Goal: Task Accomplishment & Management: Complete application form

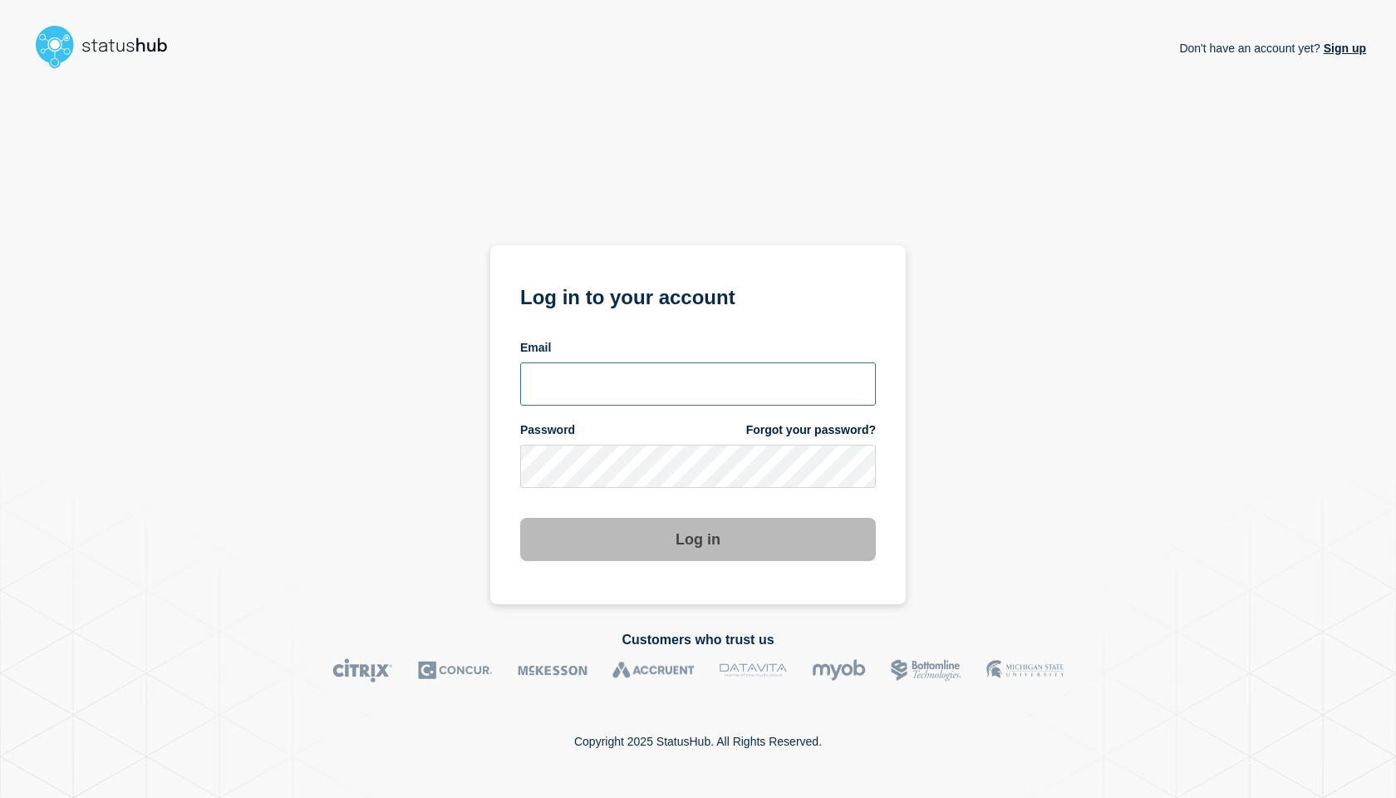
type input "[EMAIL_ADDRESS][DOMAIN_NAME]"
click at [475, 495] on div "Don't have an account yet? Sign up Log in to your account Email mcosta@emarsys.…" at bounding box center [698, 340] width 1337 height 529
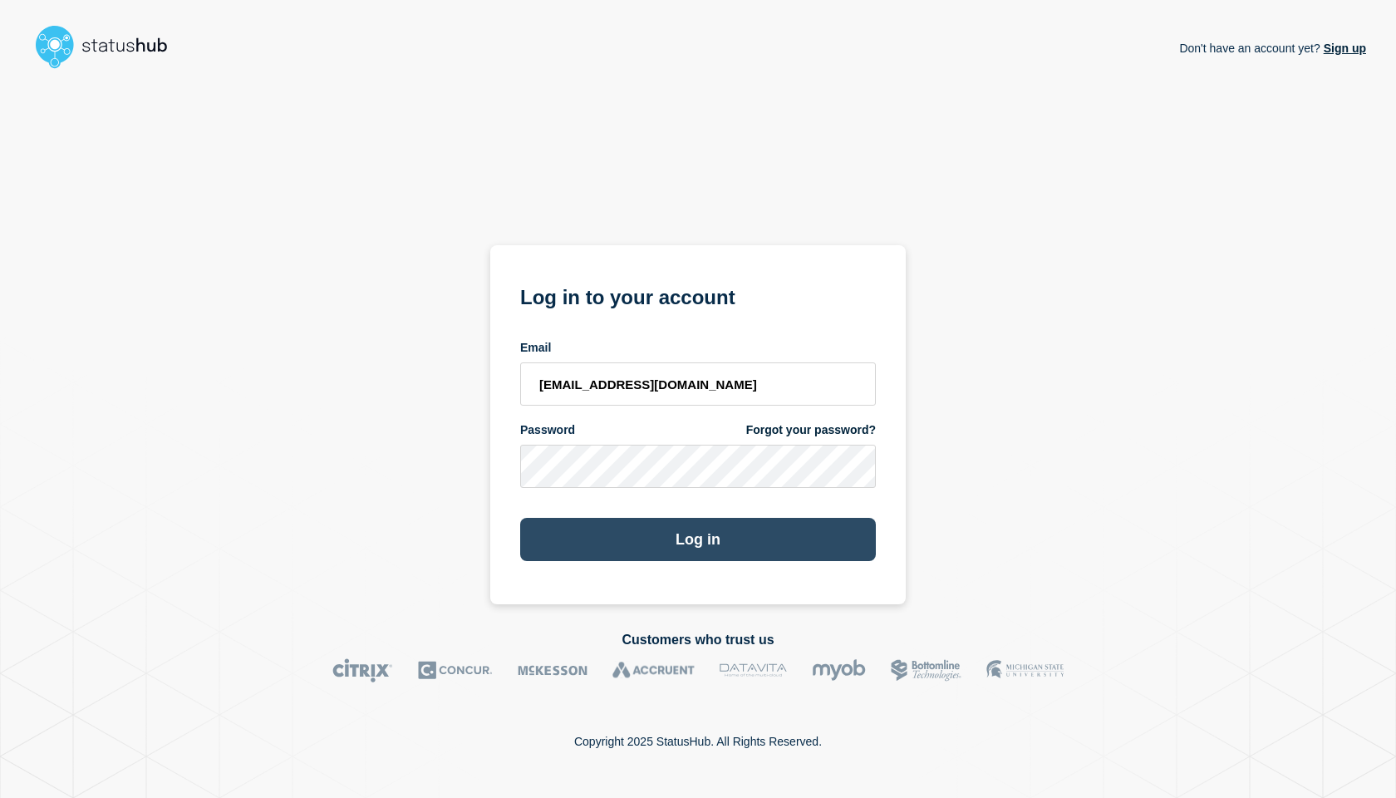
click at [628, 533] on button "Log in" at bounding box center [698, 539] width 356 height 43
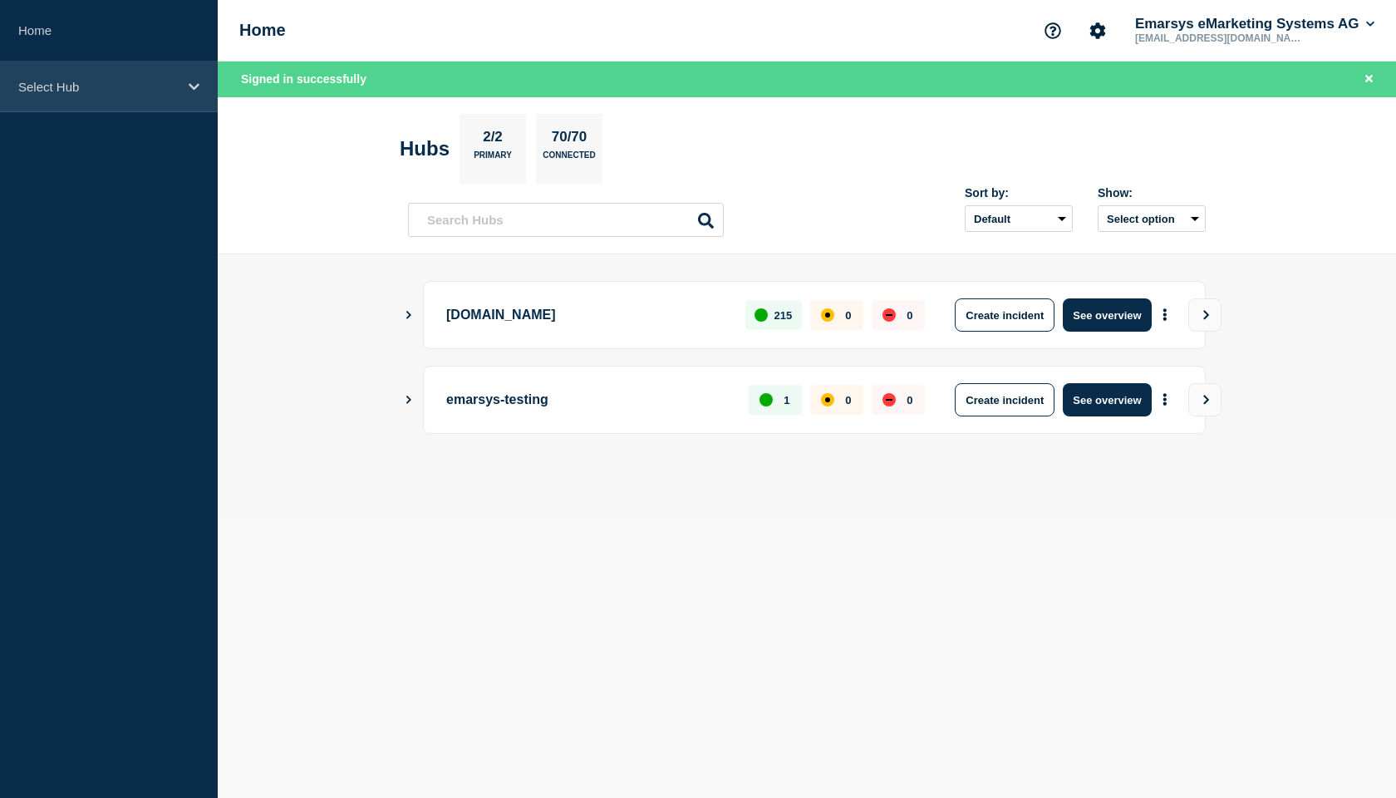
click at [91, 84] on p "Select Hub" at bounding box center [98, 87] width 160 height 14
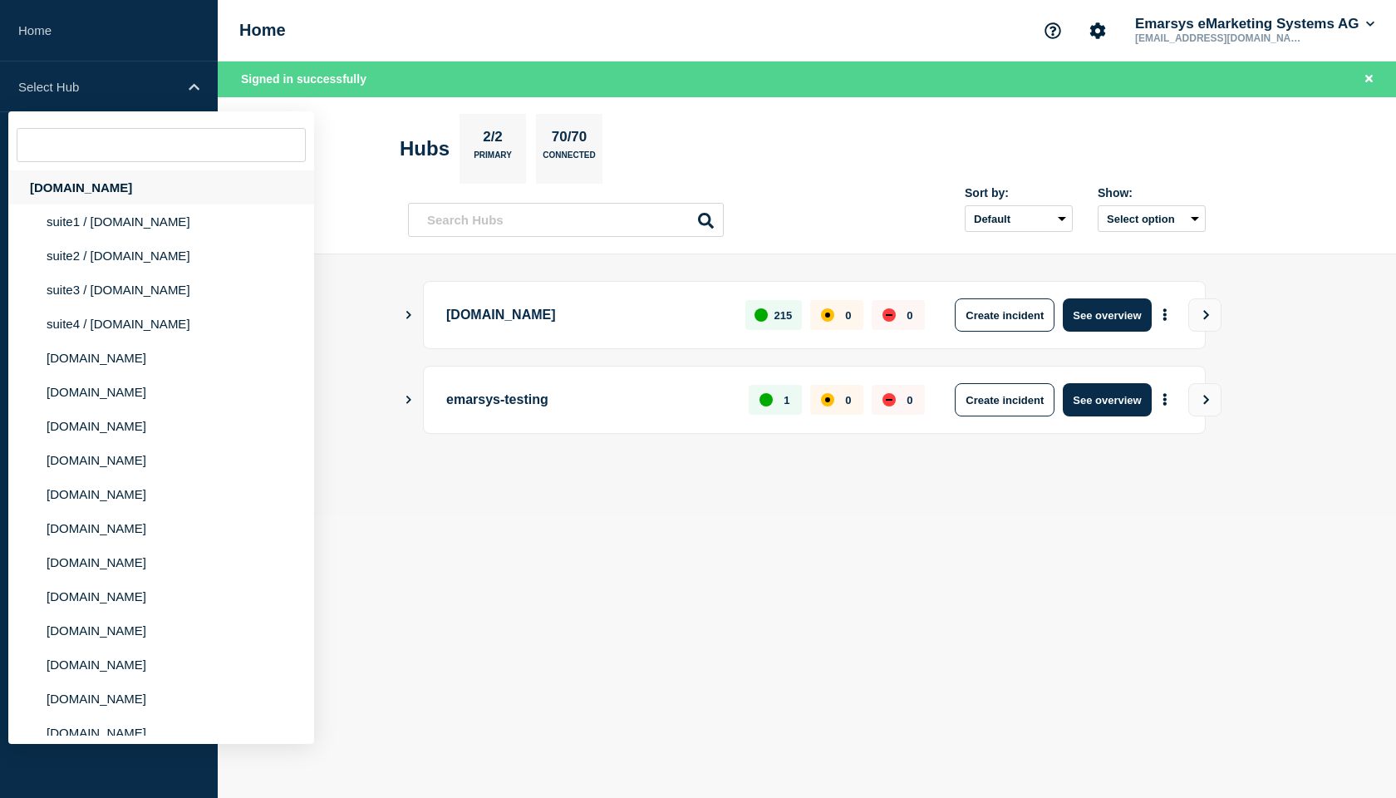
click at [84, 197] on div "[DOMAIN_NAME]" at bounding box center [161, 187] width 306 height 34
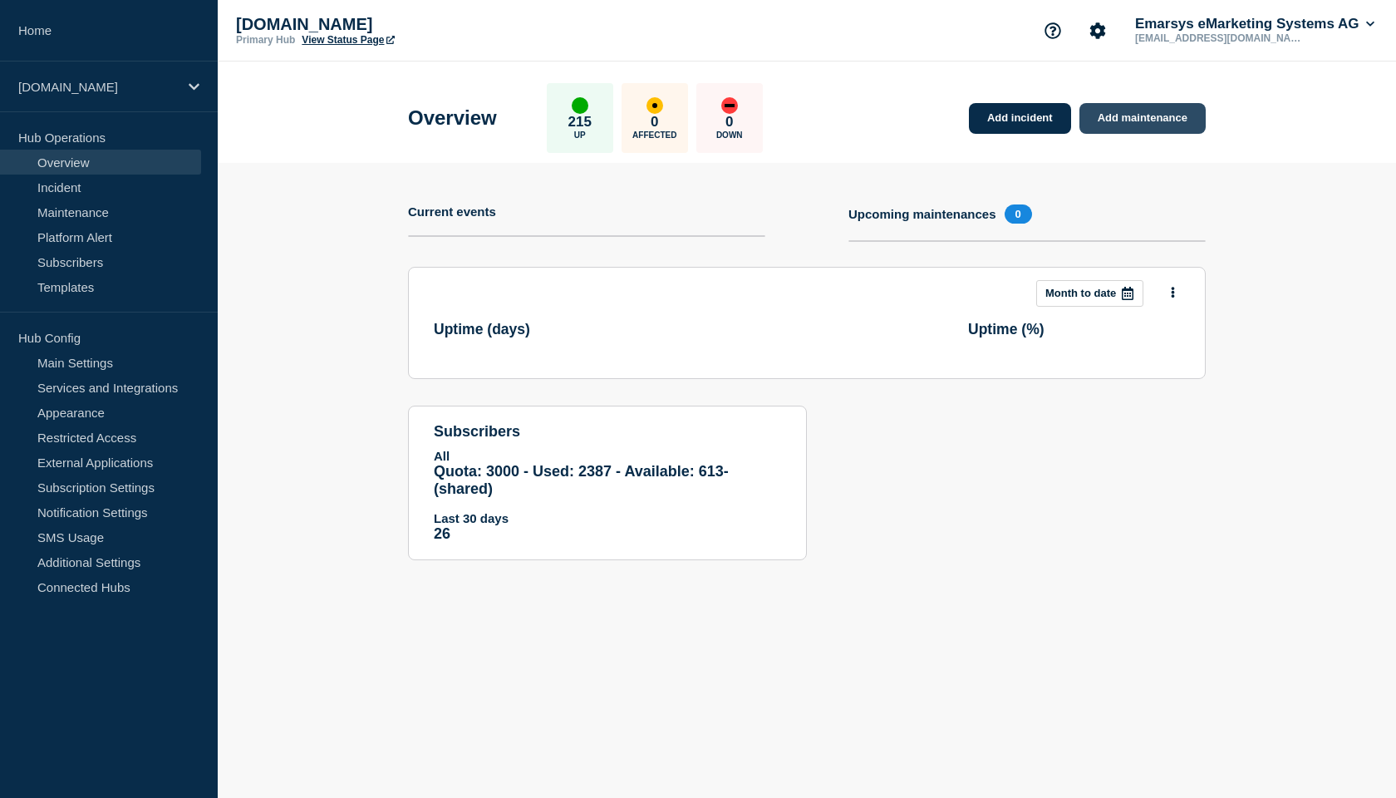
click at [1151, 121] on link "Add maintenance" at bounding box center [1143, 118] width 126 height 31
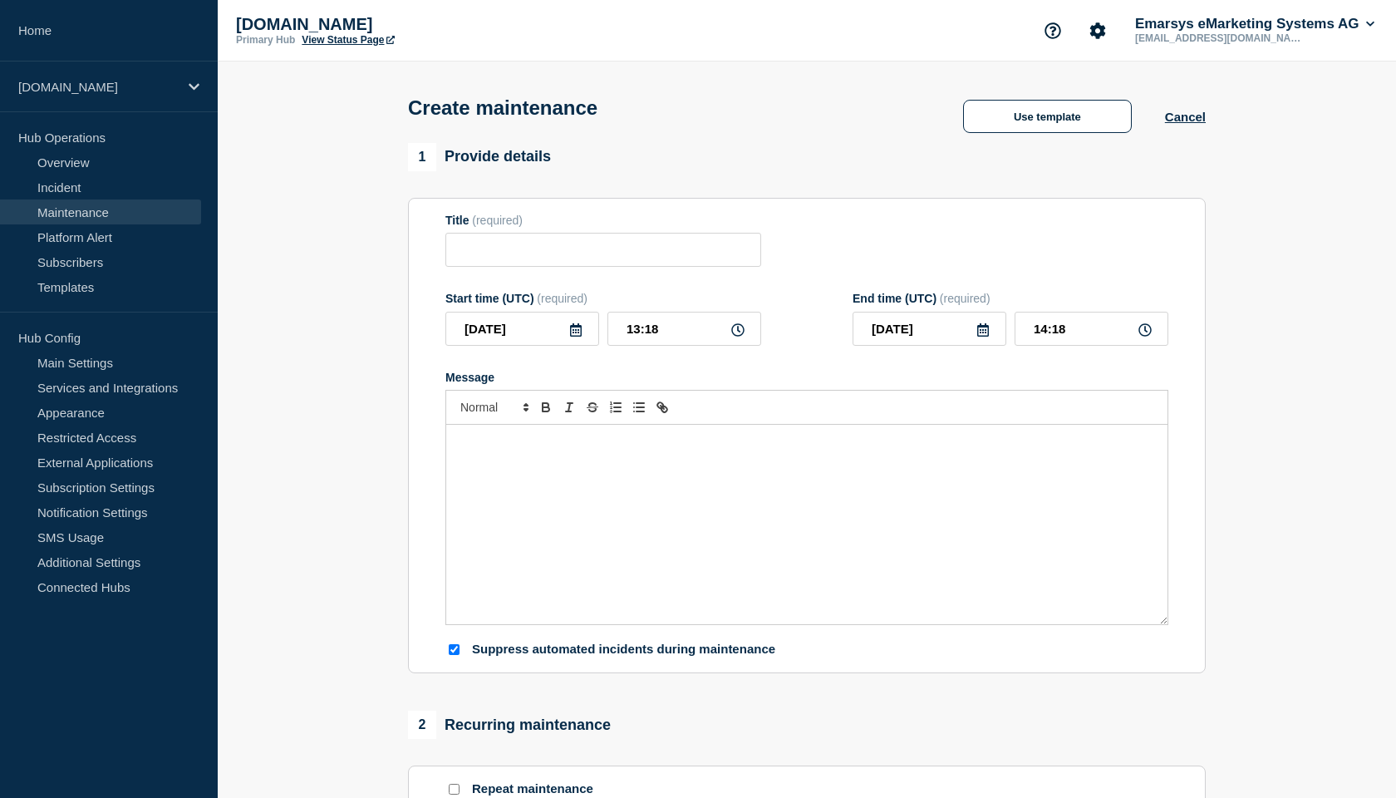
checkbox input "true"
click at [500, 529] on div "Message" at bounding box center [807, 524] width 722 height 199
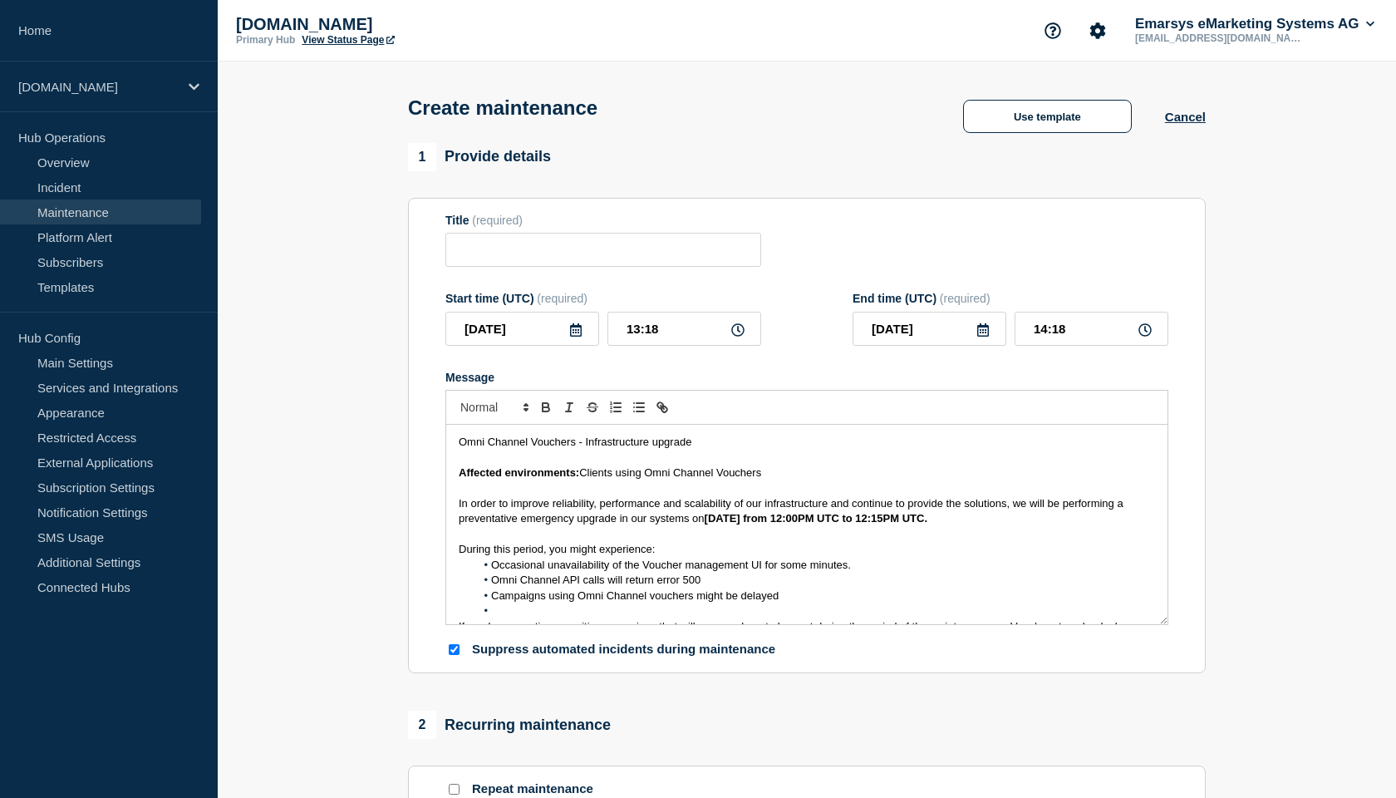
drag, startPoint x: 460, startPoint y: 458, endPoint x: 714, endPoint y: 457, distance: 254.4
click at [714, 450] on p "Omni Channel Vouchers - Infrastructure upgrade" at bounding box center [807, 442] width 697 height 15
click at [586, 261] on input "Title" at bounding box center [604, 250] width 316 height 34
paste input "Omni Channel Vouchers - Infrastructure upgrade"
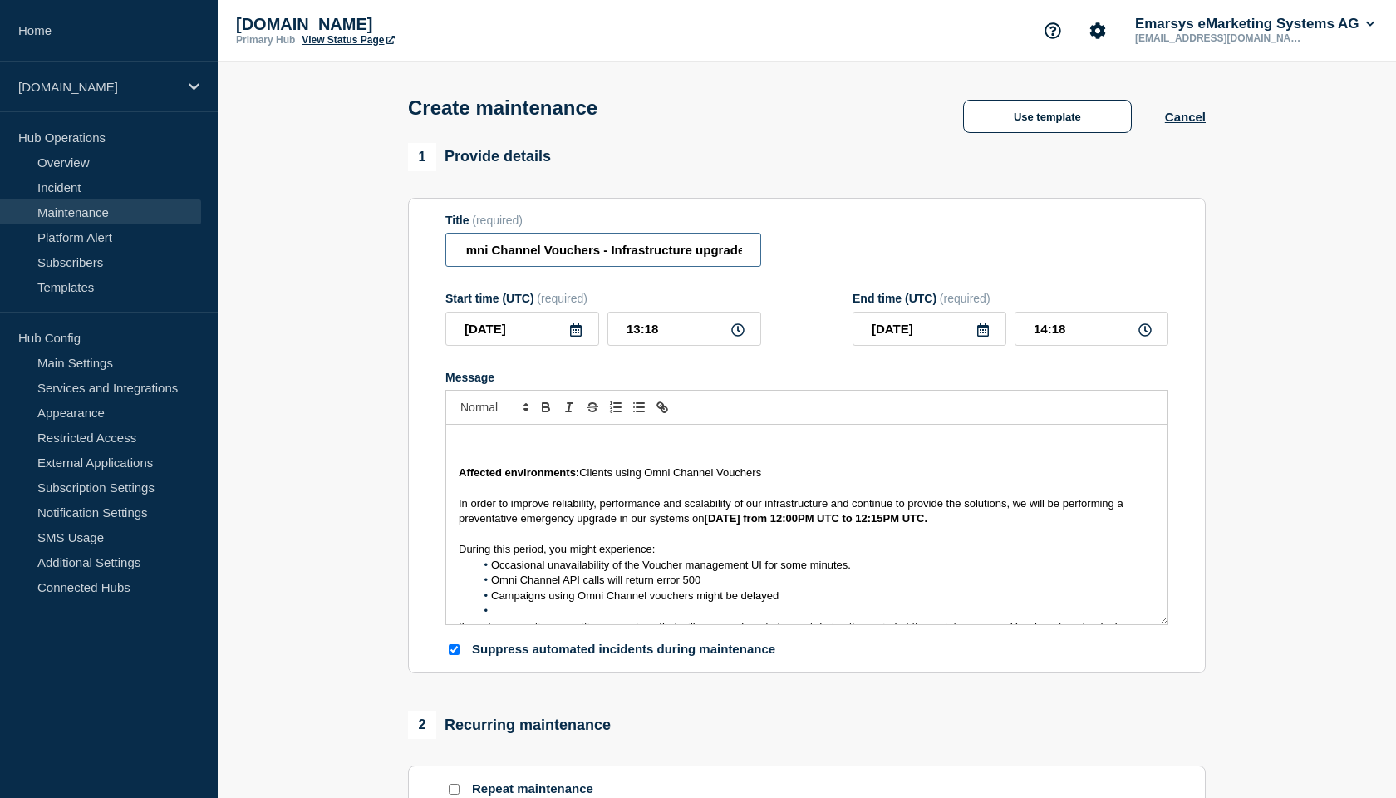
click at [472, 262] on input "Omni Channel Vouchers - Infrastructure upgrade" at bounding box center [604, 250] width 316 height 34
type input "Omni Channel Vouchers - Infrastructure upgrade"
click at [469, 450] on p "Message" at bounding box center [807, 442] width 697 height 15
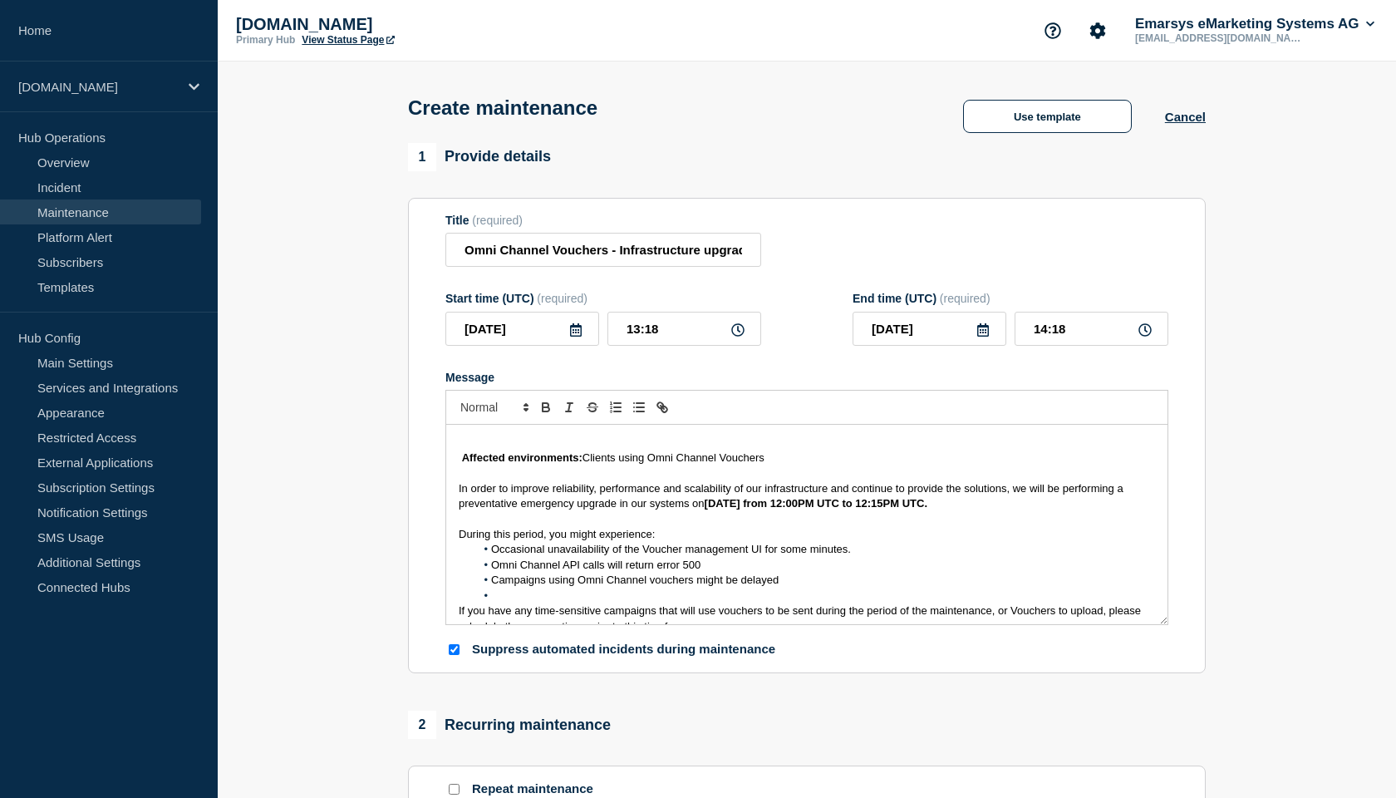
click at [576, 337] on icon at bounding box center [575, 329] width 13 height 13
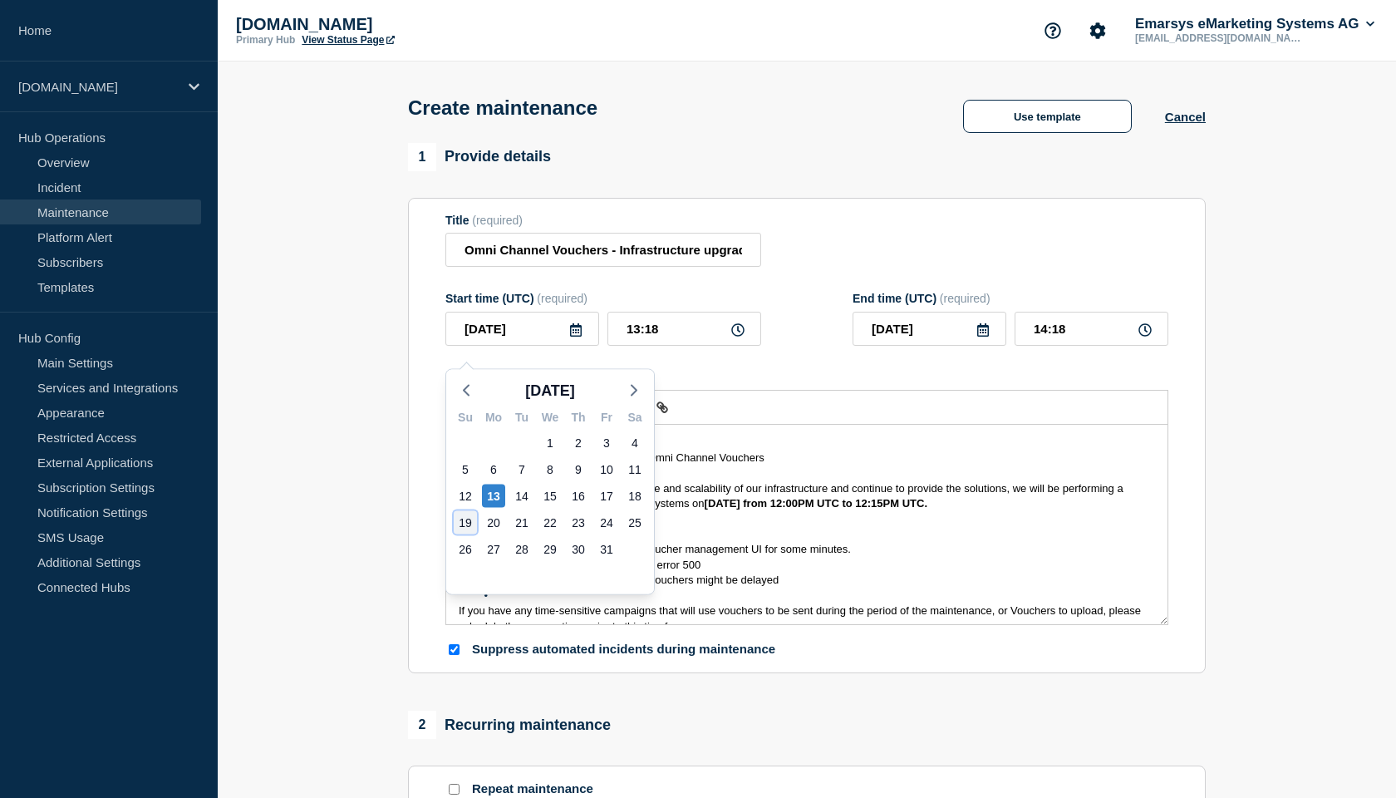
click at [472, 525] on div "19" at bounding box center [465, 522] width 23 height 23
type input "[DATE]"
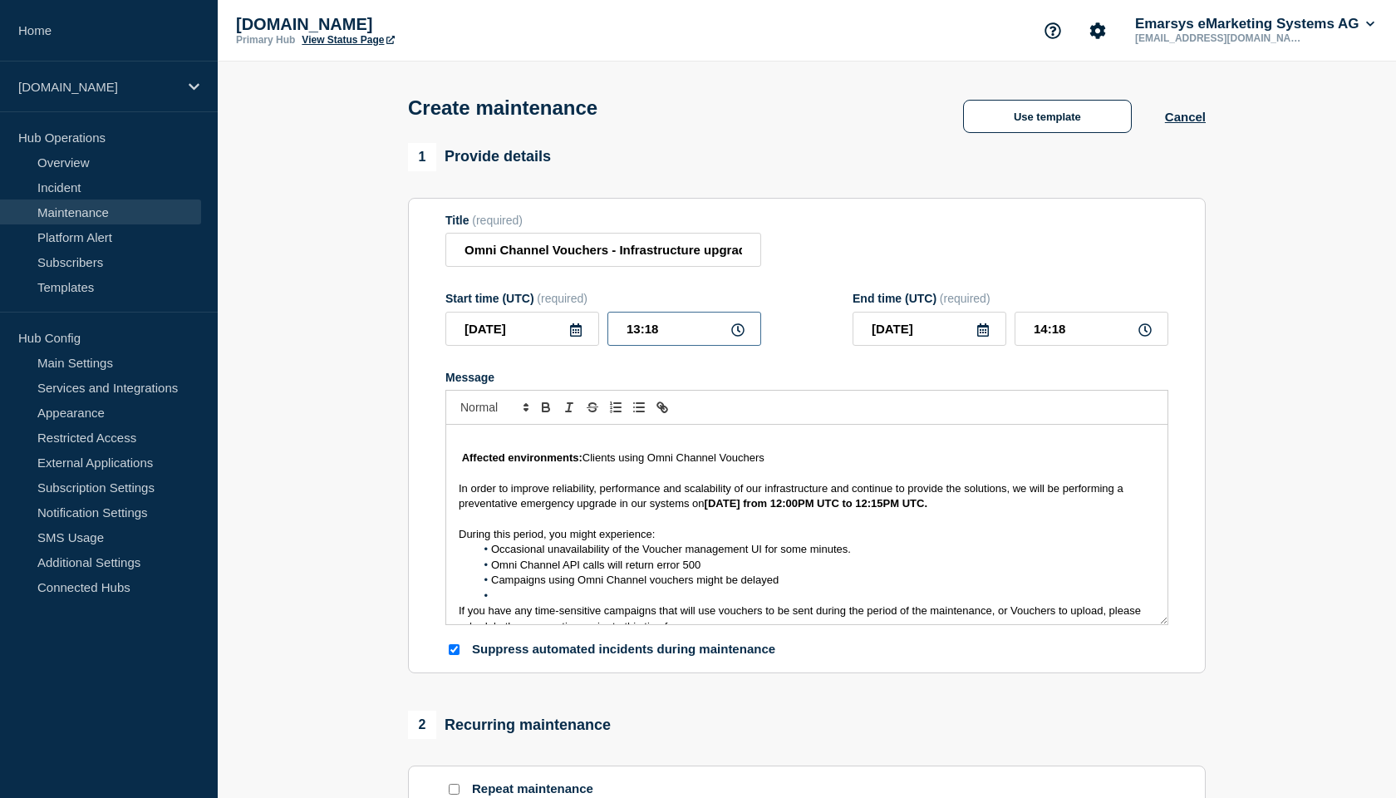
click at [689, 340] on input "13:18" at bounding box center [685, 329] width 154 height 34
click at [742, 337] on icon at bounding box center [737, 329] width 13 height 13
click at [736, 337] on icon at bounding box center [737, 329] width 13 height 13
click at [661, 342] on input "13:18" at bounding box center [685, 329] width 154 height 34
click at [639, 342] on input "13:18" at bounding box center [685, 329] width 154 height 34
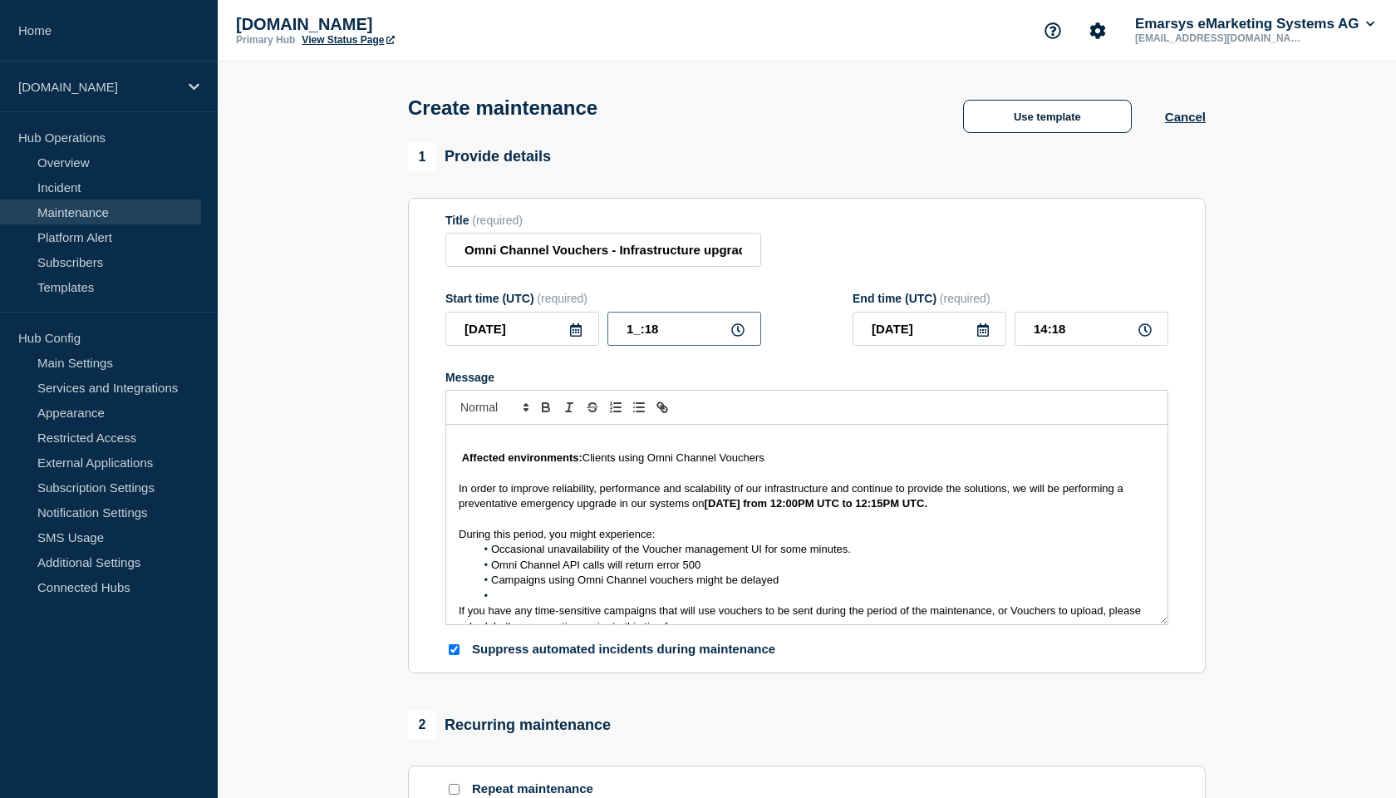
type input "12:18"
type input "13:18"
type input "12:00"
click at [825, 346] on div "Start time (UTC) (required) [DATE] 12:00 End time (UTC) (required) [DATE] 13:00" at bounding box center [807, 319] width 723 height 54
click at [1037, 342] on input "13:00" at bounding box center [1092, 329] width 154 height 34
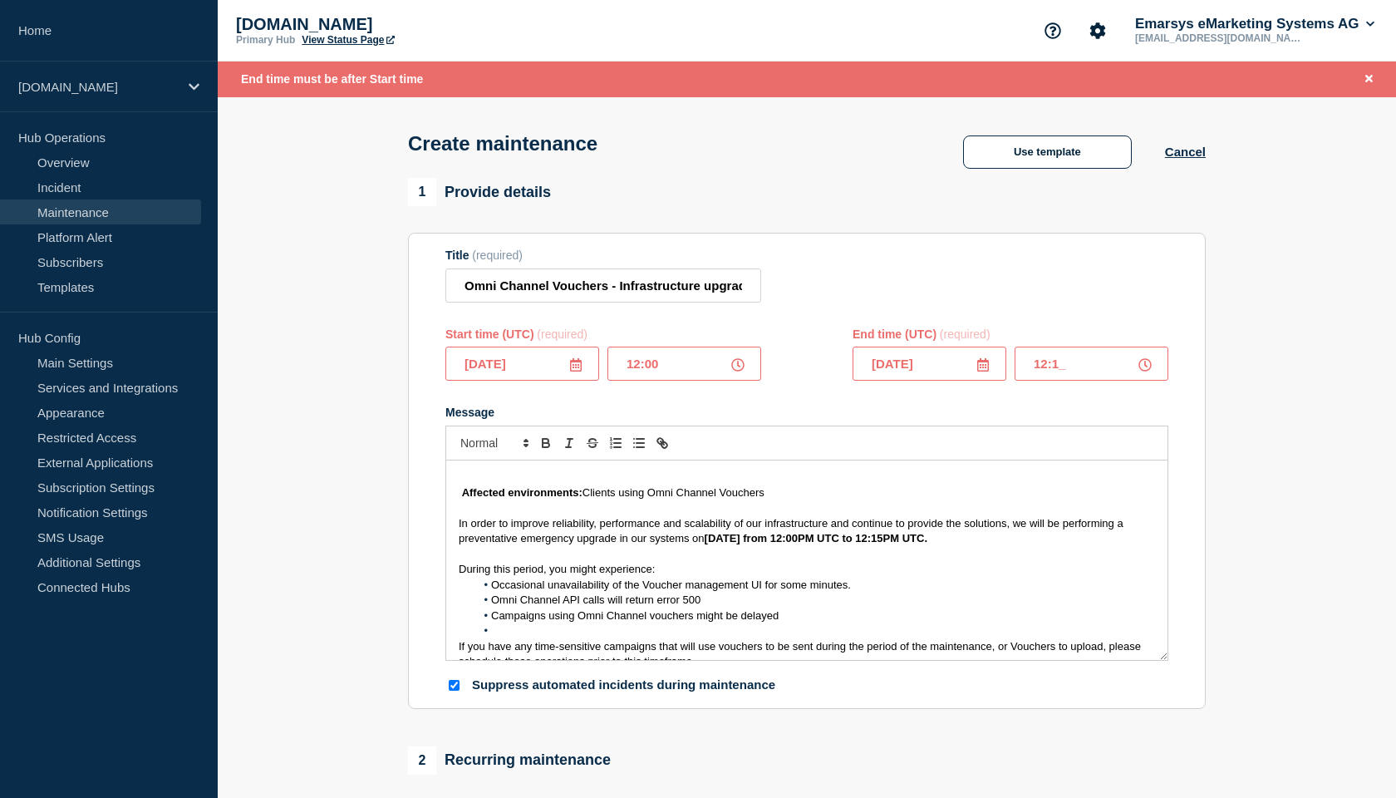
type input "12:15"
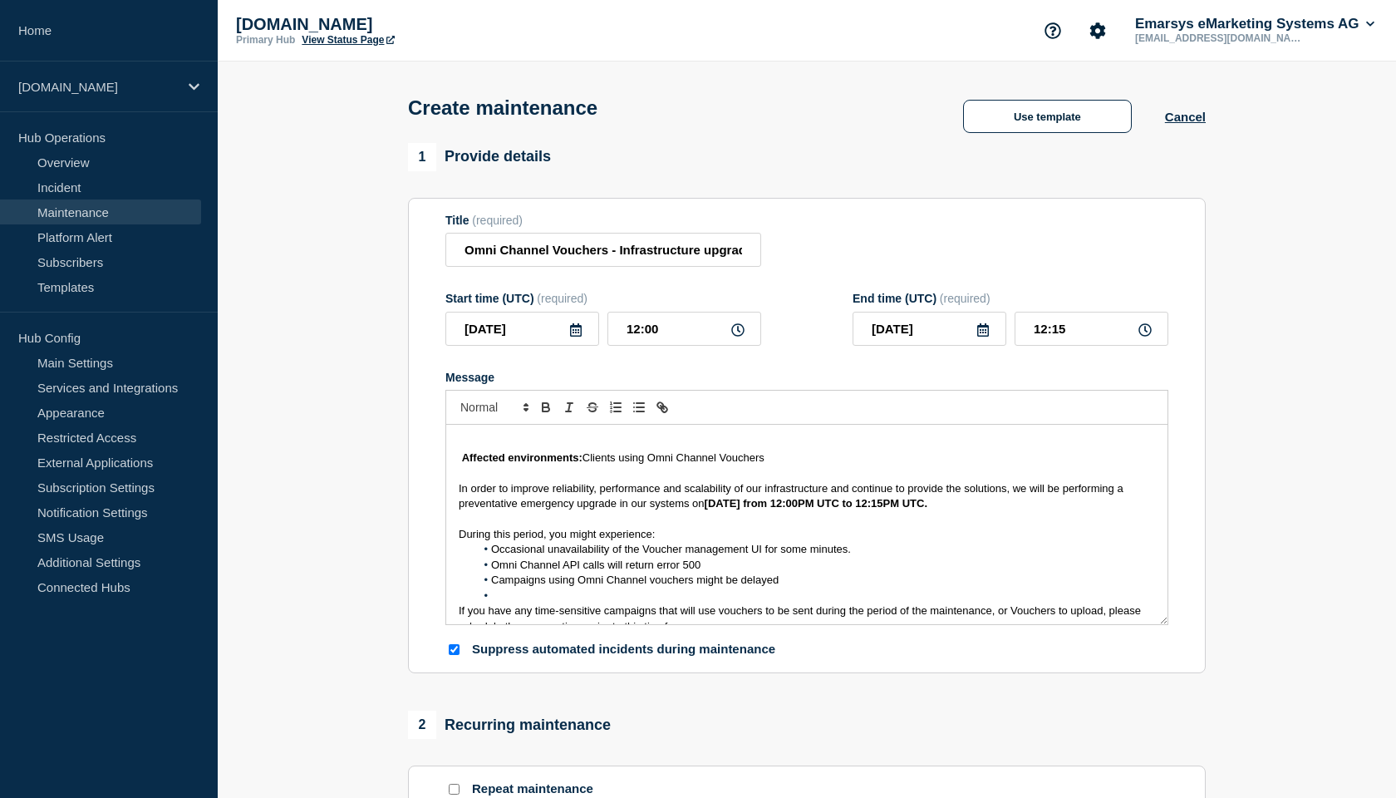
click at [830, 372] on form "Title (required) Omni Channel Vouchers - Infrastructure upgrade Start time (UTC…" at bounding box center [807, 436] width 723 height 445
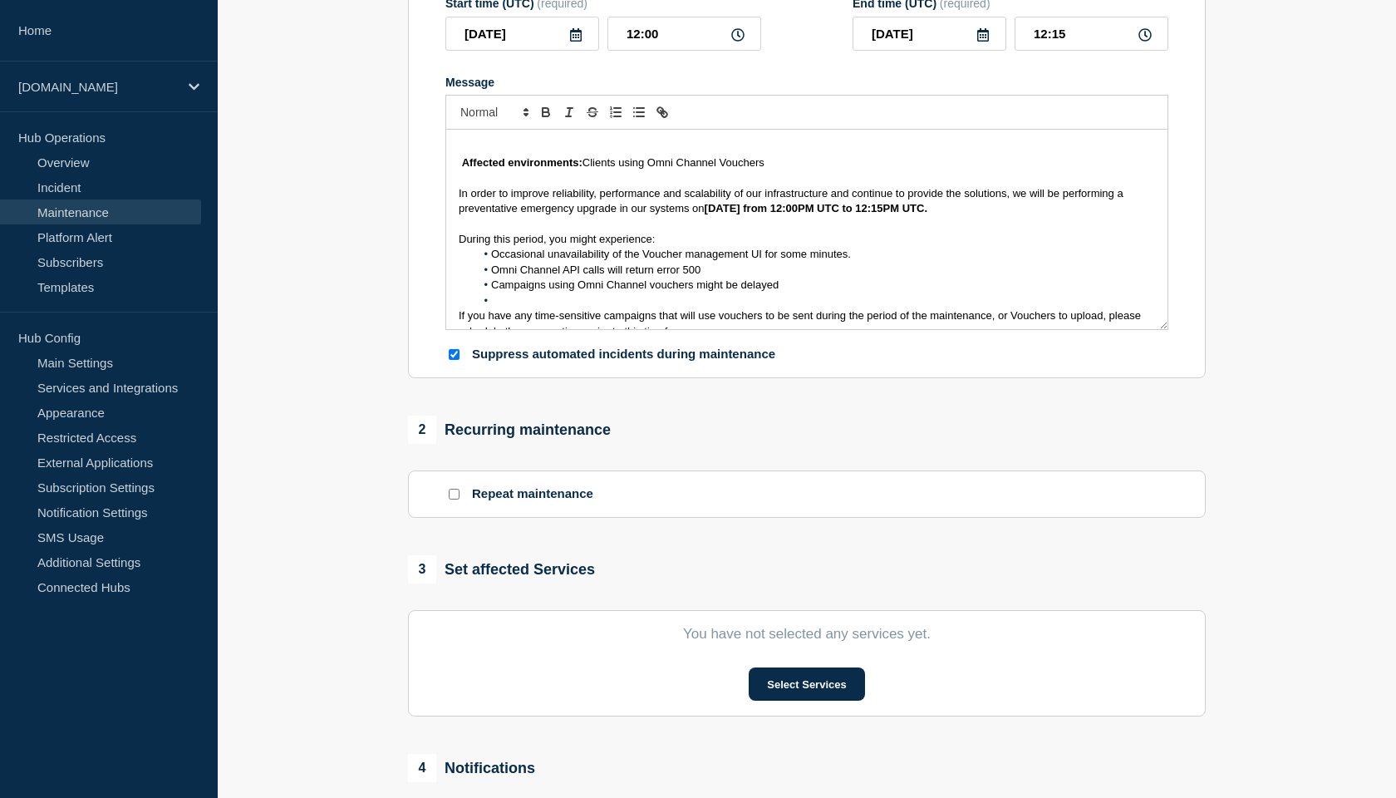
scroll to position [296, 0]
click at [453, 359] on input "Suppress automated incidents during maintenance" at bounding box center [454, 353] width 11 height 11
checkbox input "false"
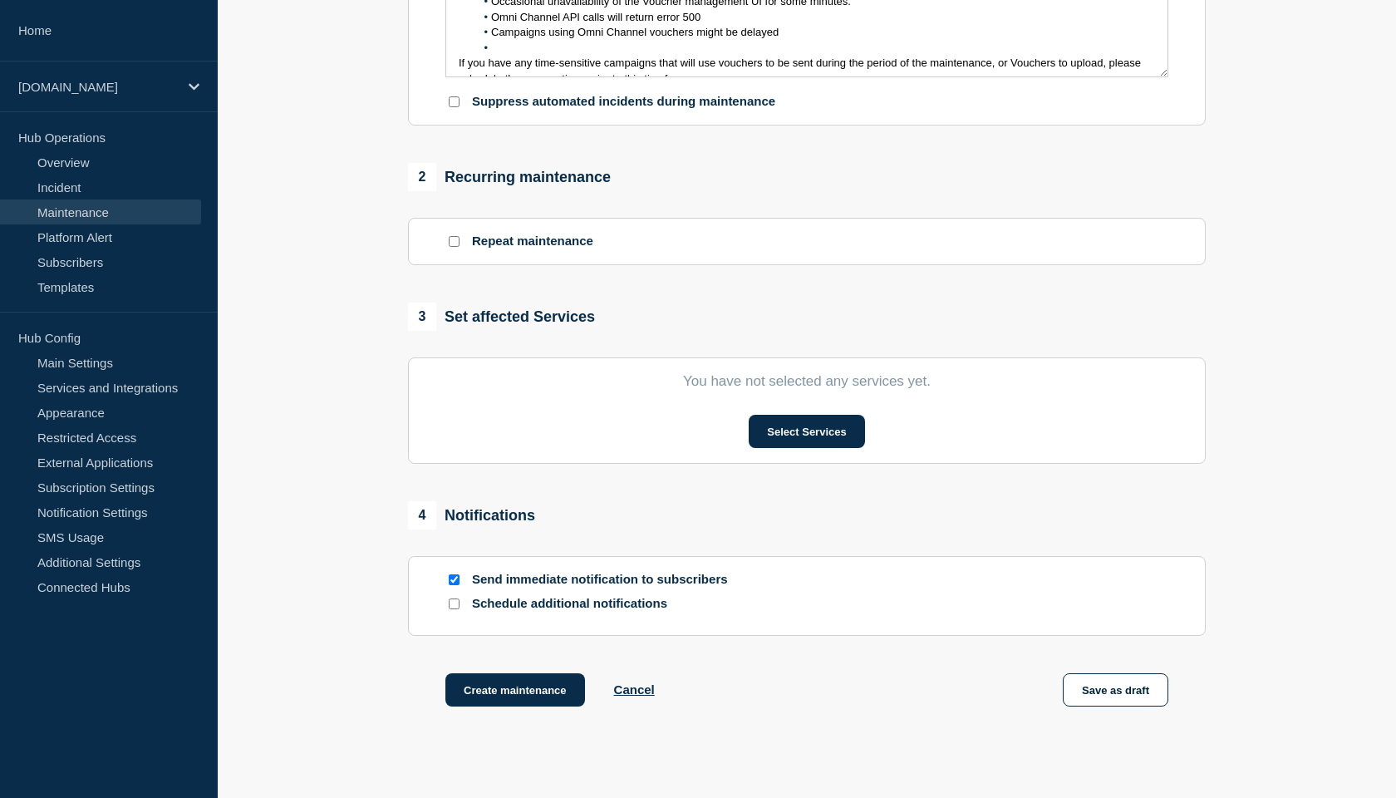
scroll to position [592, 0]
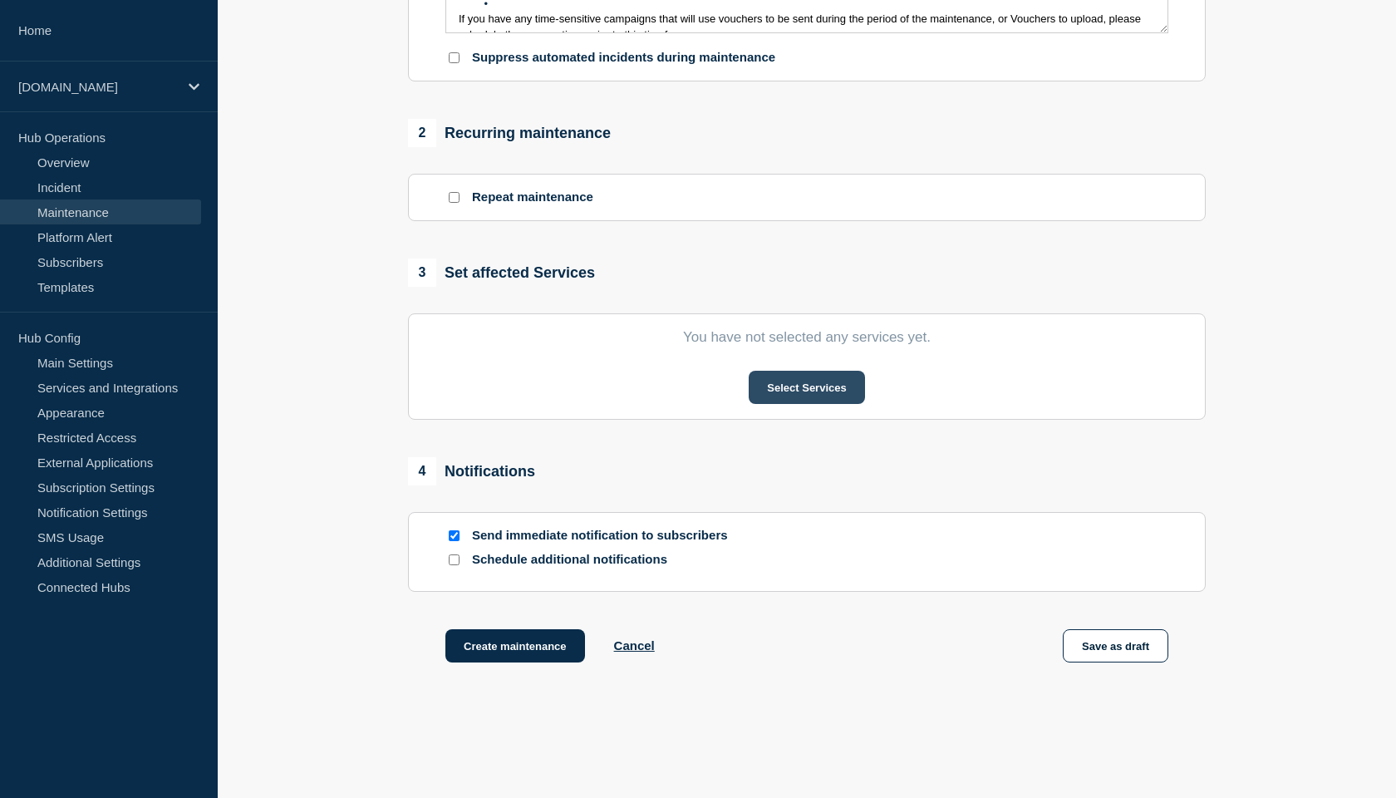
click at [791, 404] on button "Select Services" at bounding box center [807, 387] width 116 height 33
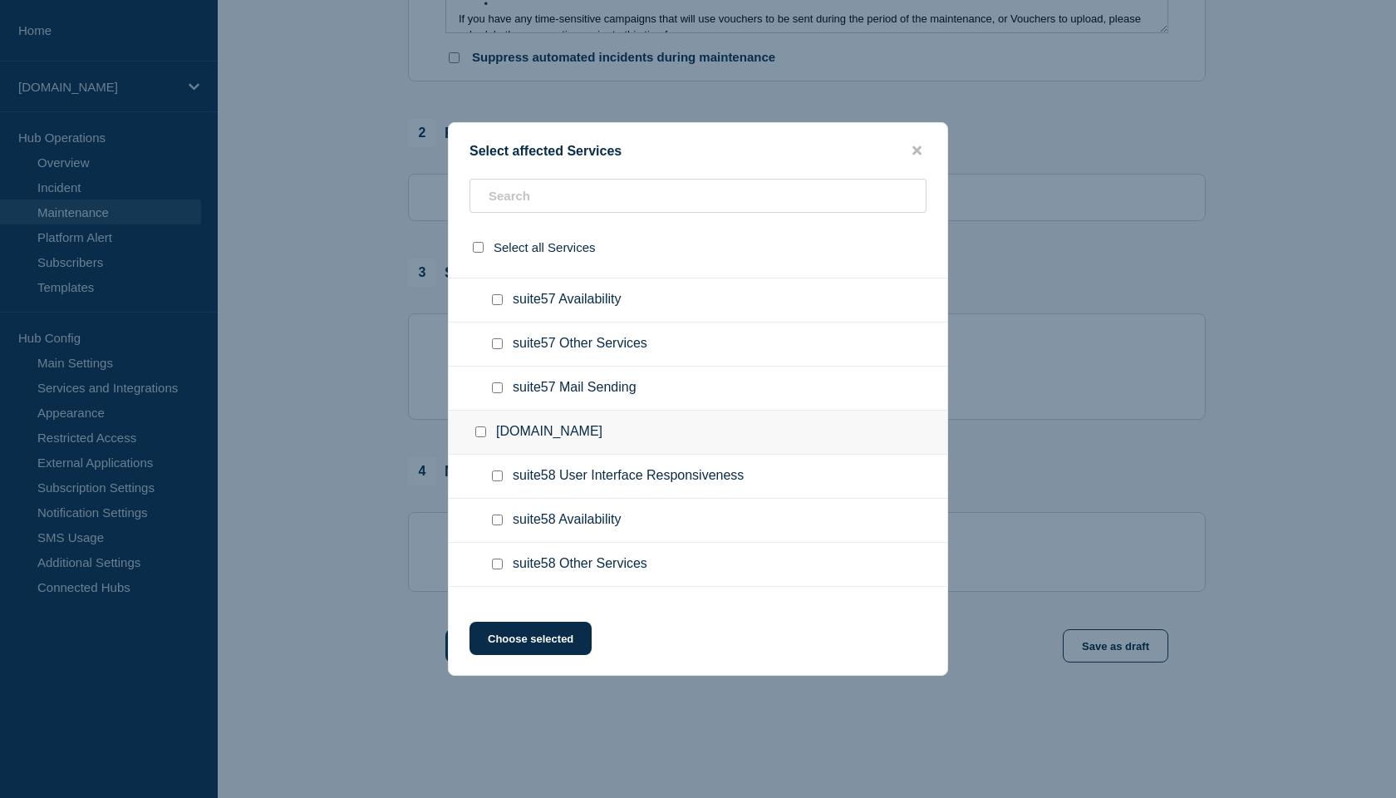
scroll to position [10209, 0]
click at [560, 197] on input "text" at bounding box center [698, 196] width 457 height 34
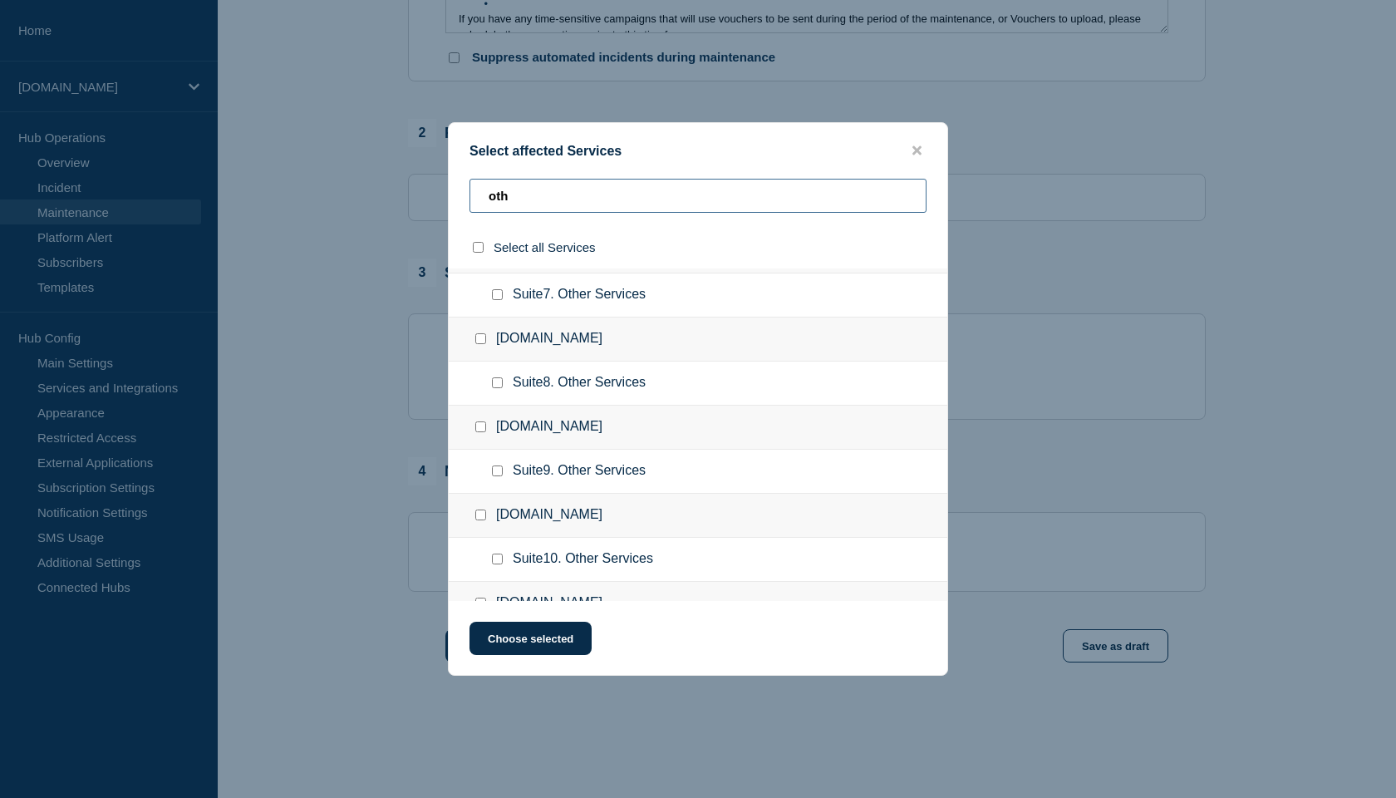
scroll to position [0, 0]
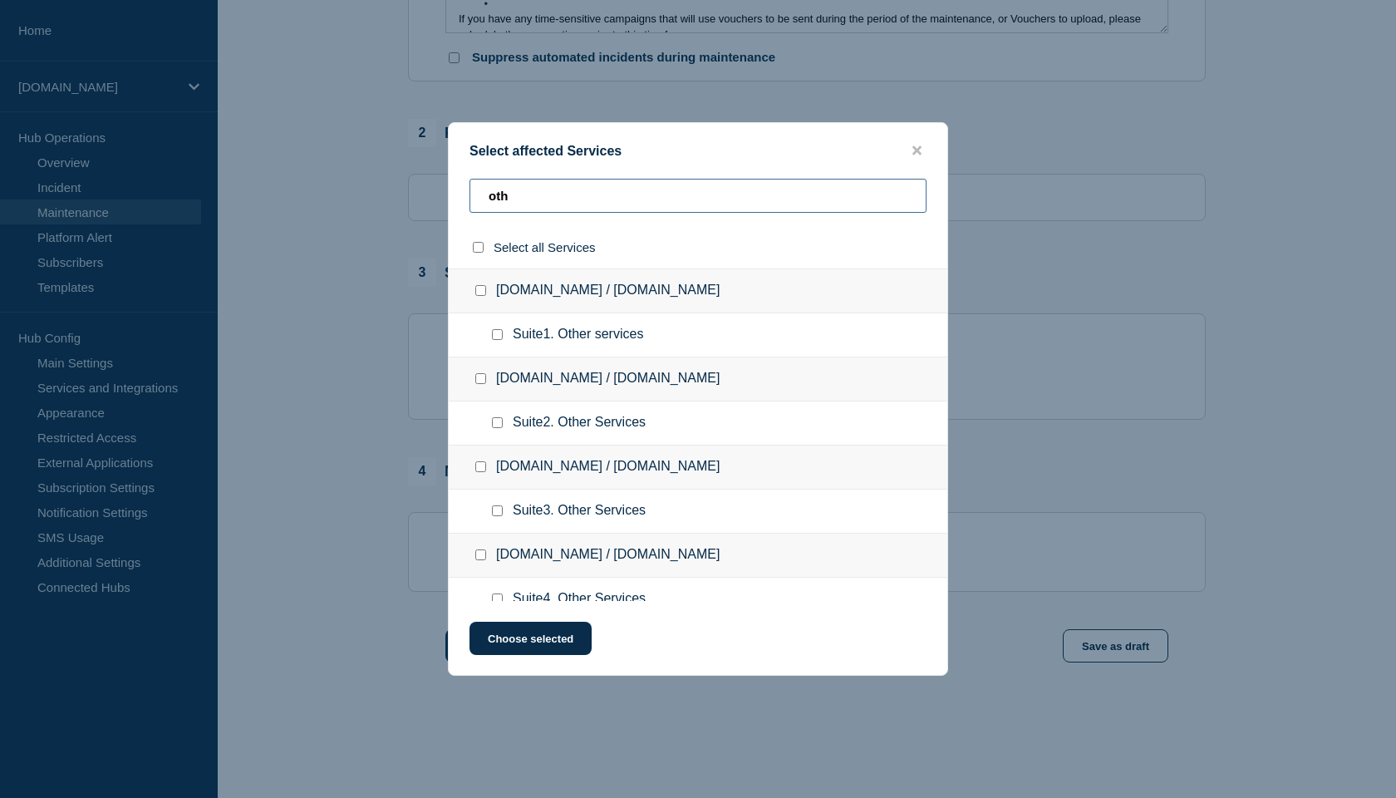
type input "oth"
click at [479, 248] on input "select all checkbox" at bounding box center [478, 247] width 11 height 11
checkbox input "true"
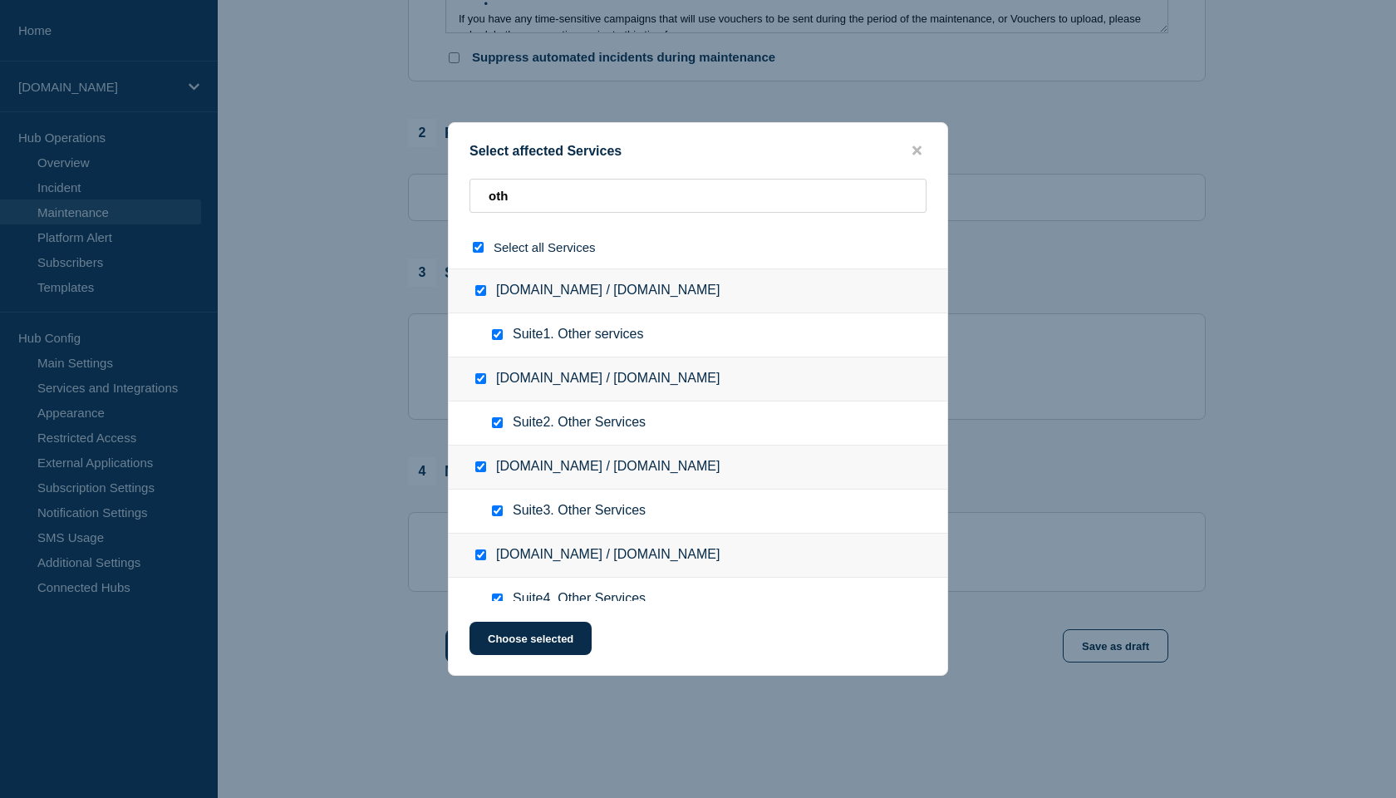
checkbox input "true"
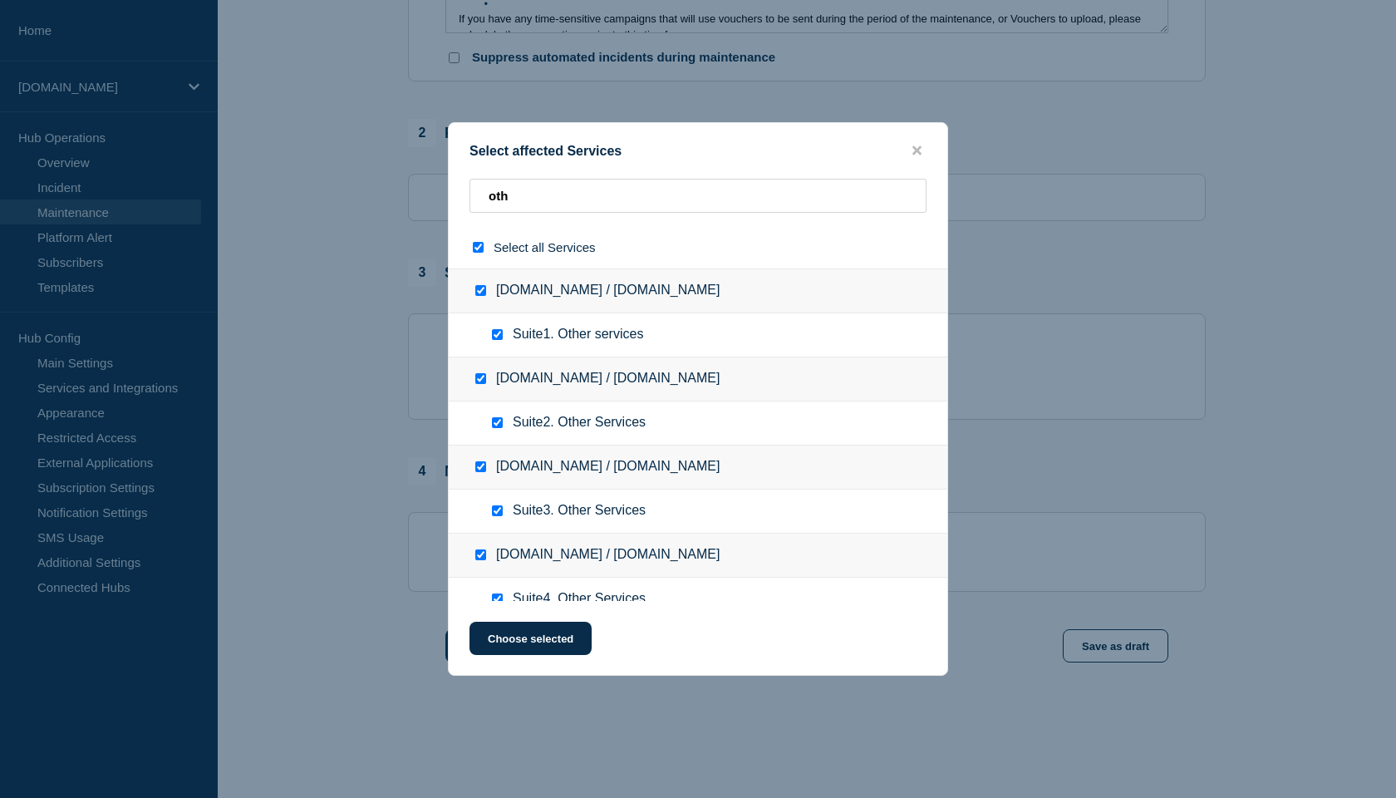
checkbox input "true"
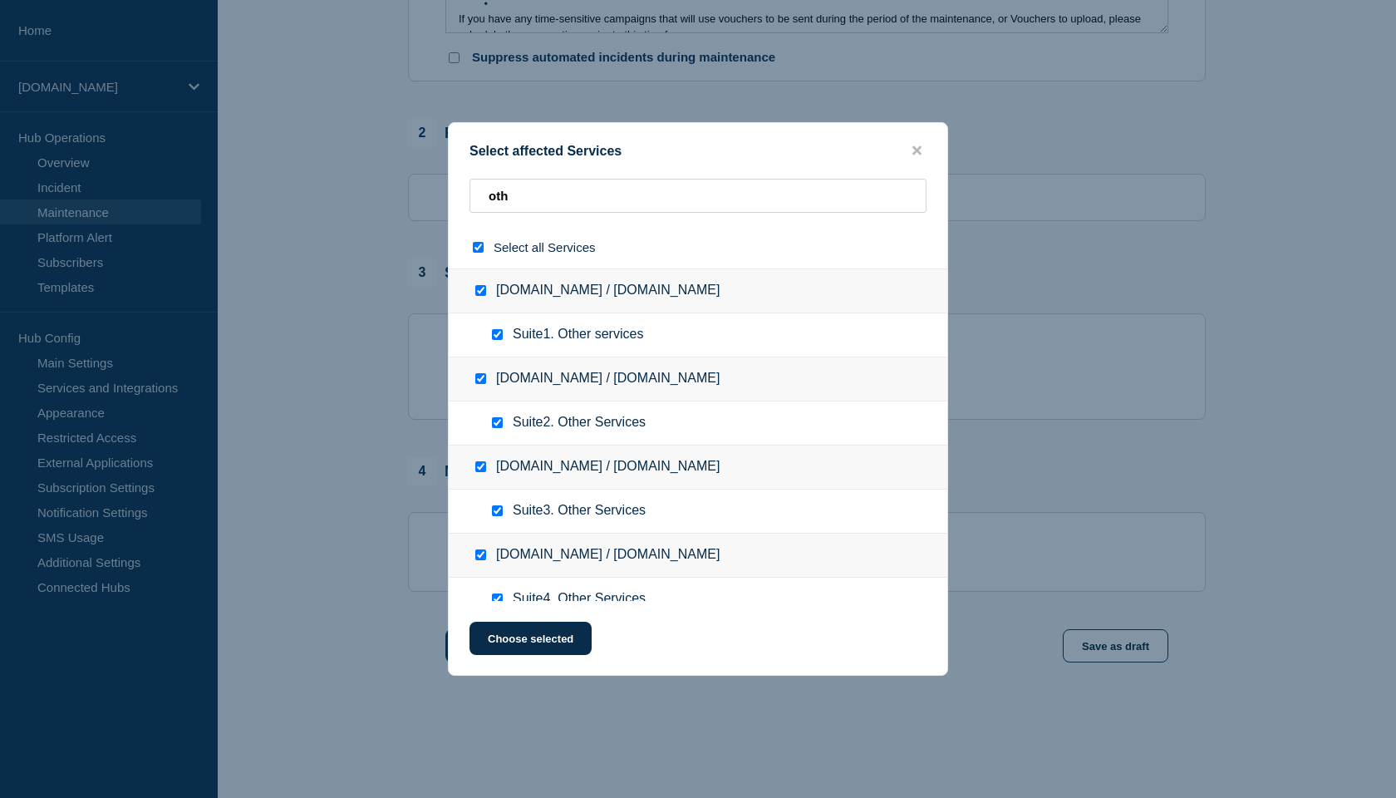
checkbox input "true"
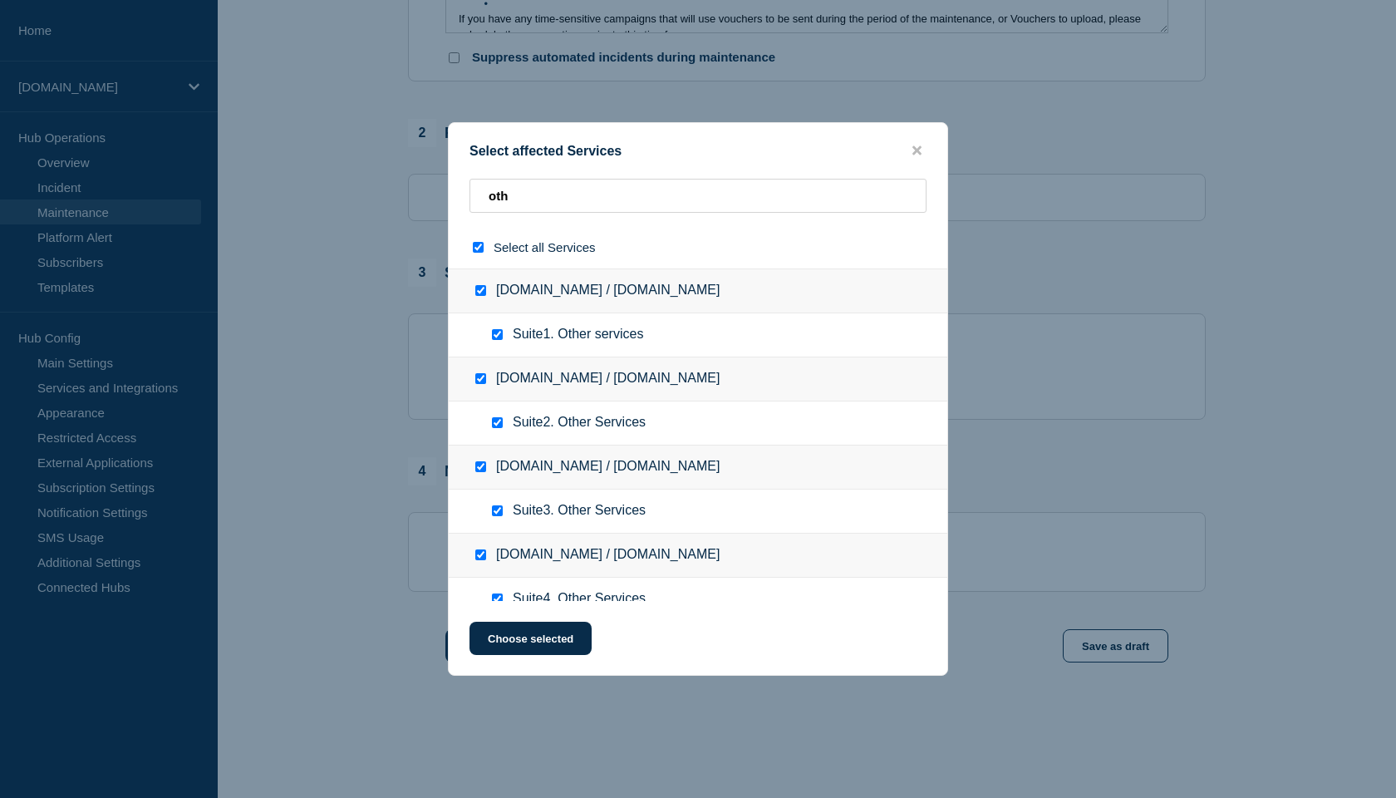
checkbox input "true"
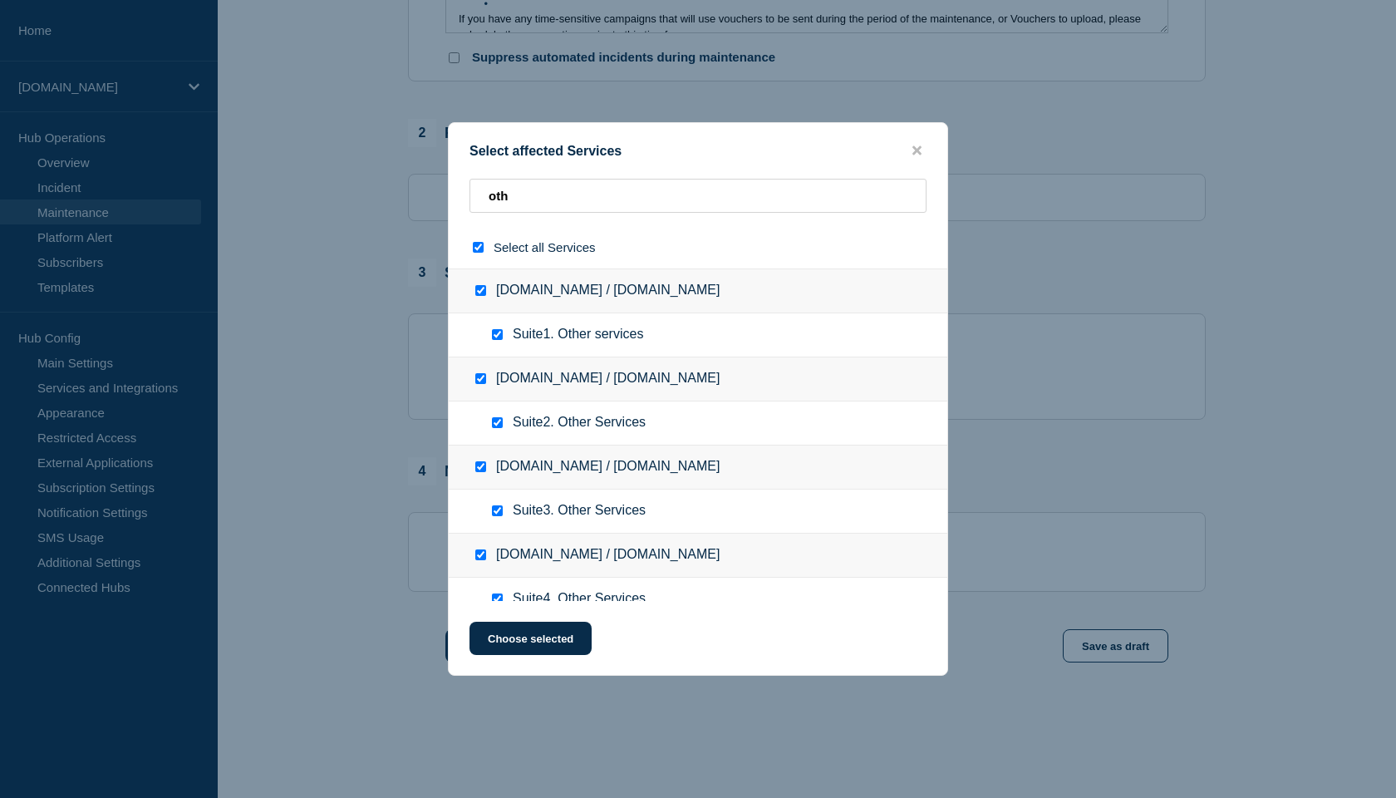
checkbox input "true"
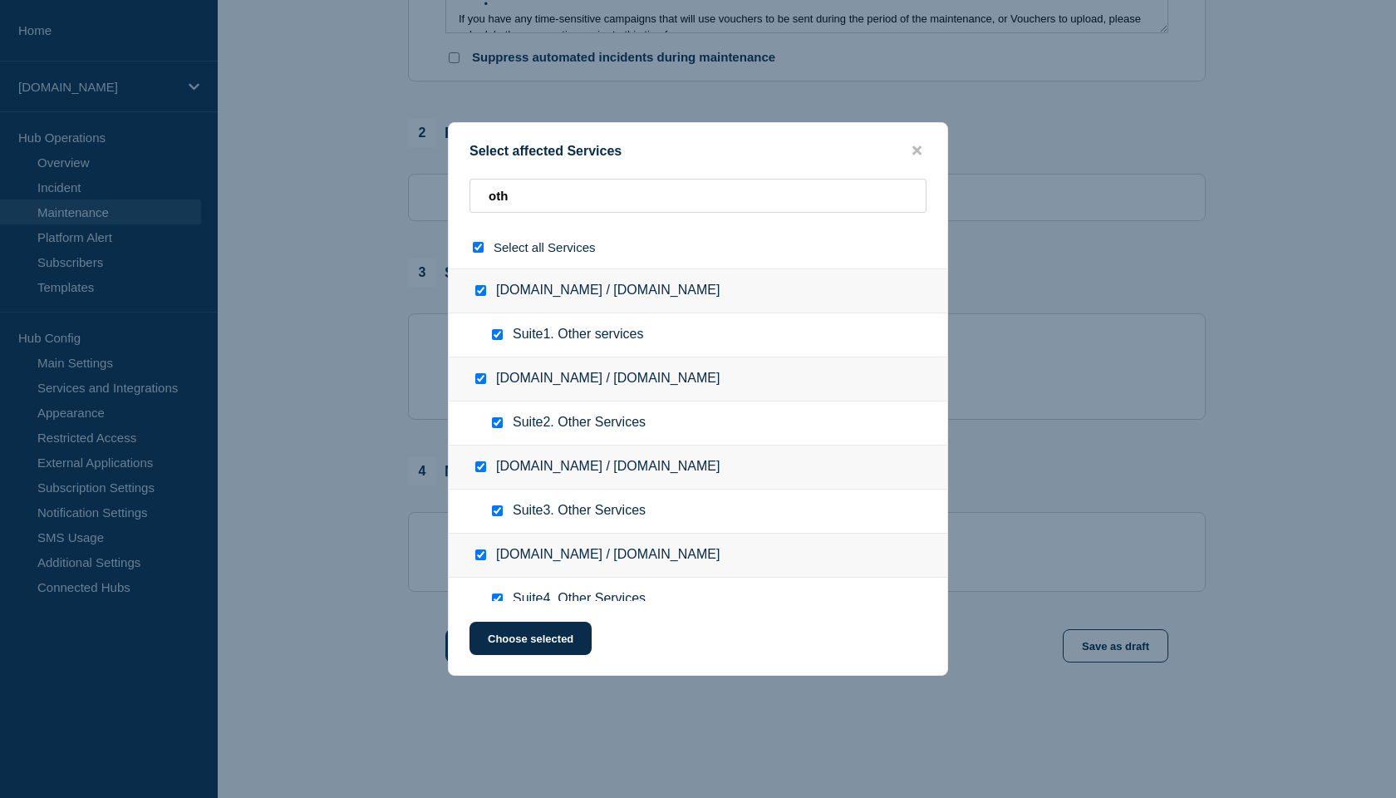
checkbox input "true"
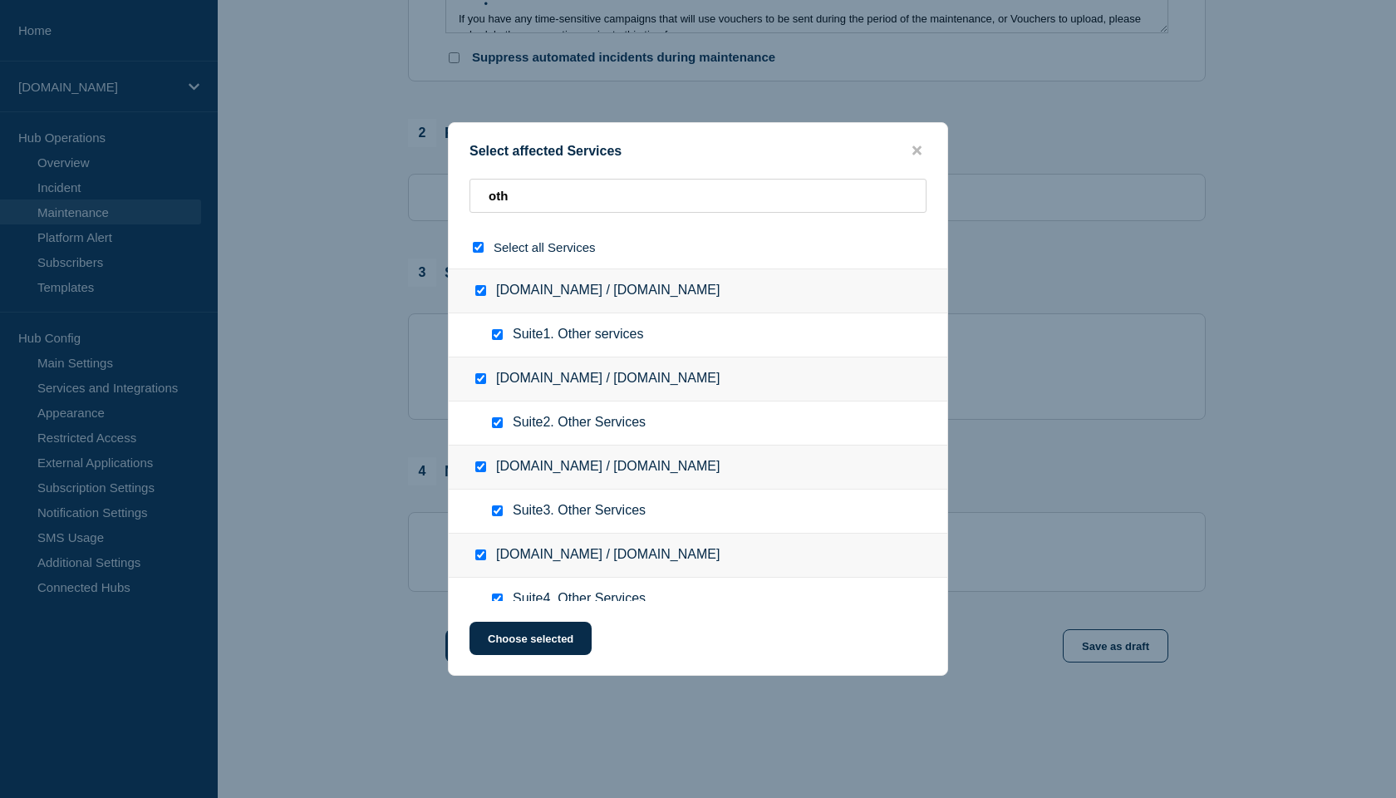
checkbox input "true"
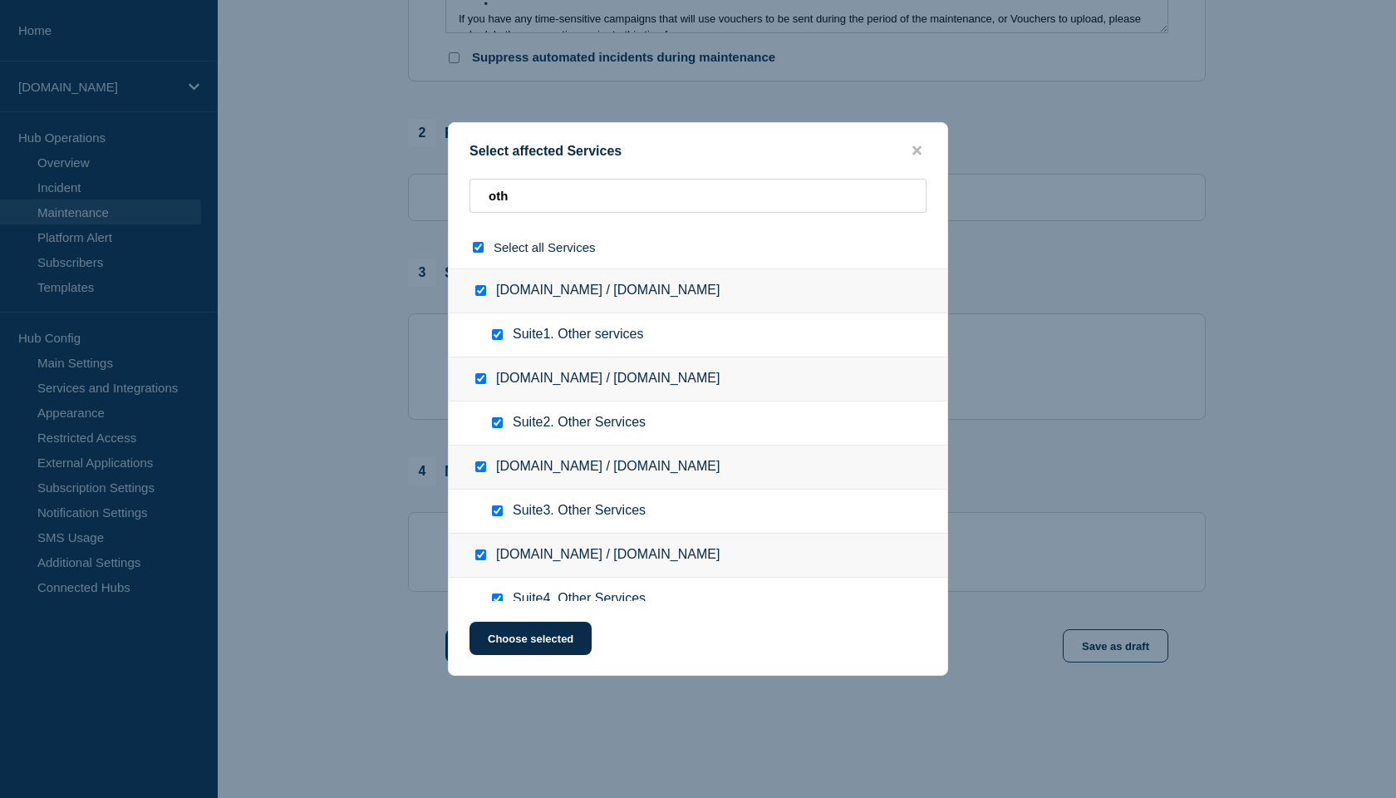
checkbox input "true"
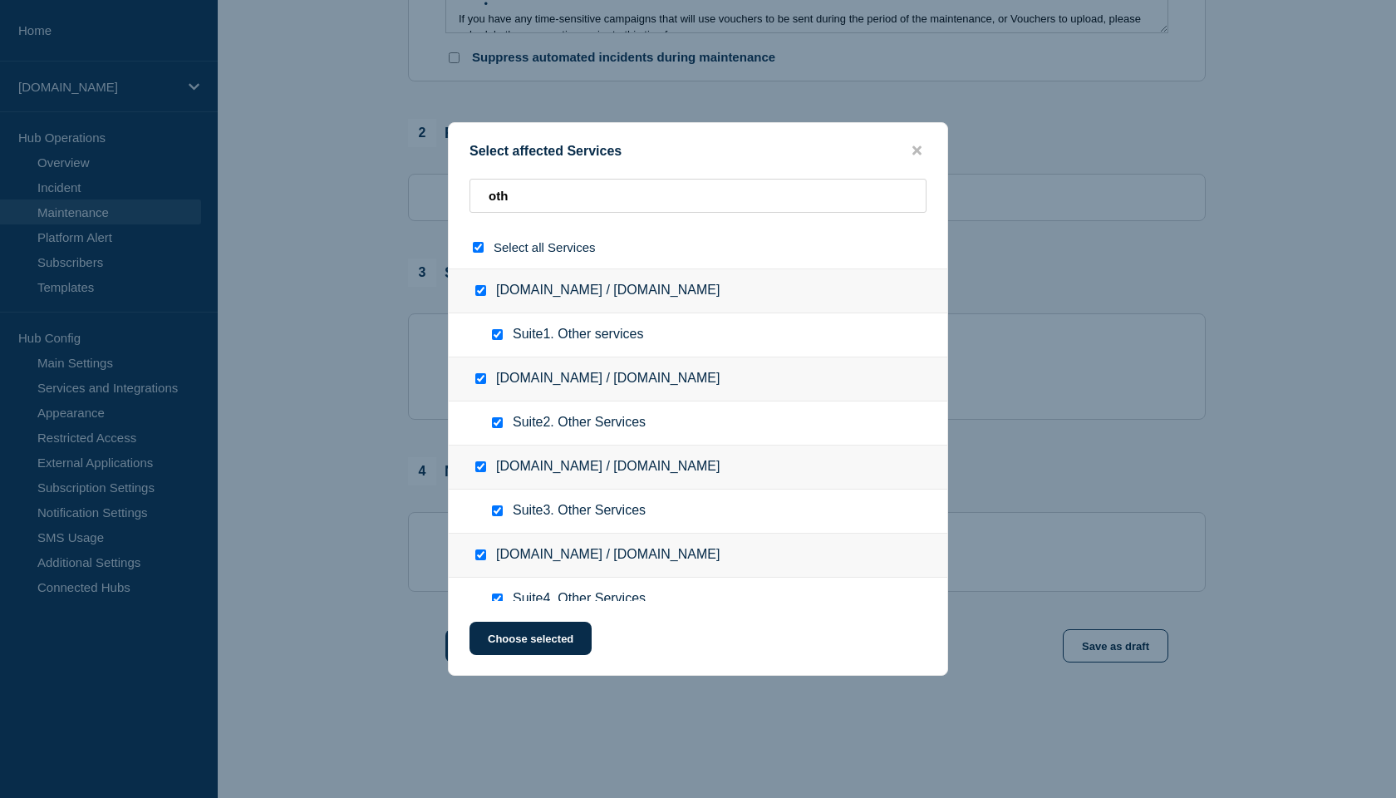
checkbox input "true"
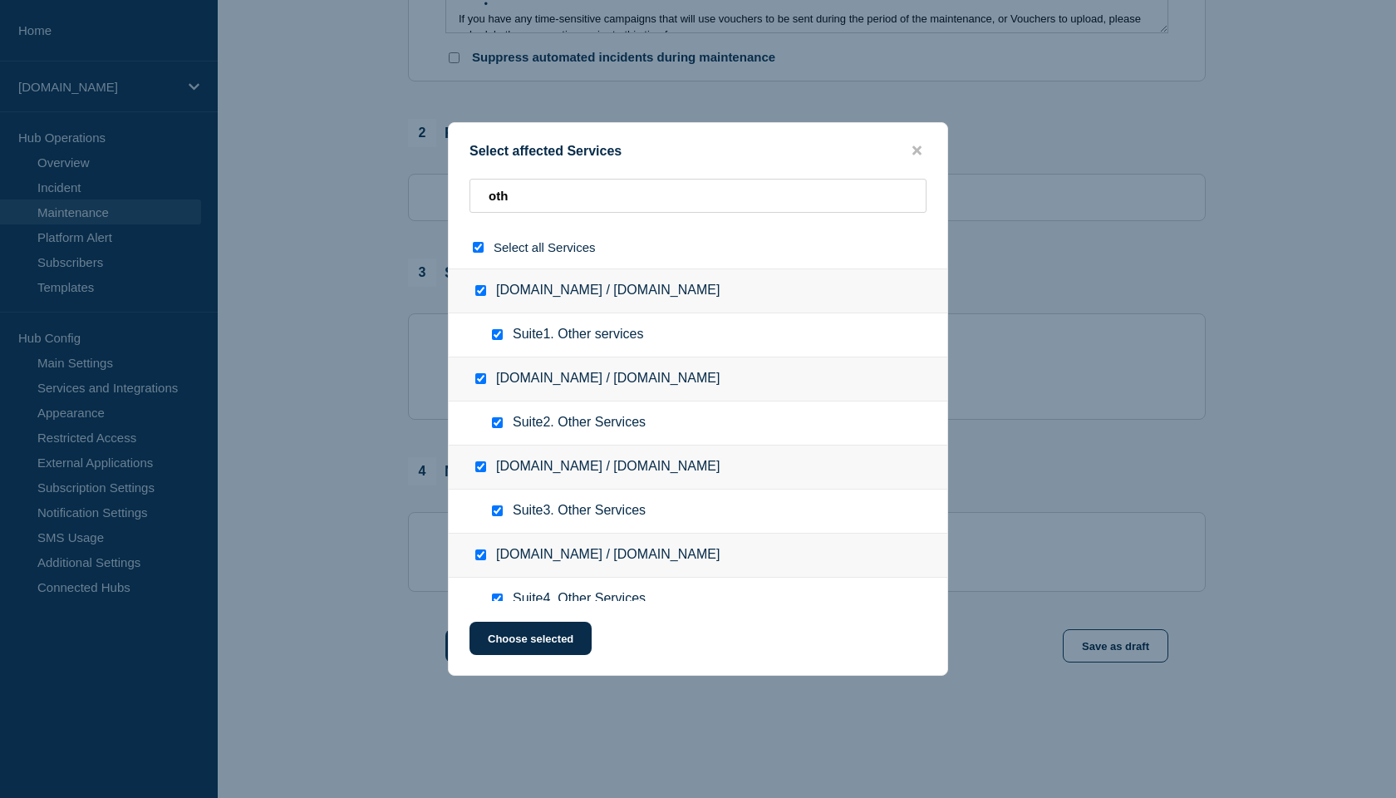
checkbox input "true"
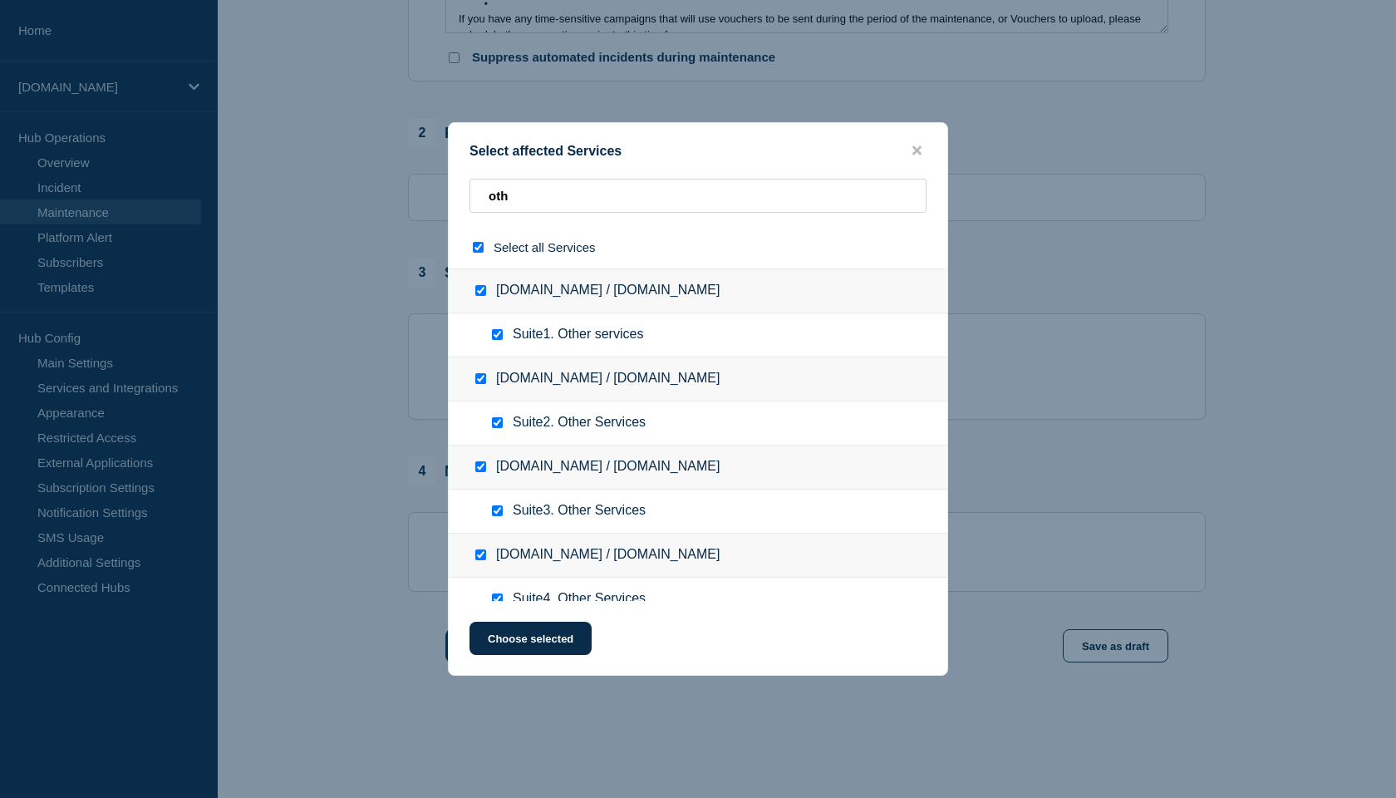
checkbox input "true"
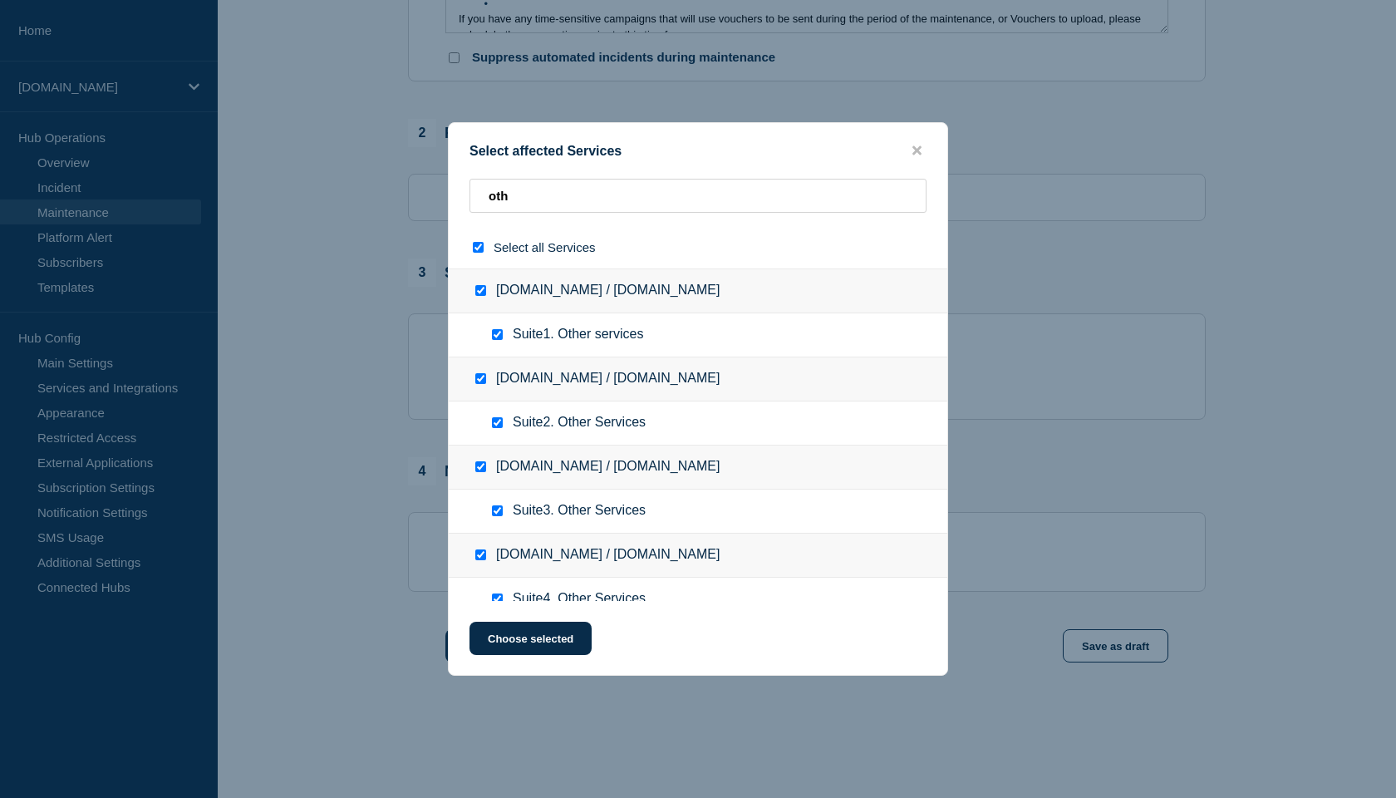
checkbox input "true"
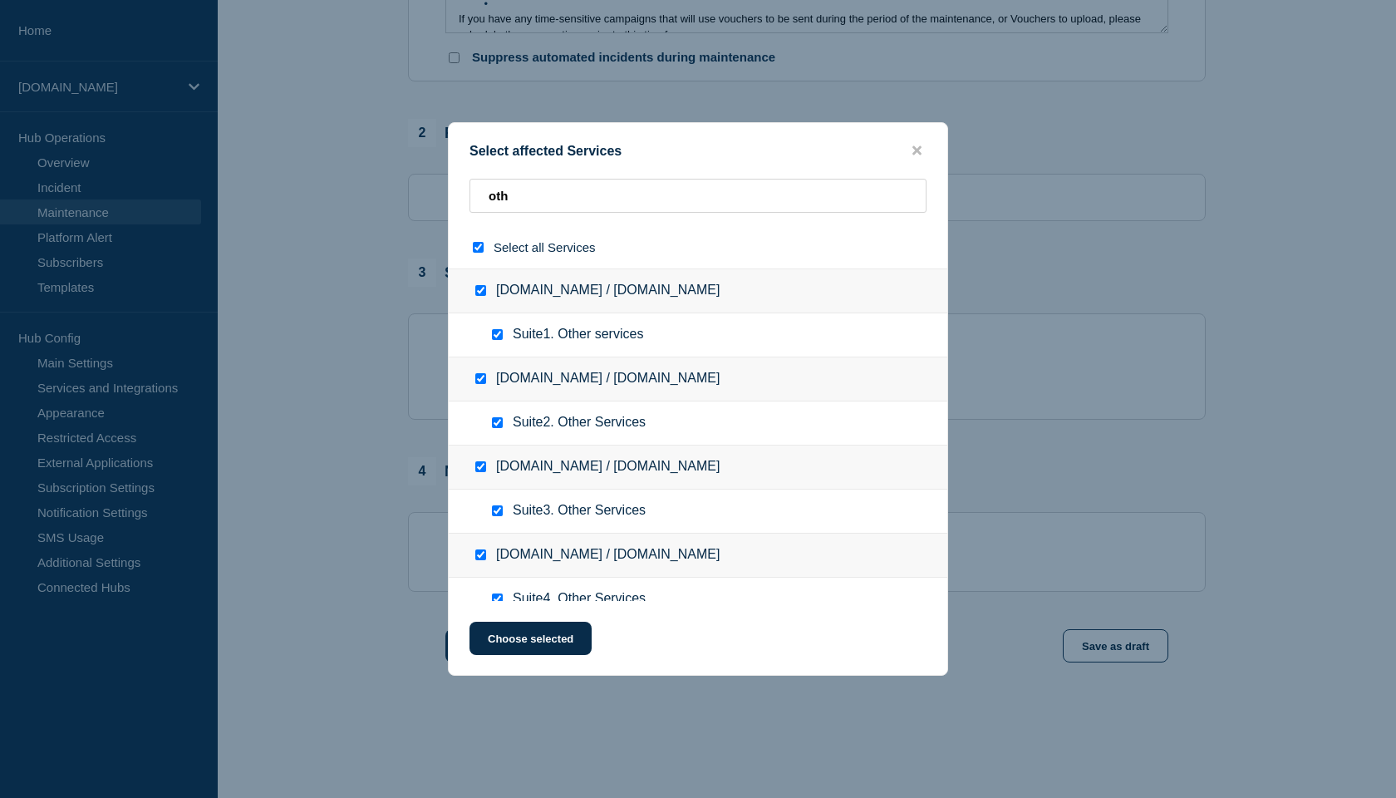
checkbox input "true"
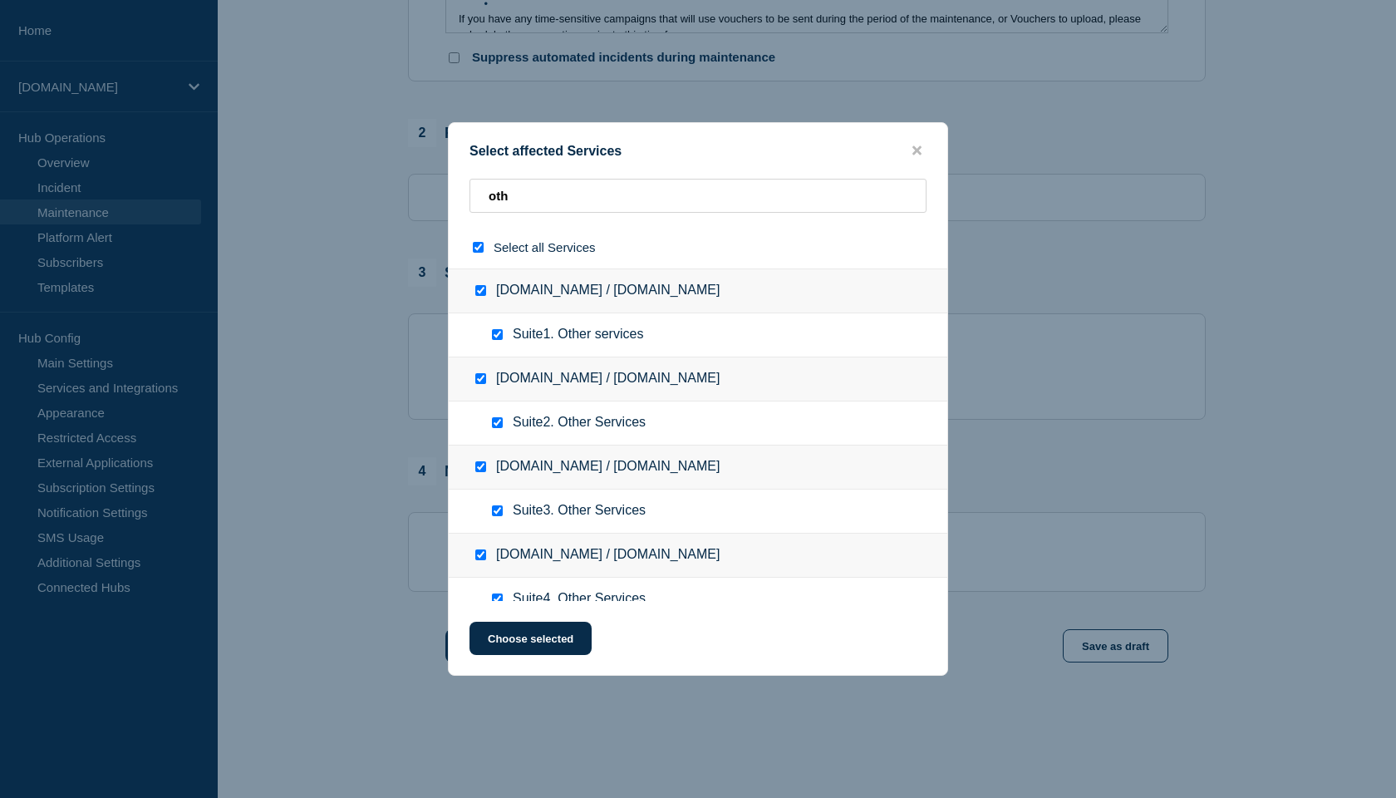
checkbox input "true"
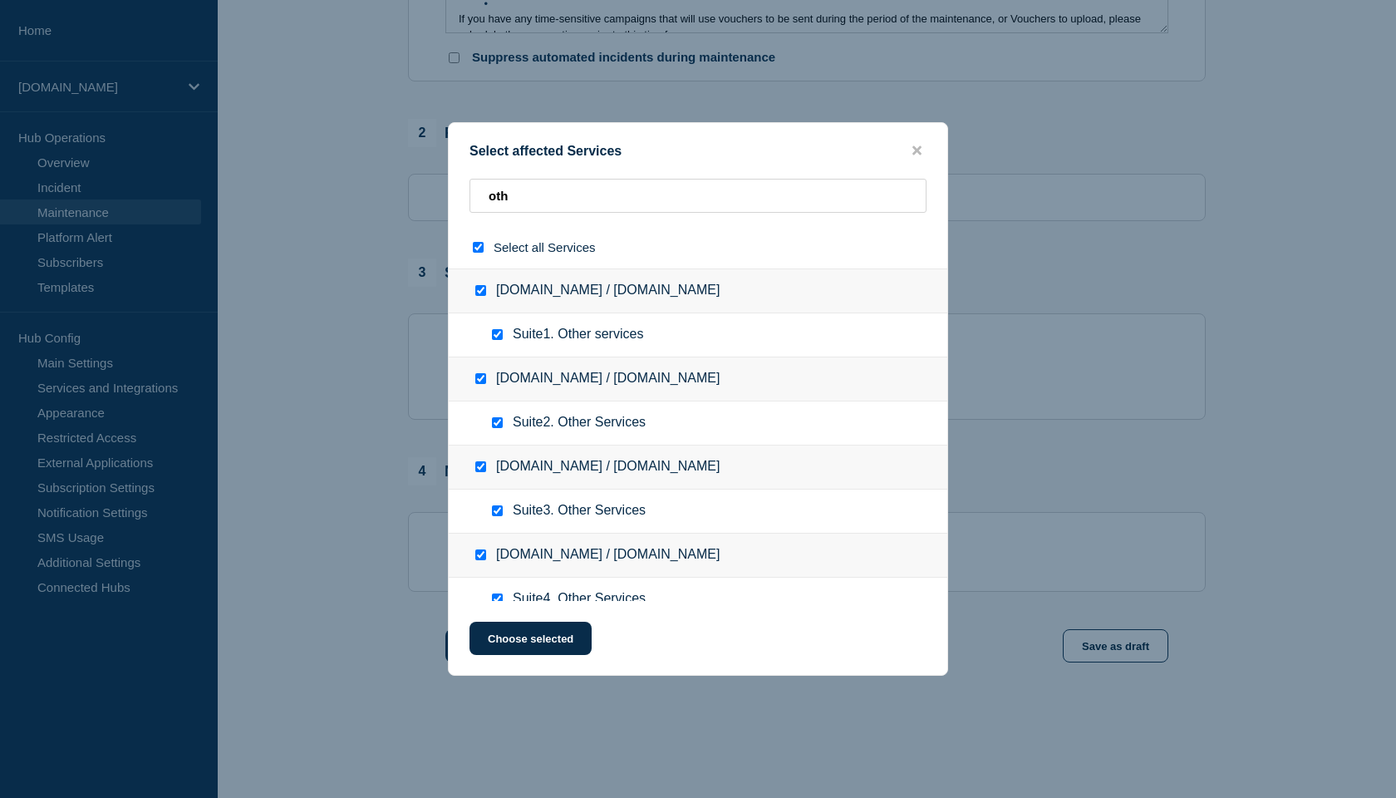
checkbox input "true"
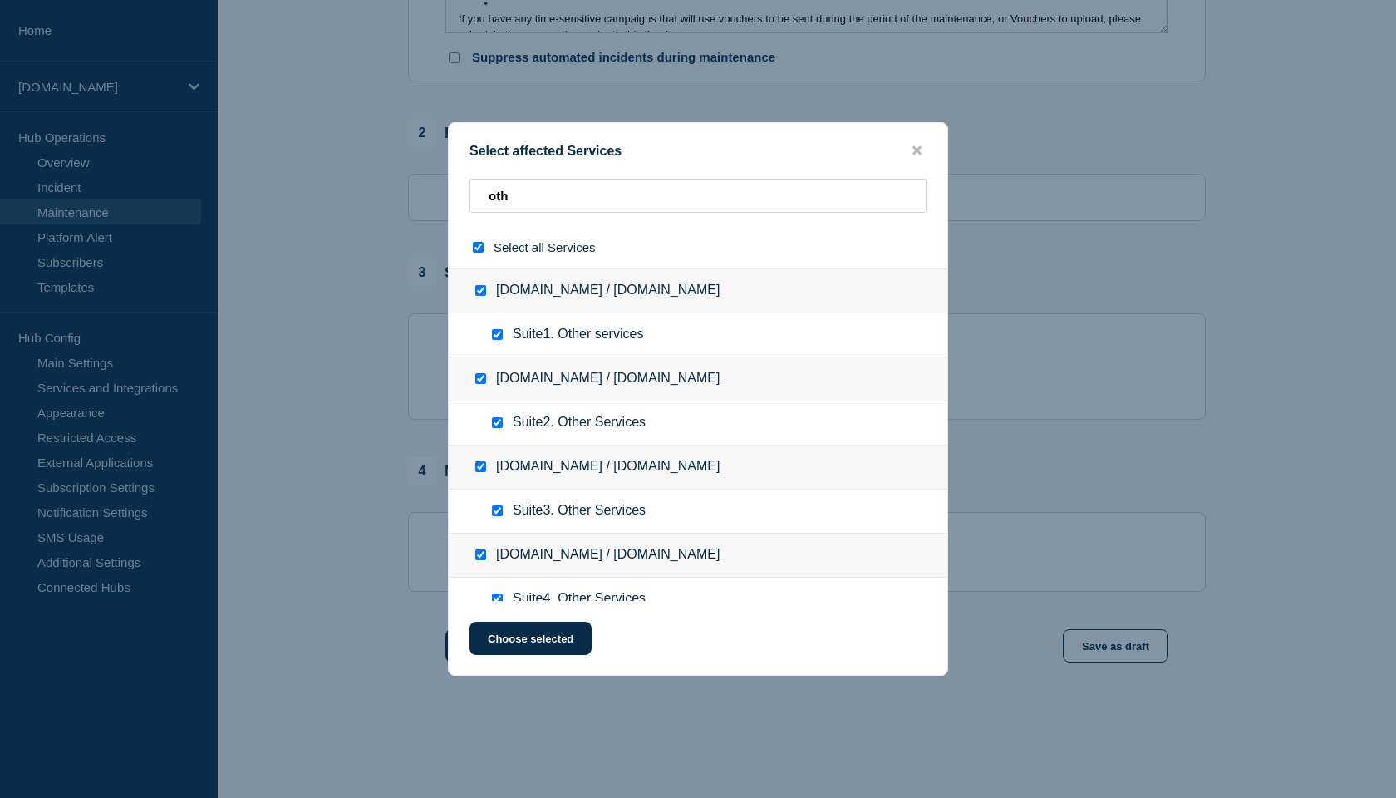
checkbox input "true"
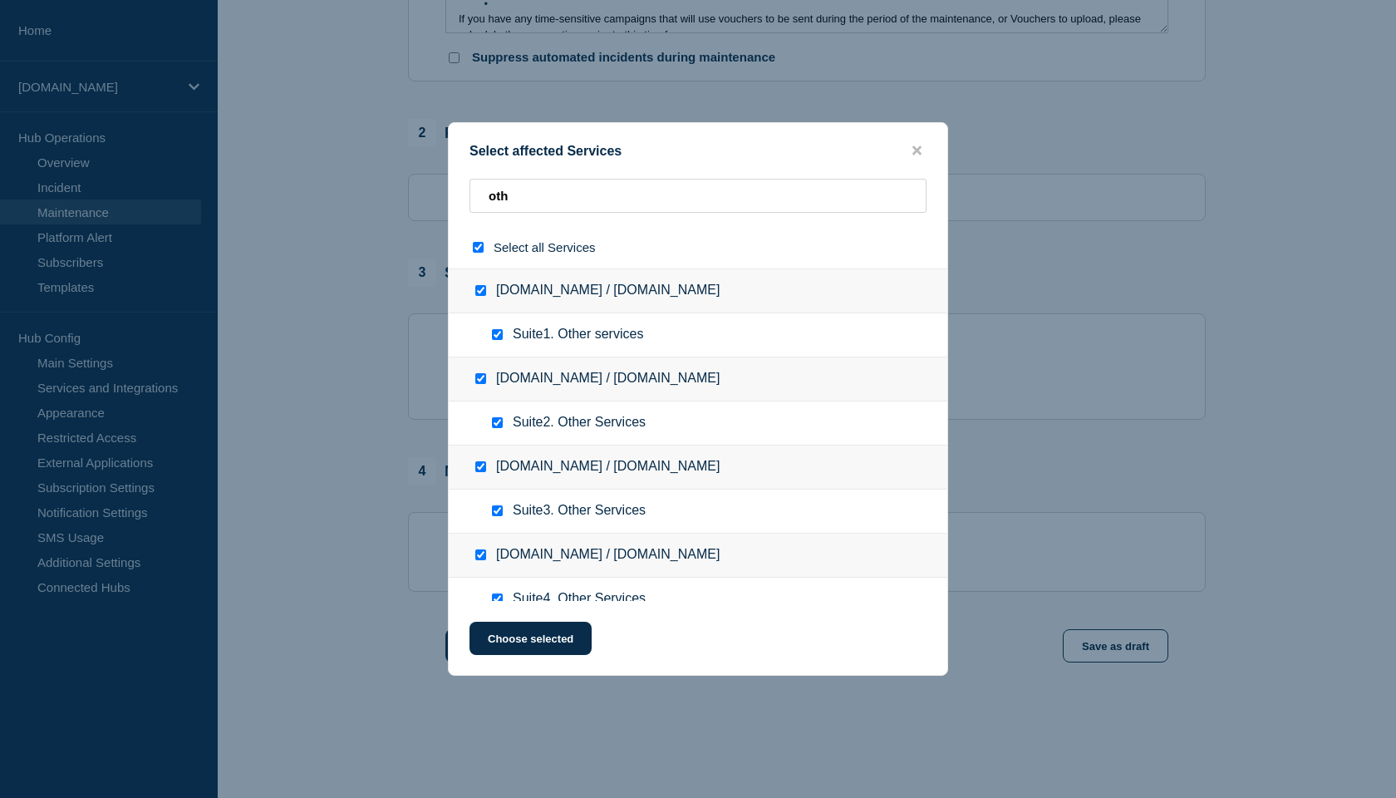
checkbox input "true"
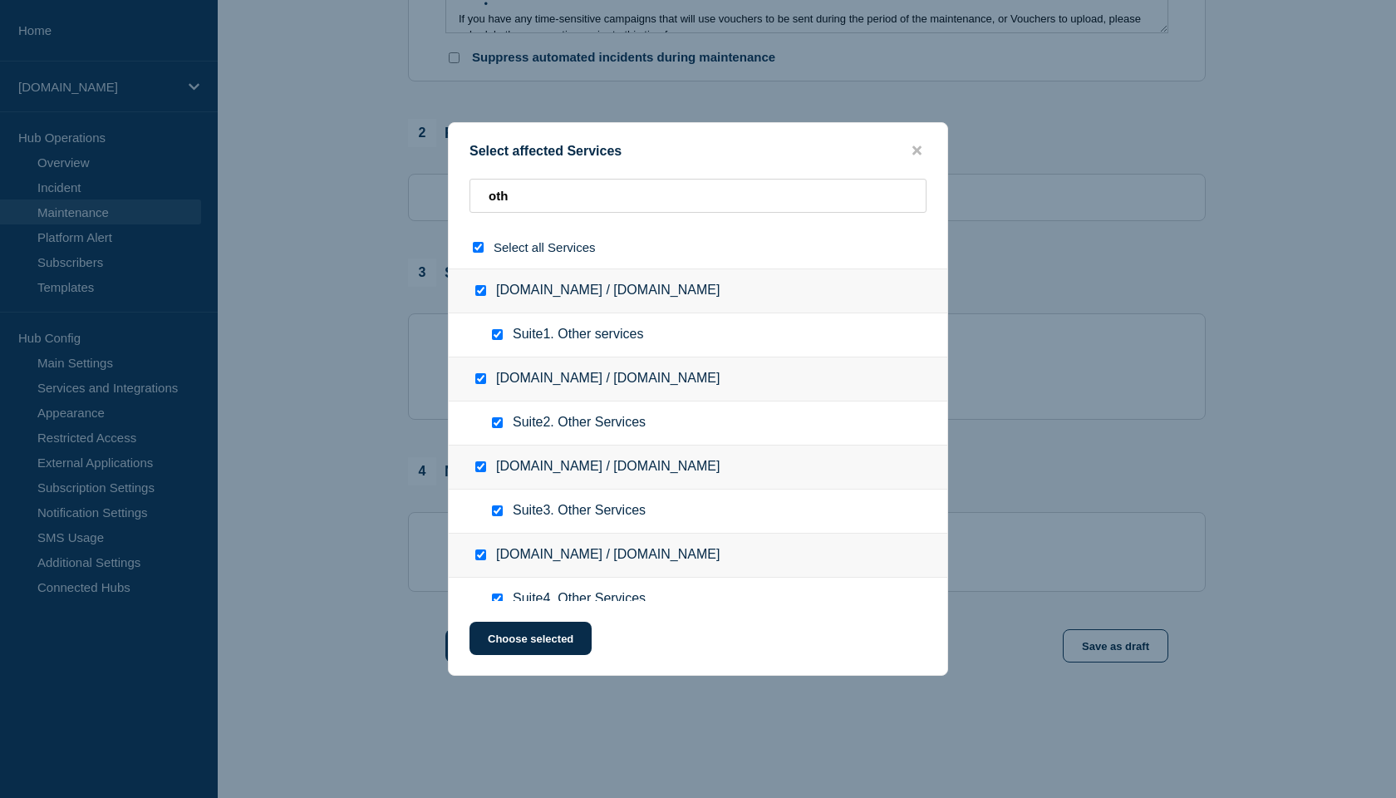
checkbox input "true"
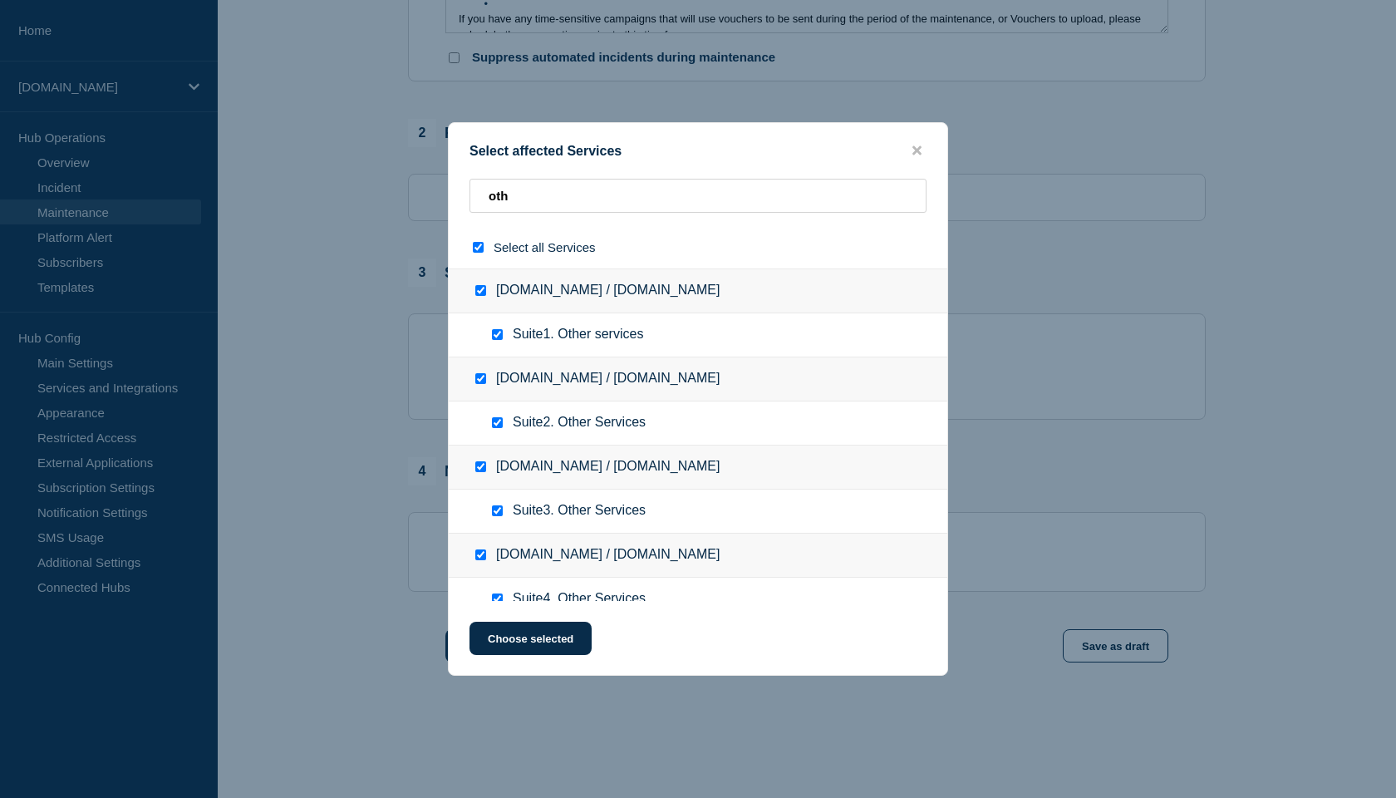
checkbox input "true"
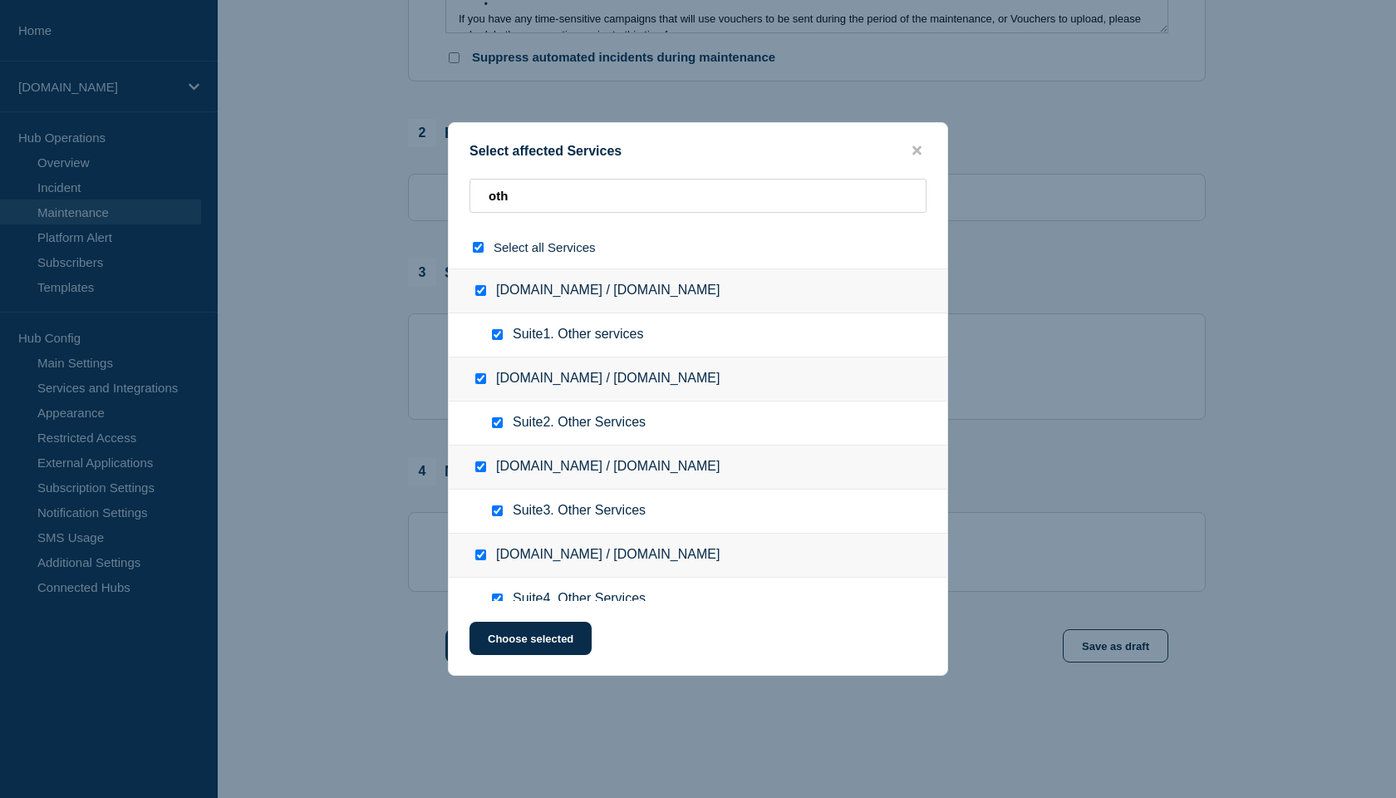
checkbox input "true"
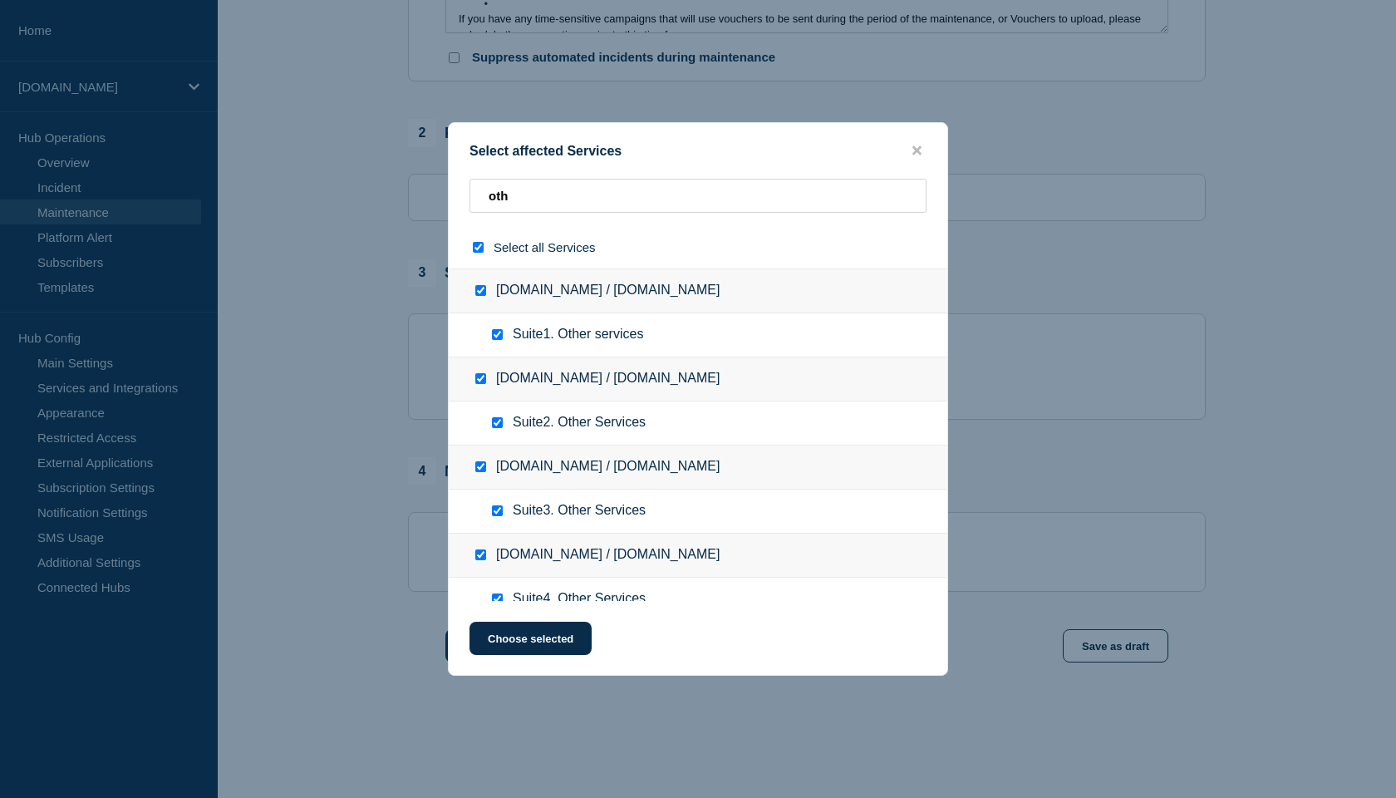
checkbox input "true"
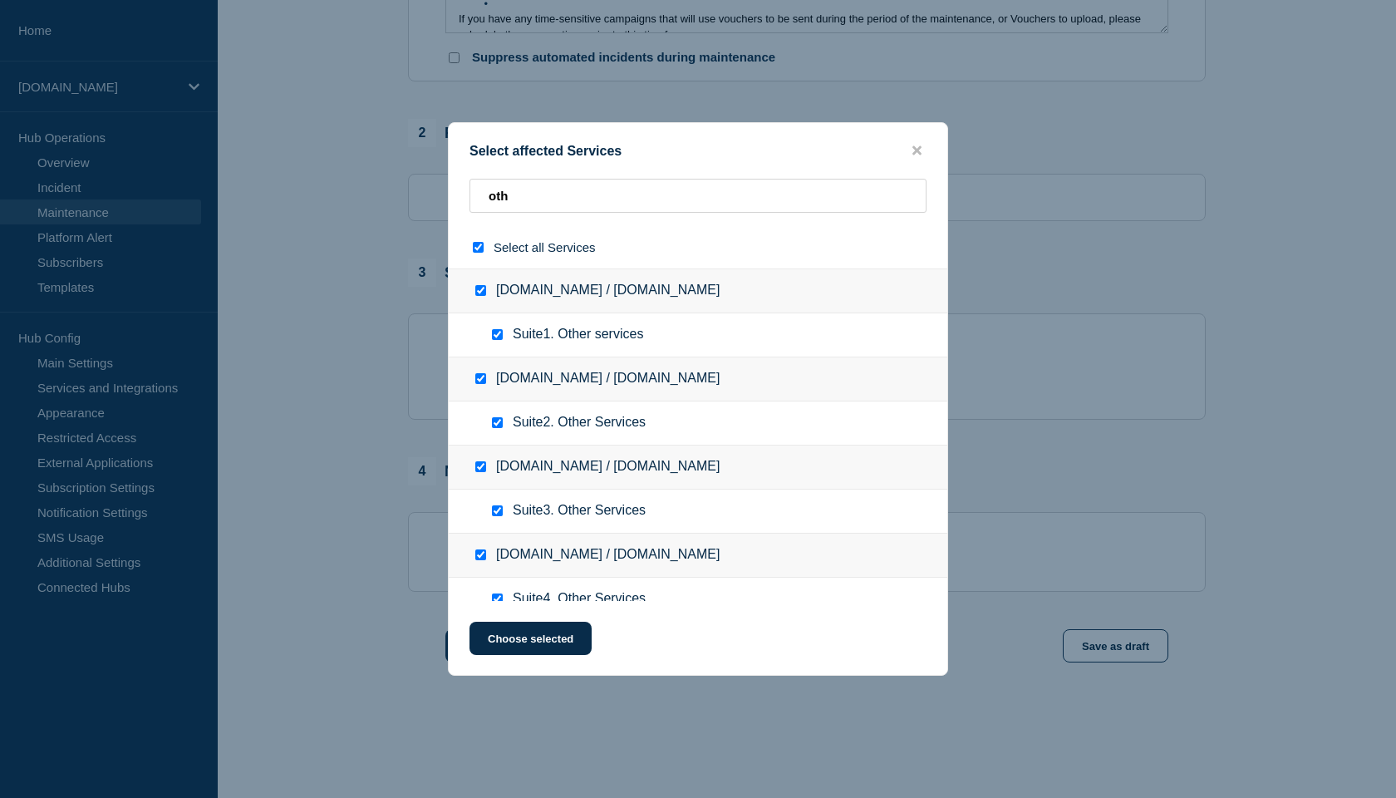
checkbox input "true"
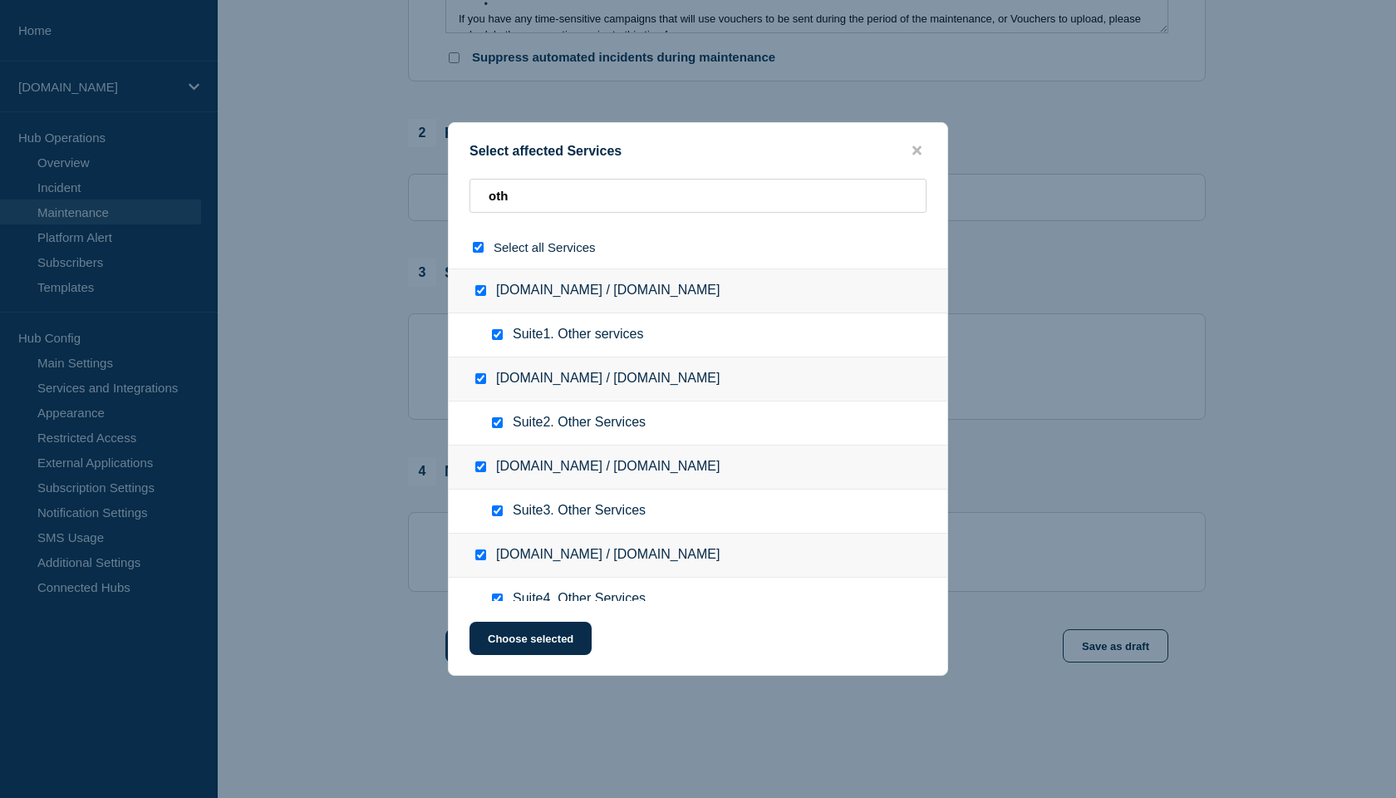
checkbox input "true"
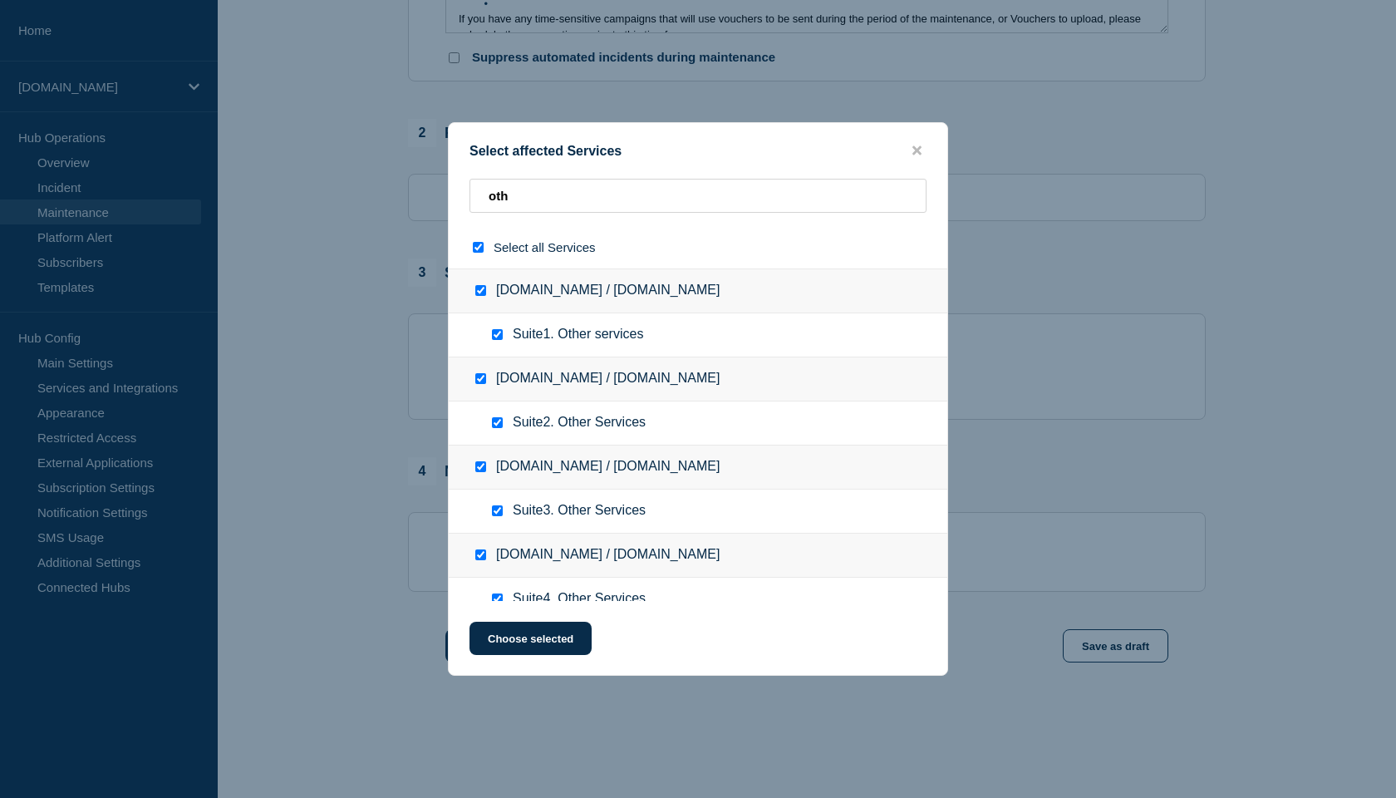
checkbox input "true"
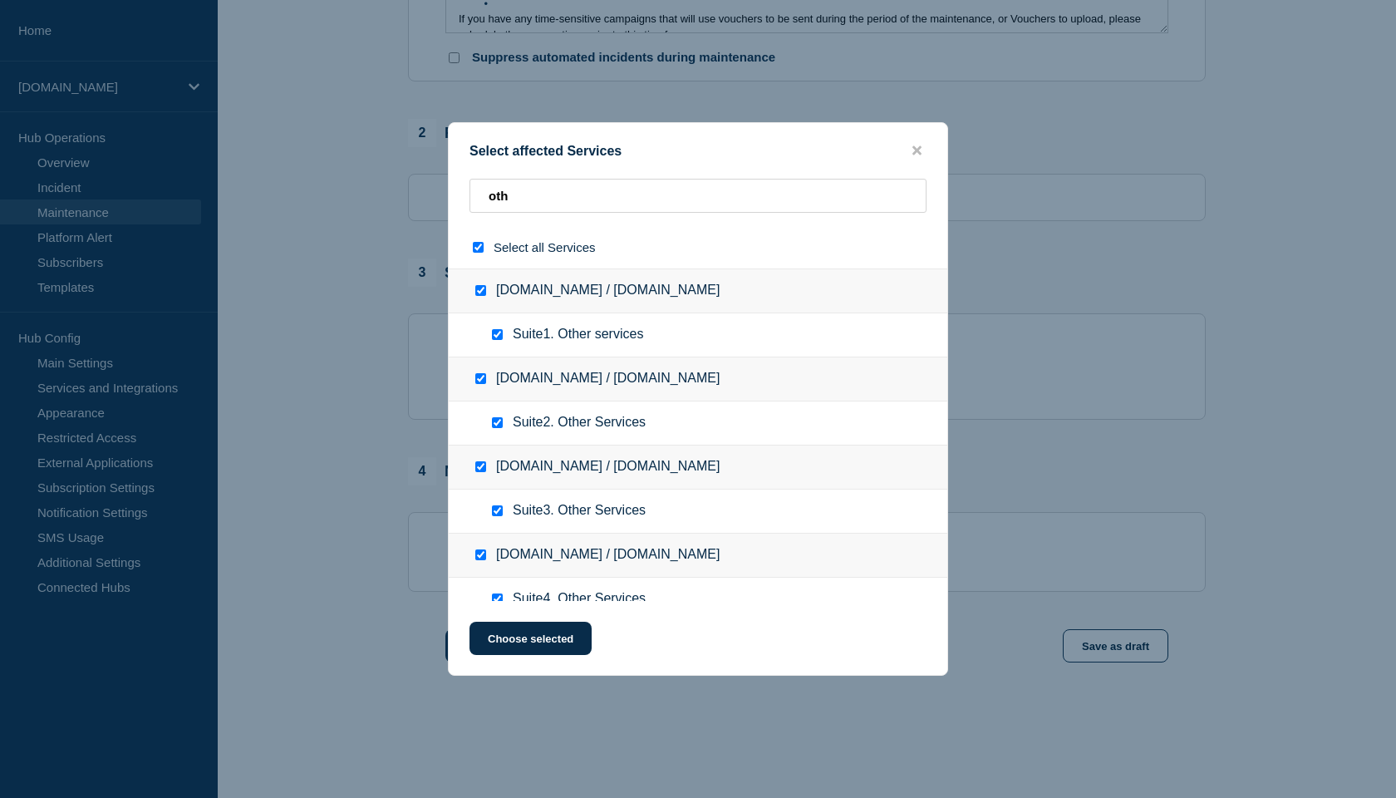
checkbox input "true"
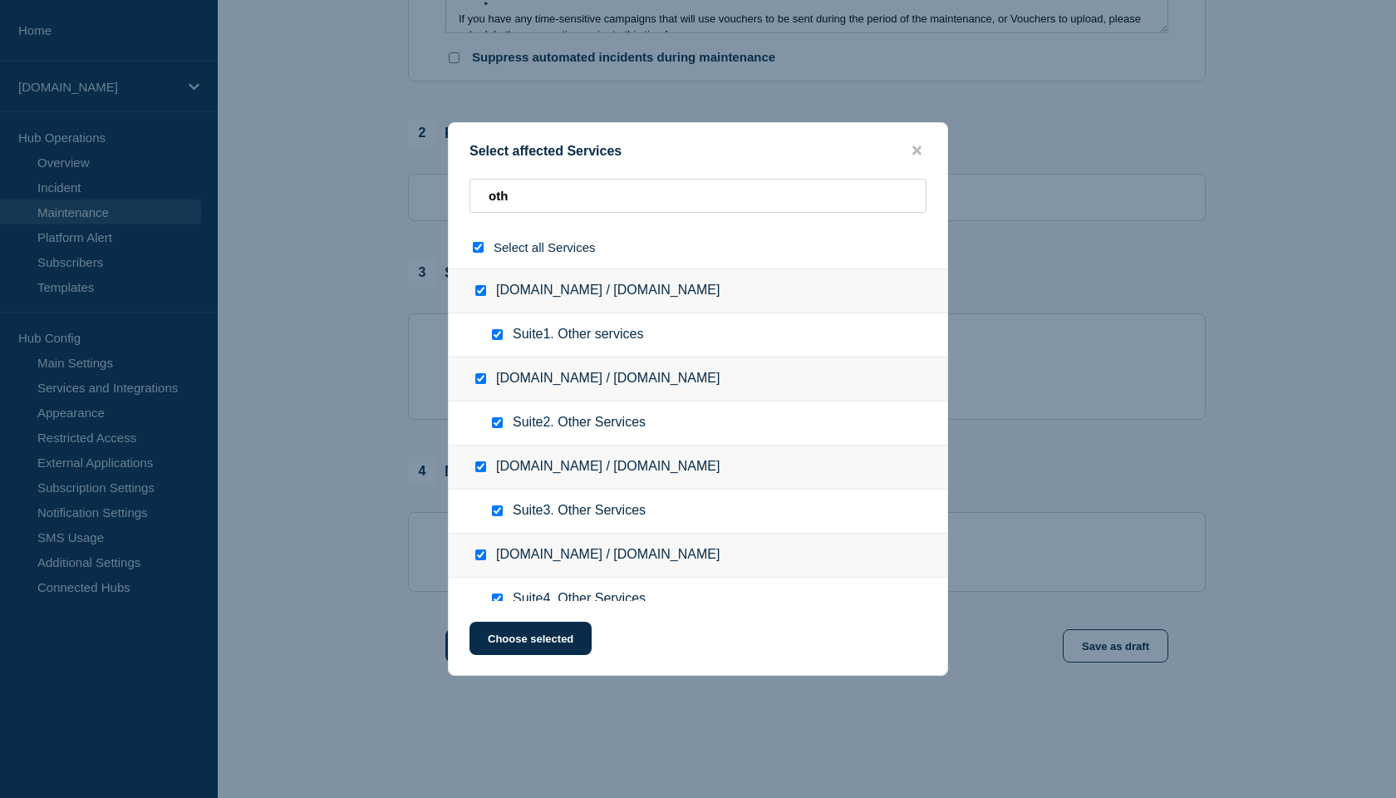
checkbox input "true"
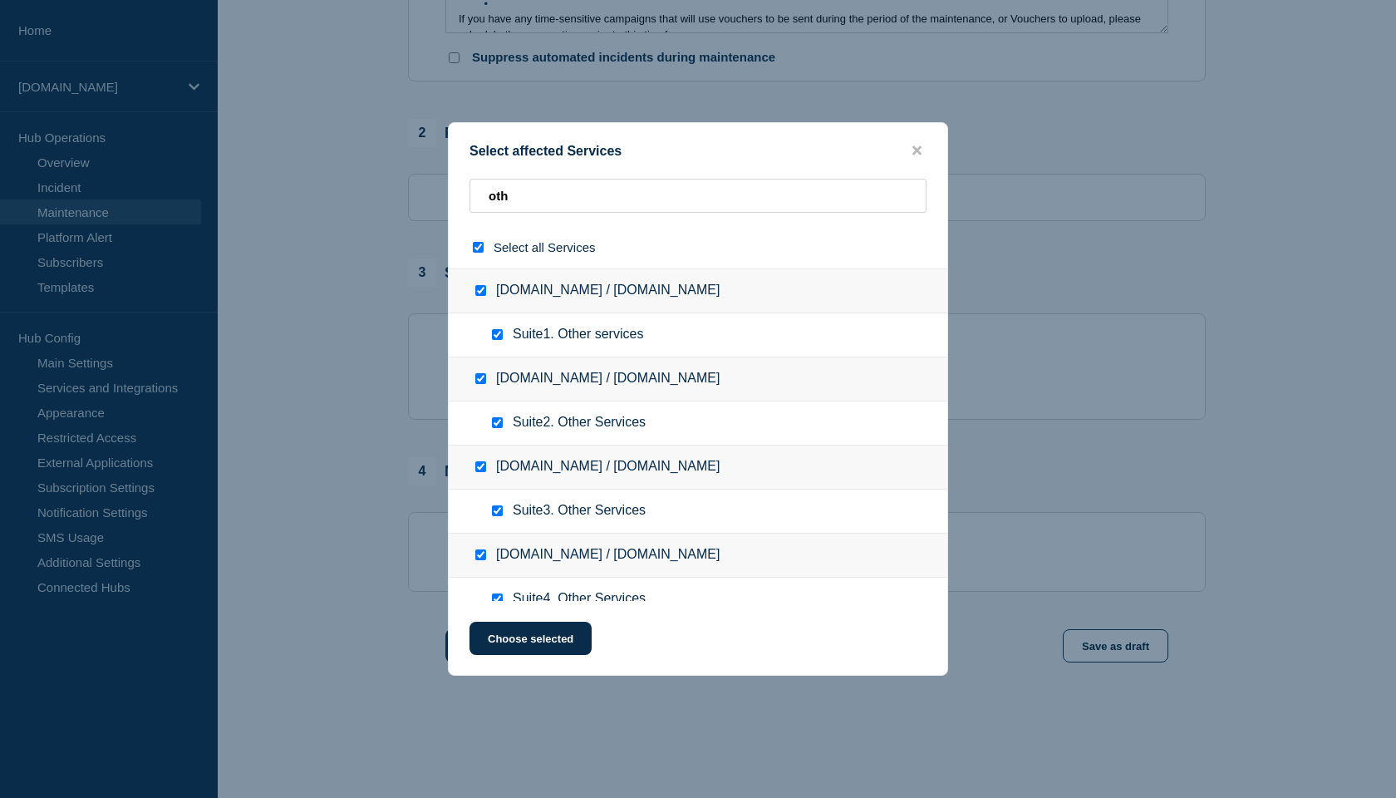
checkbox input "true"
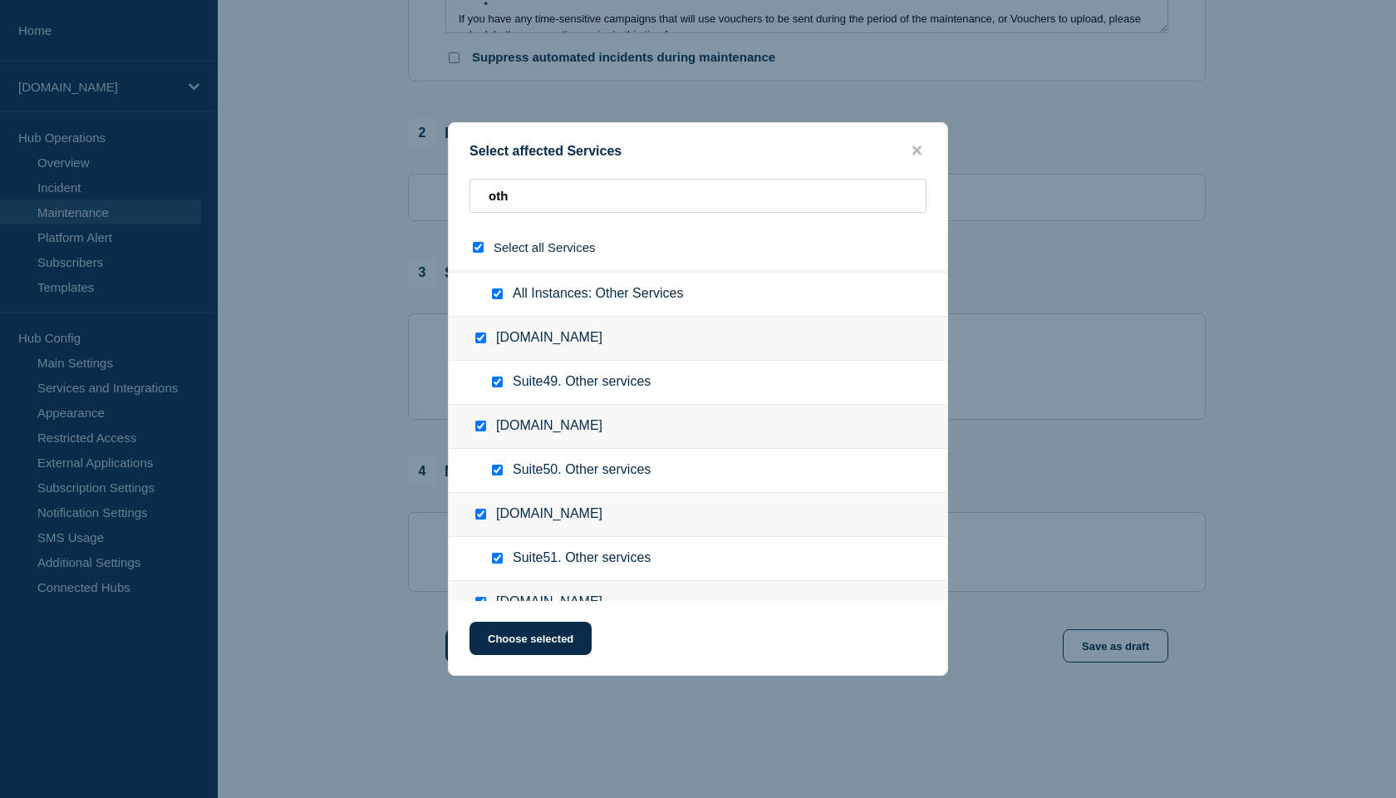
scroll to position [4199, 0]
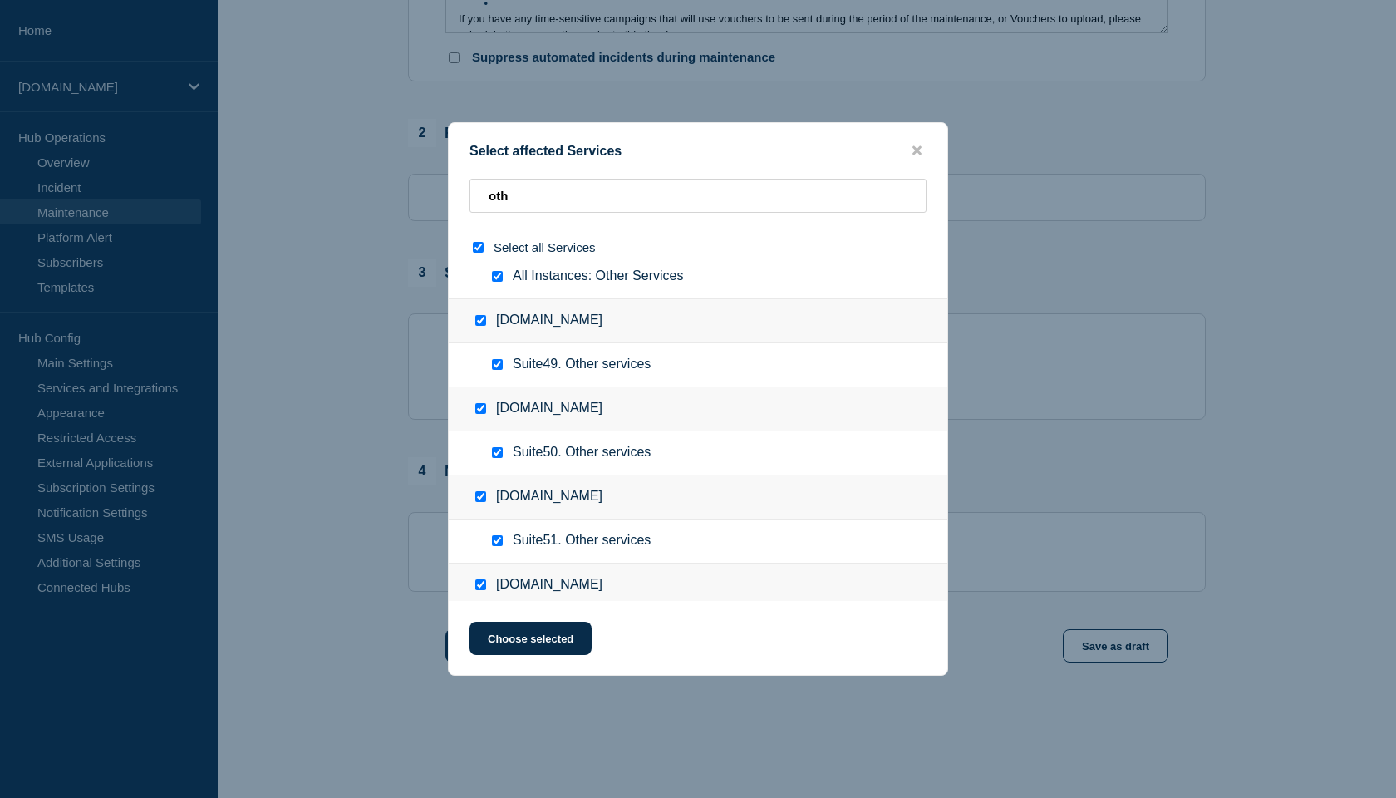
click at [477, 244] on input "select all checkbox" at bounding box center [478, 247] width 11 height 11
checkbox input "false"
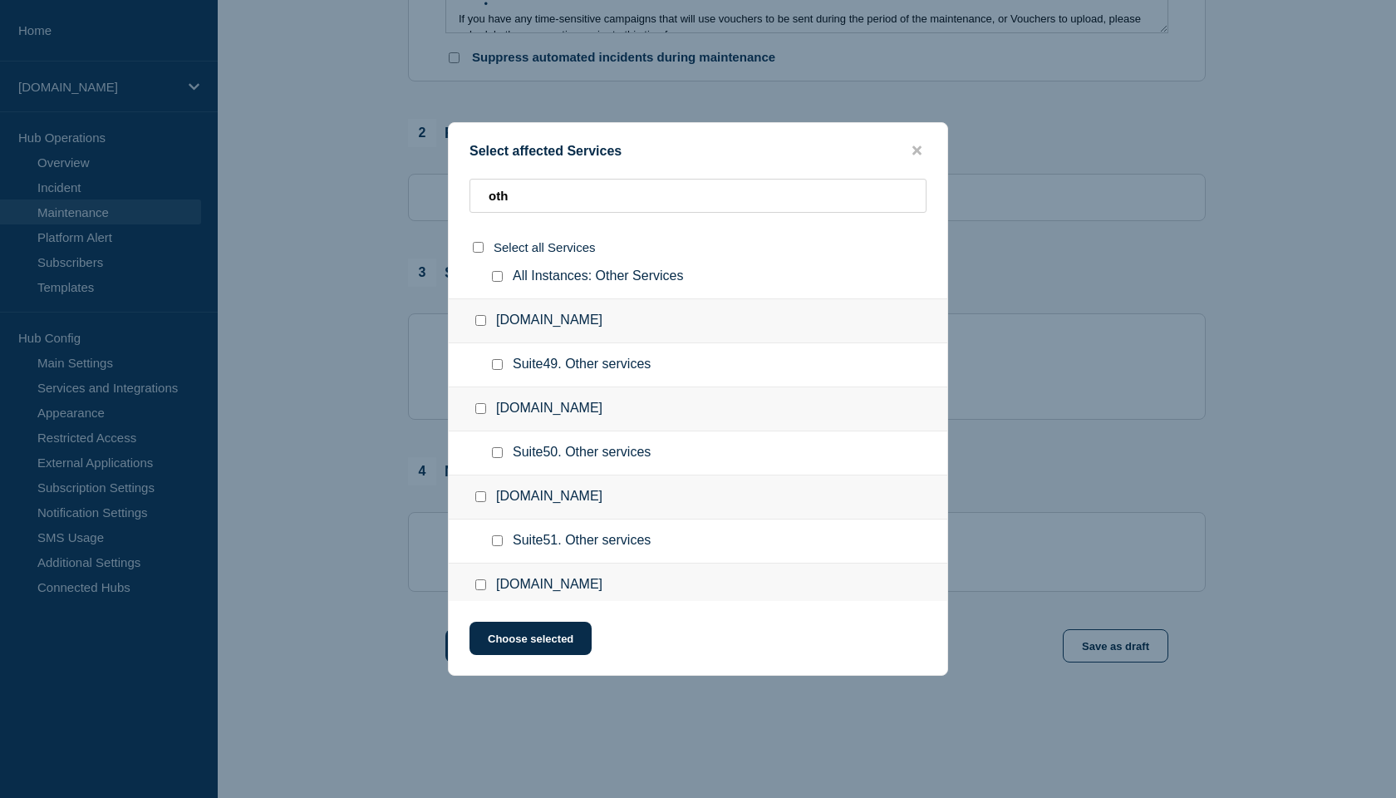
checkbox input "false"
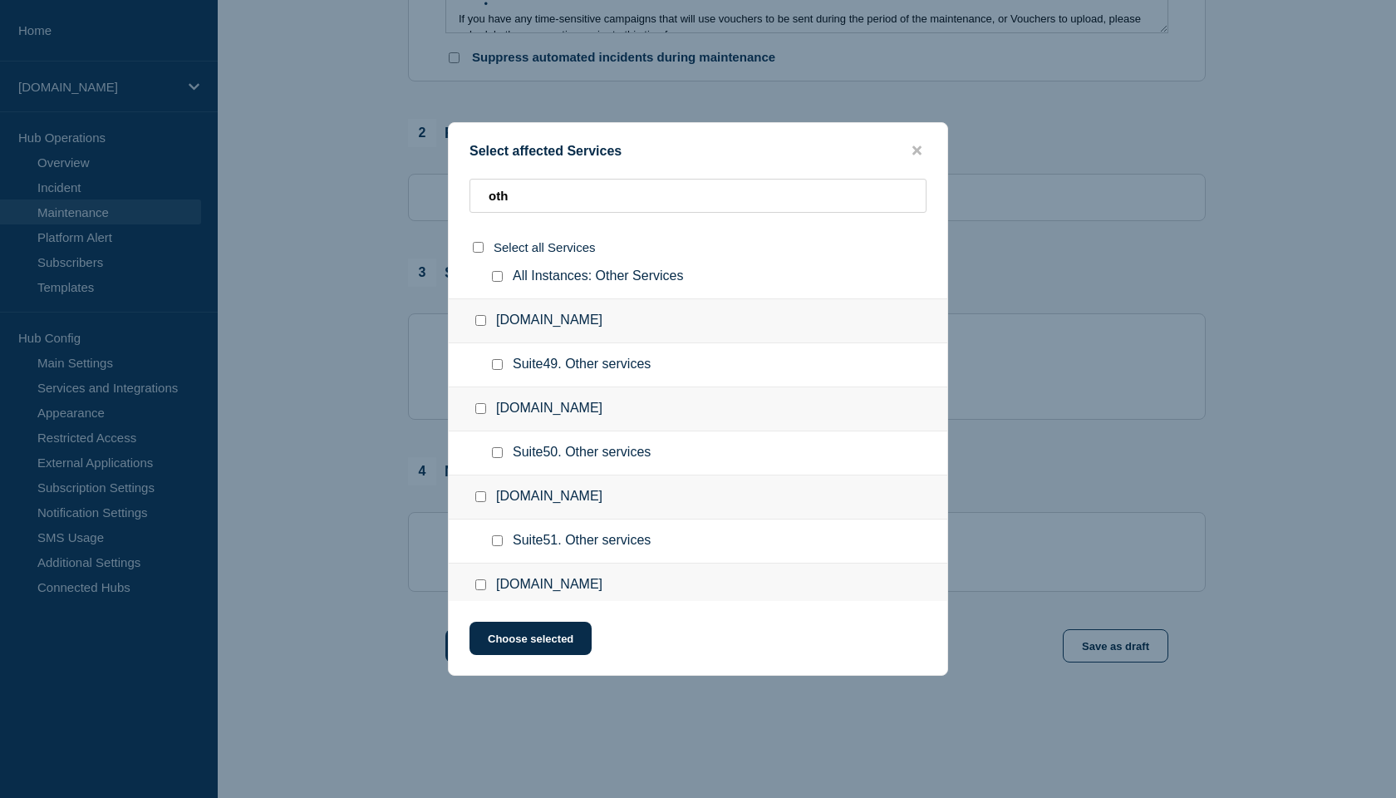
checkbox input "false"
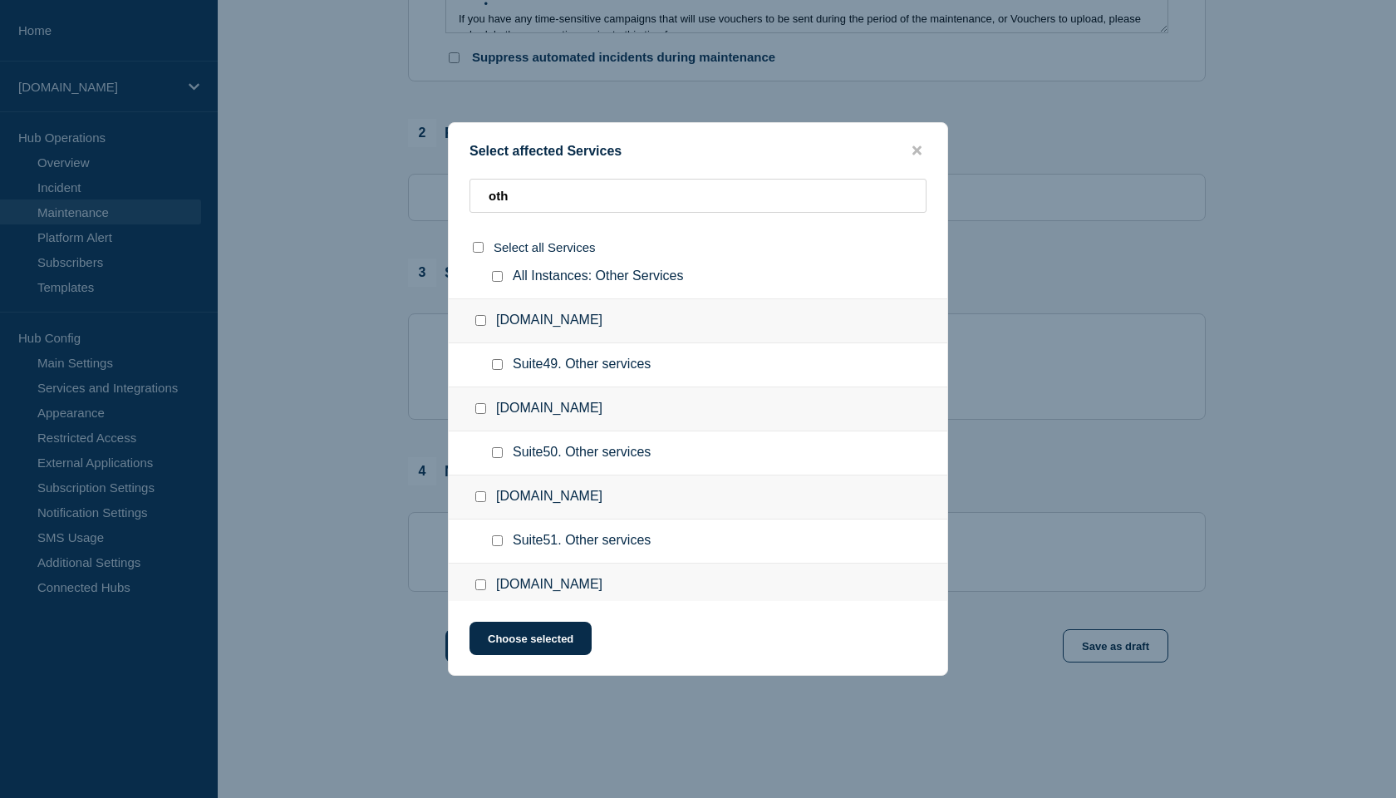
checkbox input "false"
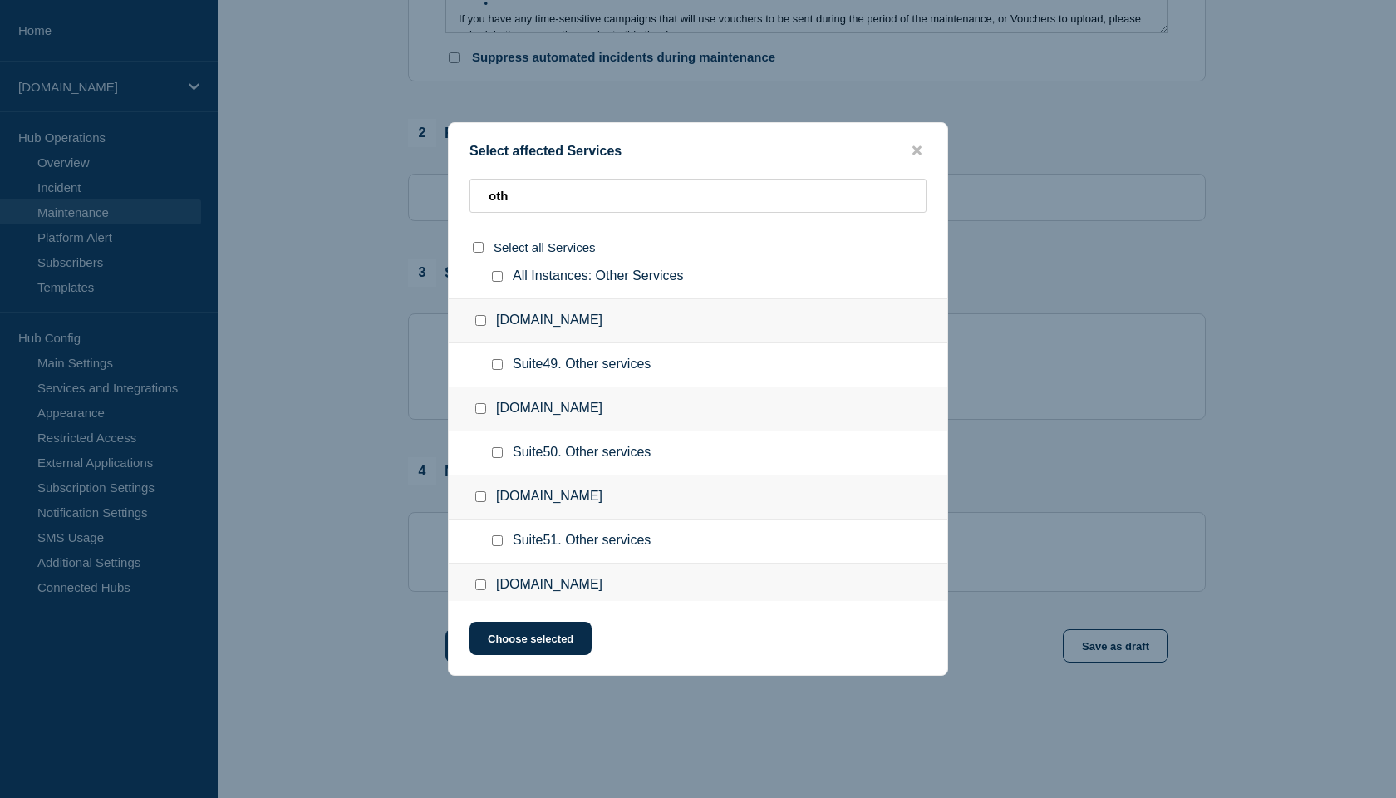
checkbox input "false"
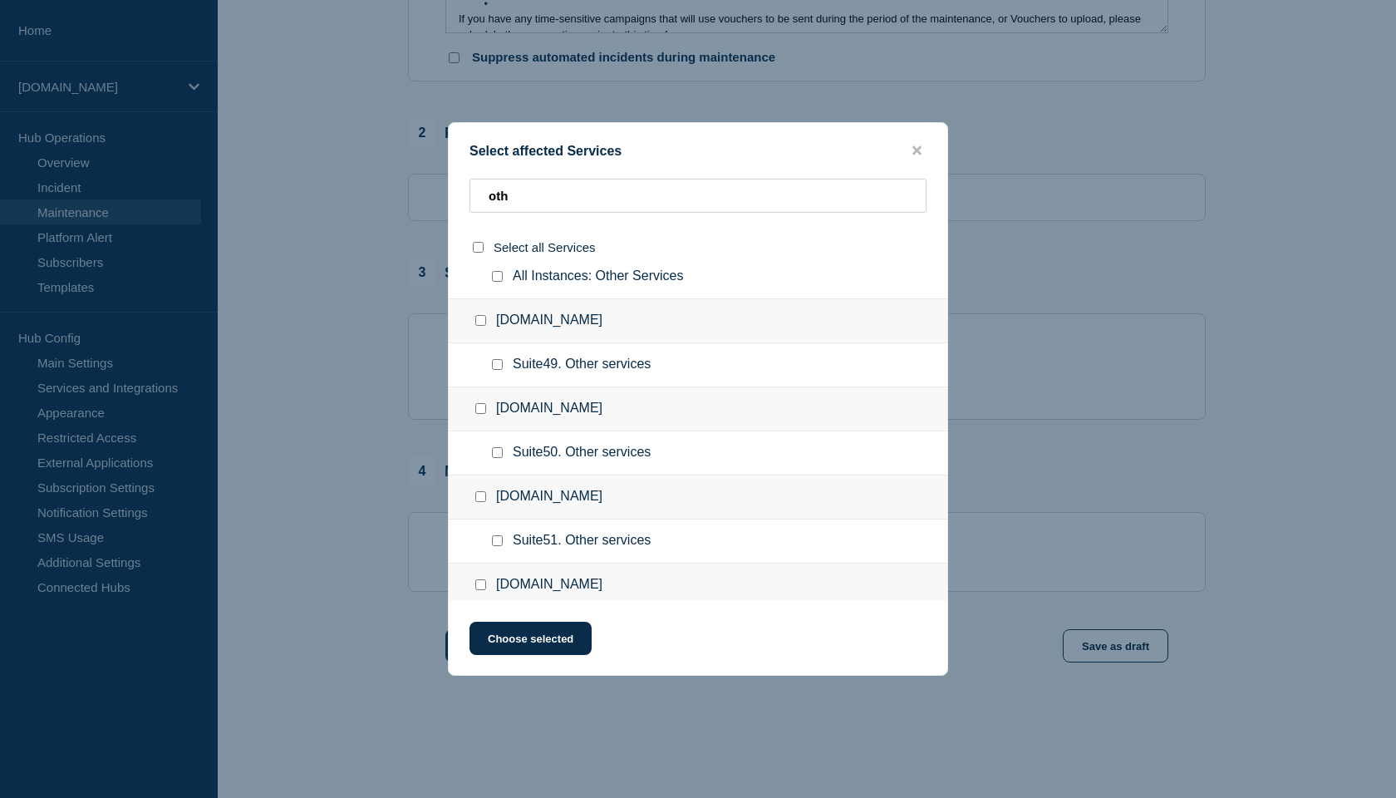
checkbox input "false"
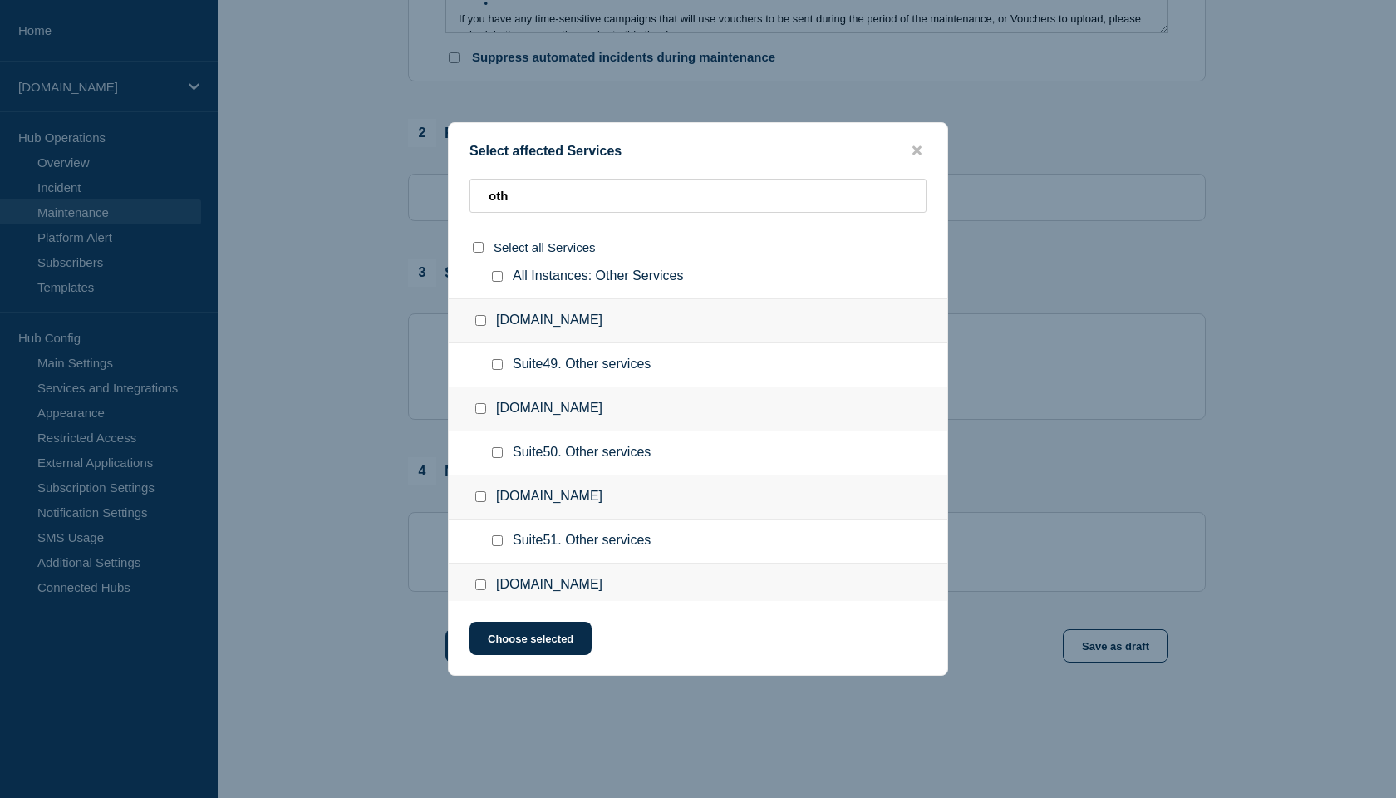
checkbox input "false"
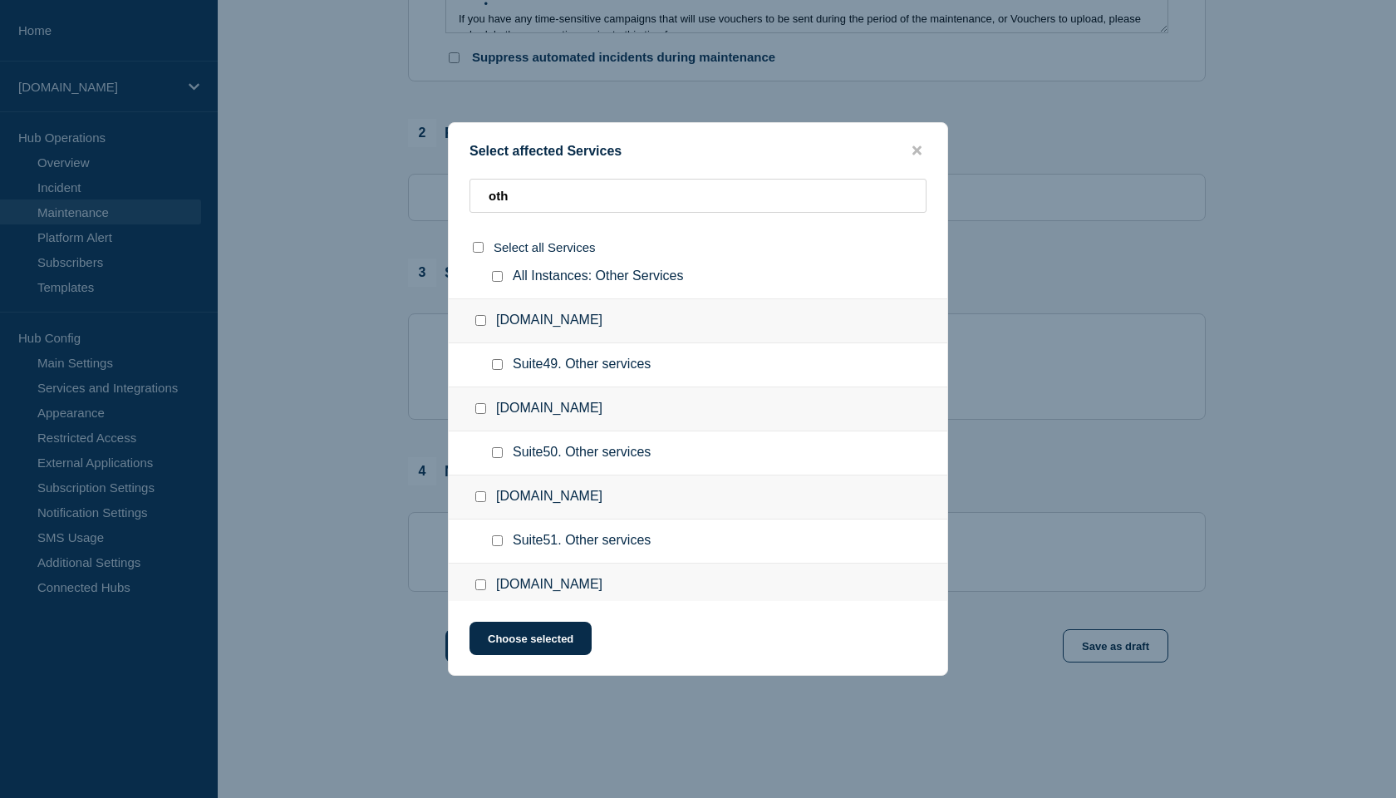
checkbox input "false"
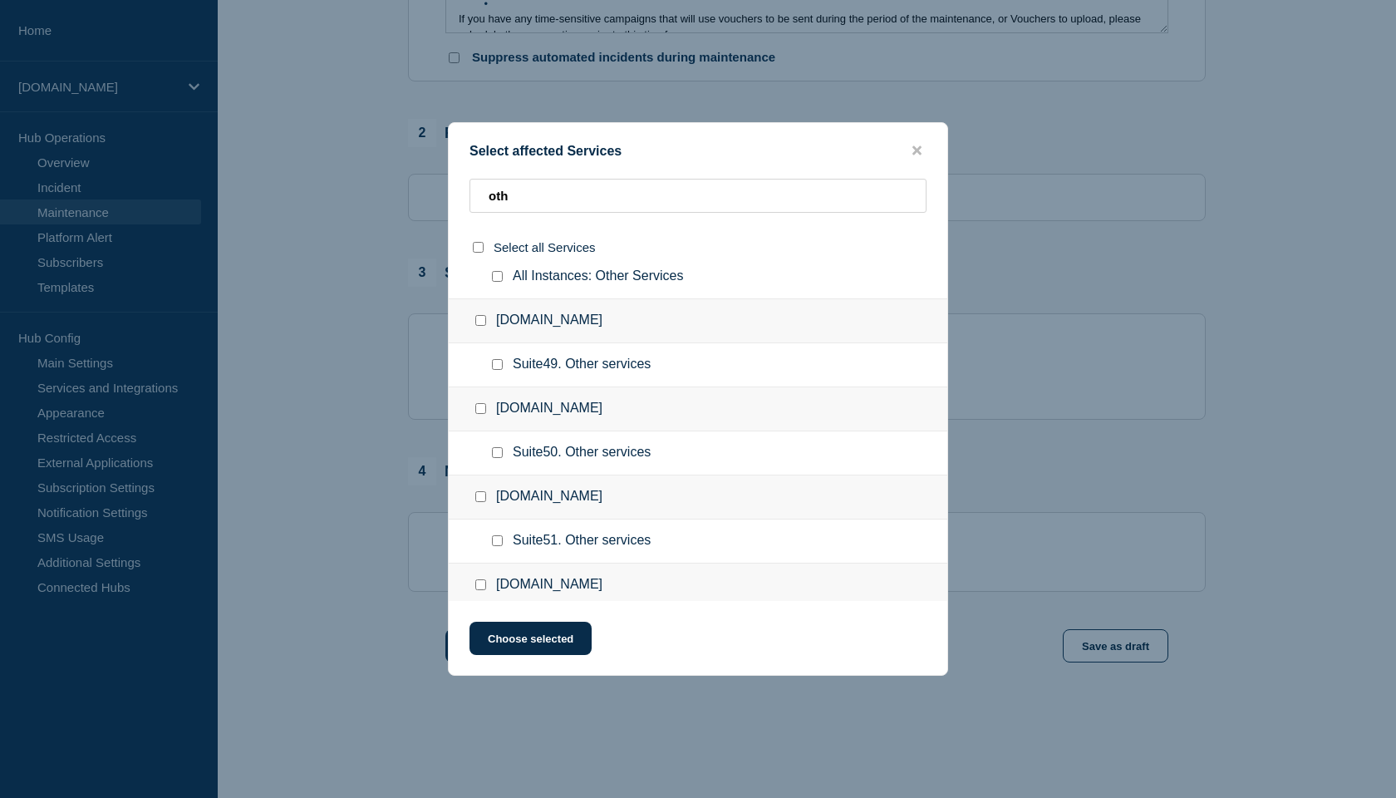
checkbox input "false"
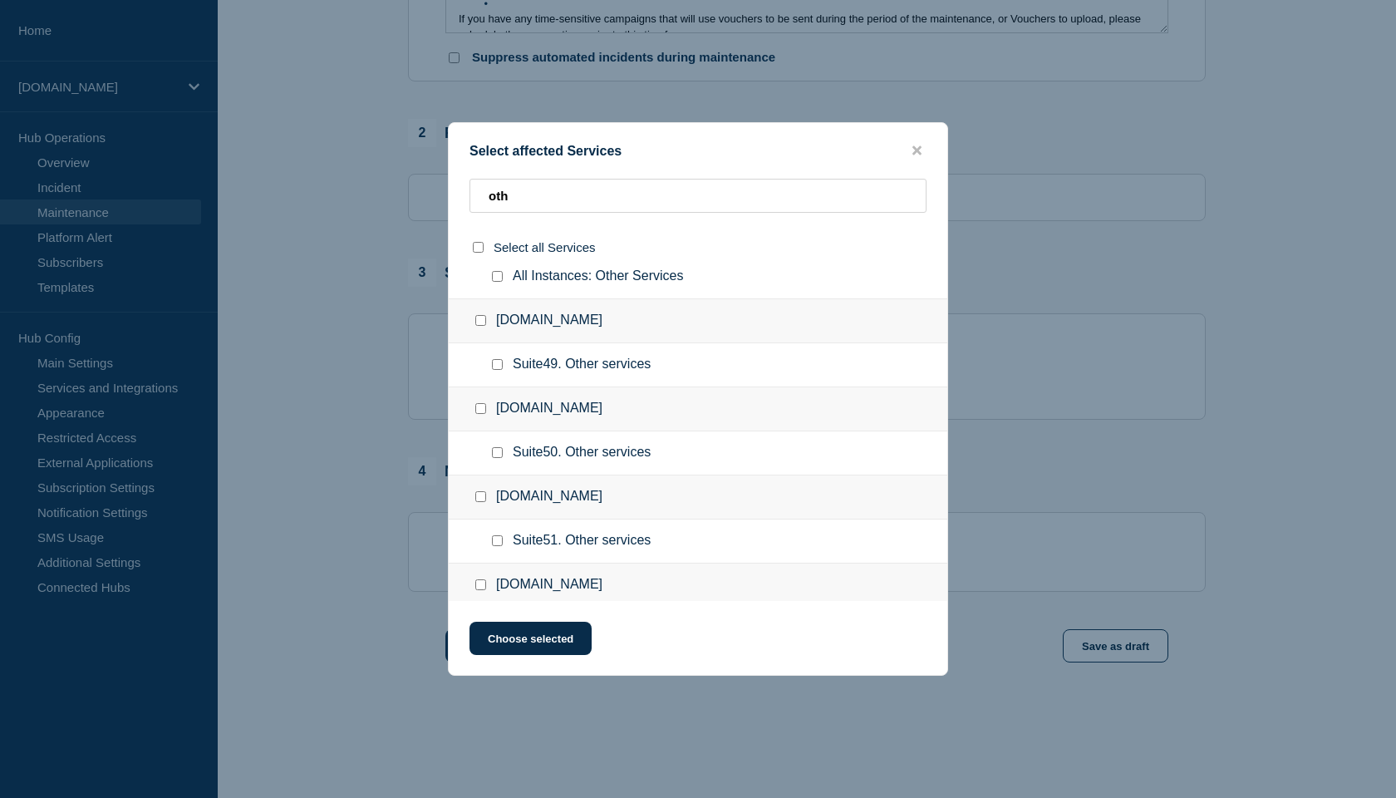
checkbox input "false"
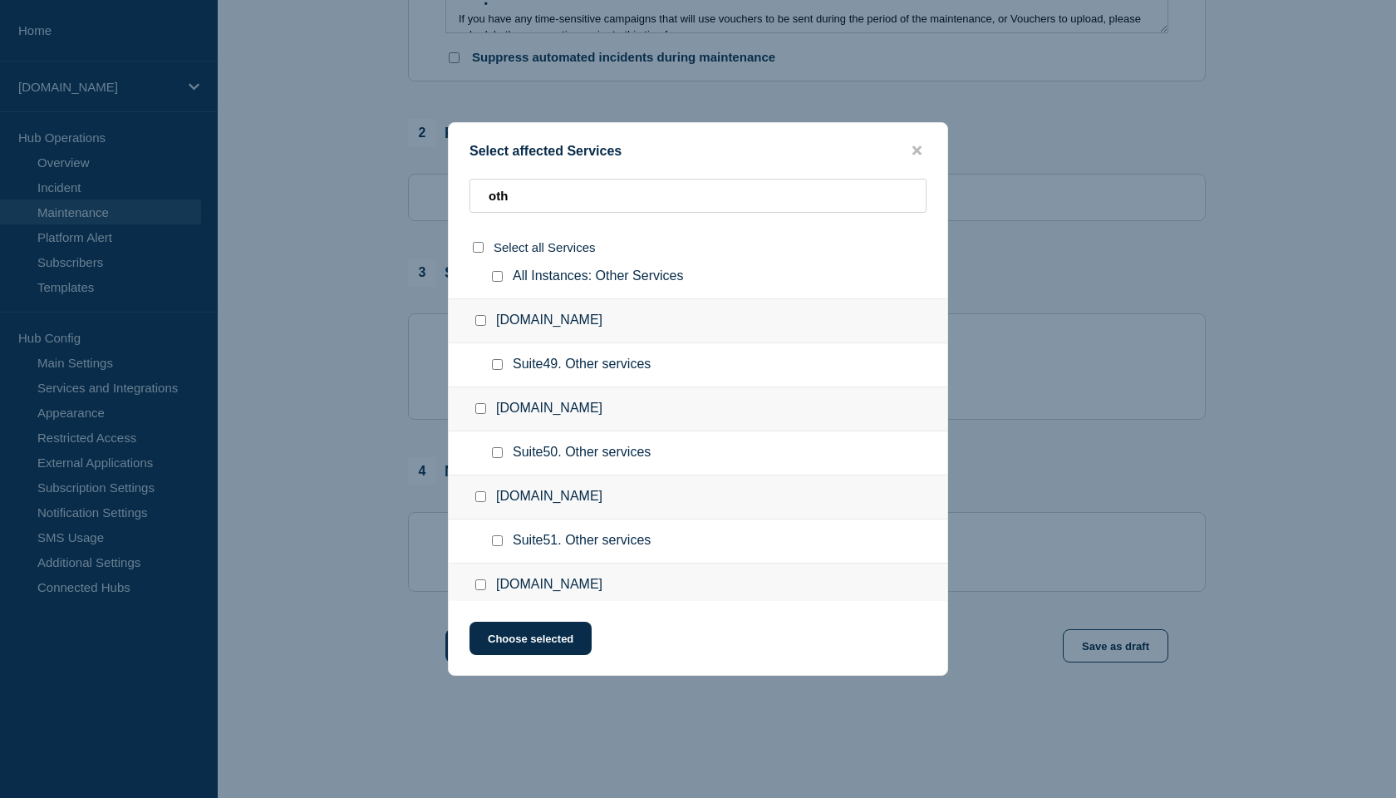
checkbox input "false"
click at [498, 282] on input "All Instances: Other Services checkbox" at bounding box center [497, 276] width 11 height 11
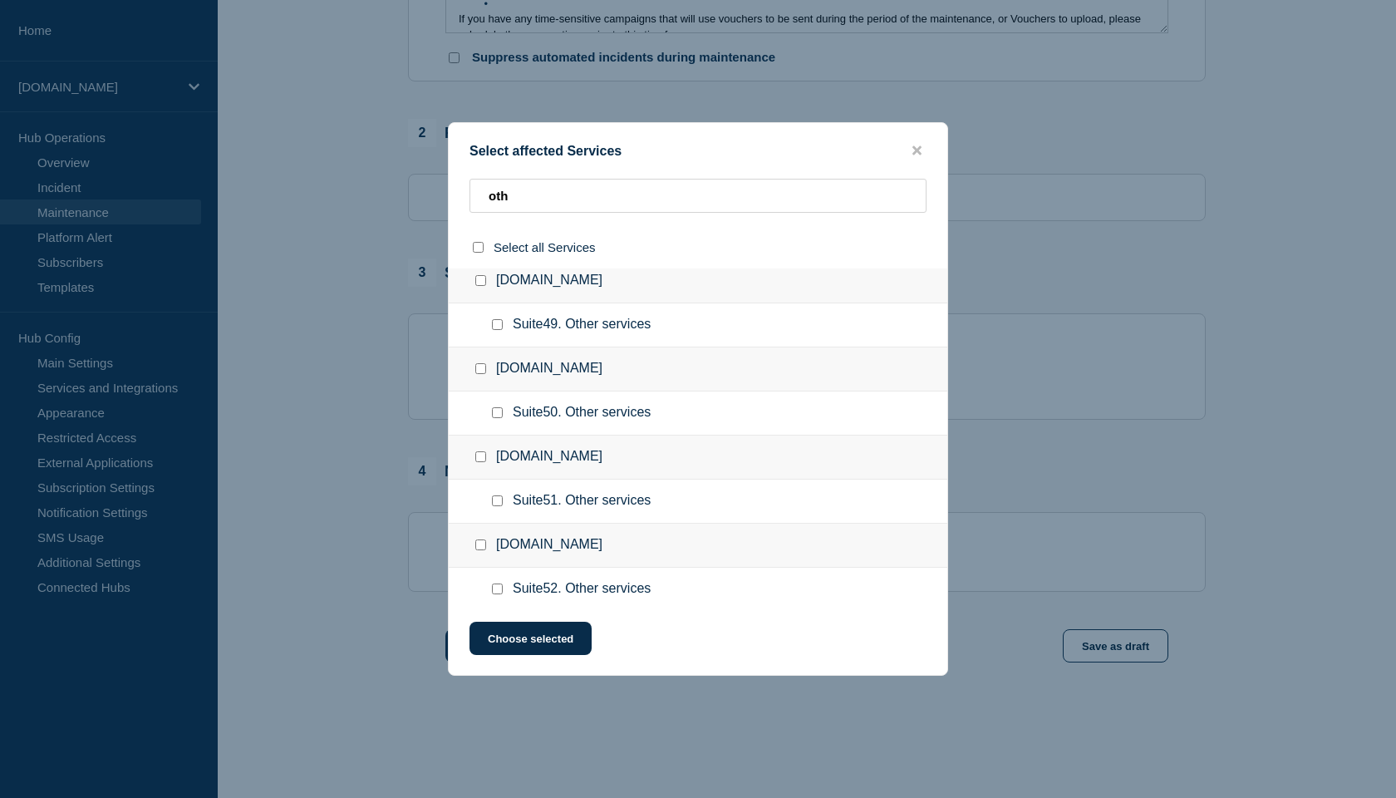
scroll to position [4255, 0]
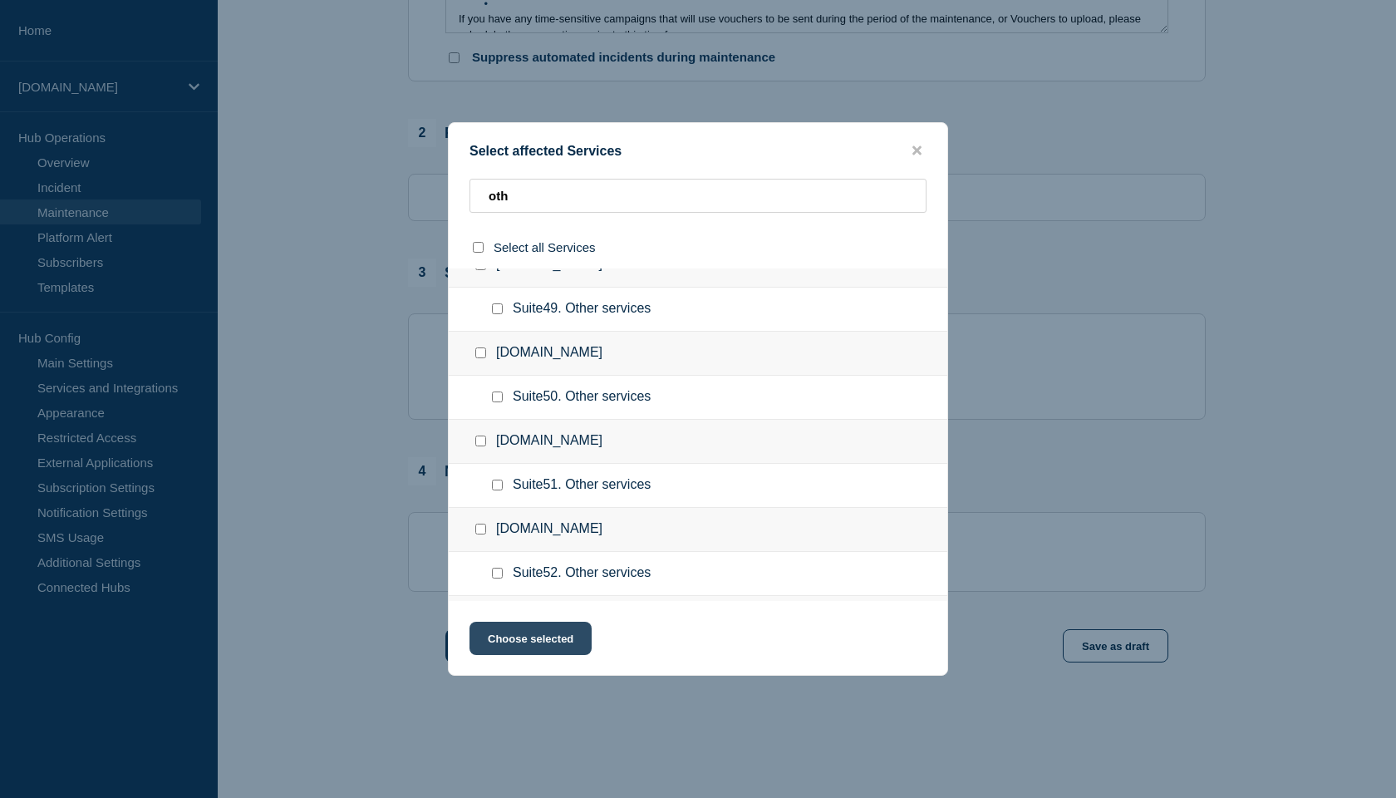
click at [539, 642] on button "Choose selected" at bounding box center [531, 638] width 122 height 33
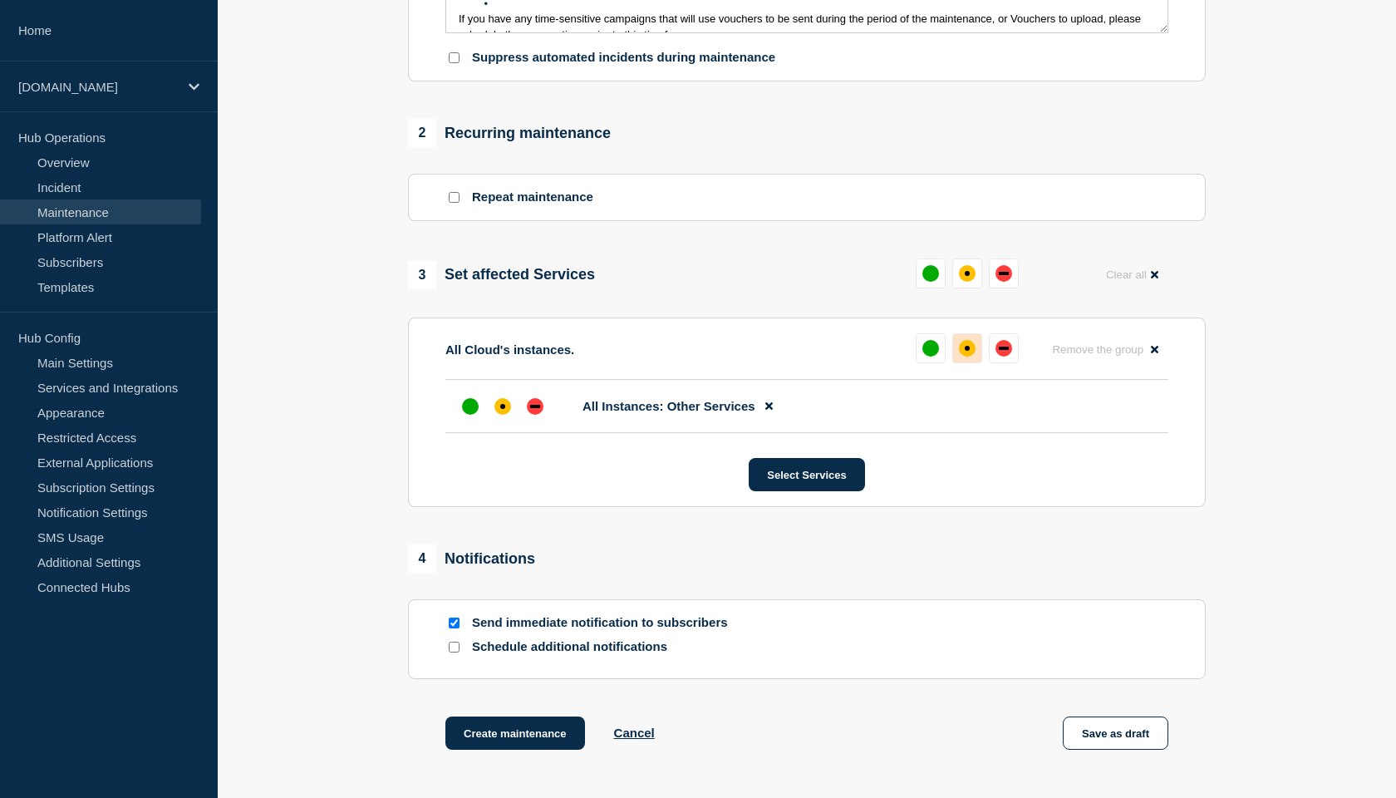
click at [970, 357] on div "affected" at bounding box center [967, 348] width 17 height 17
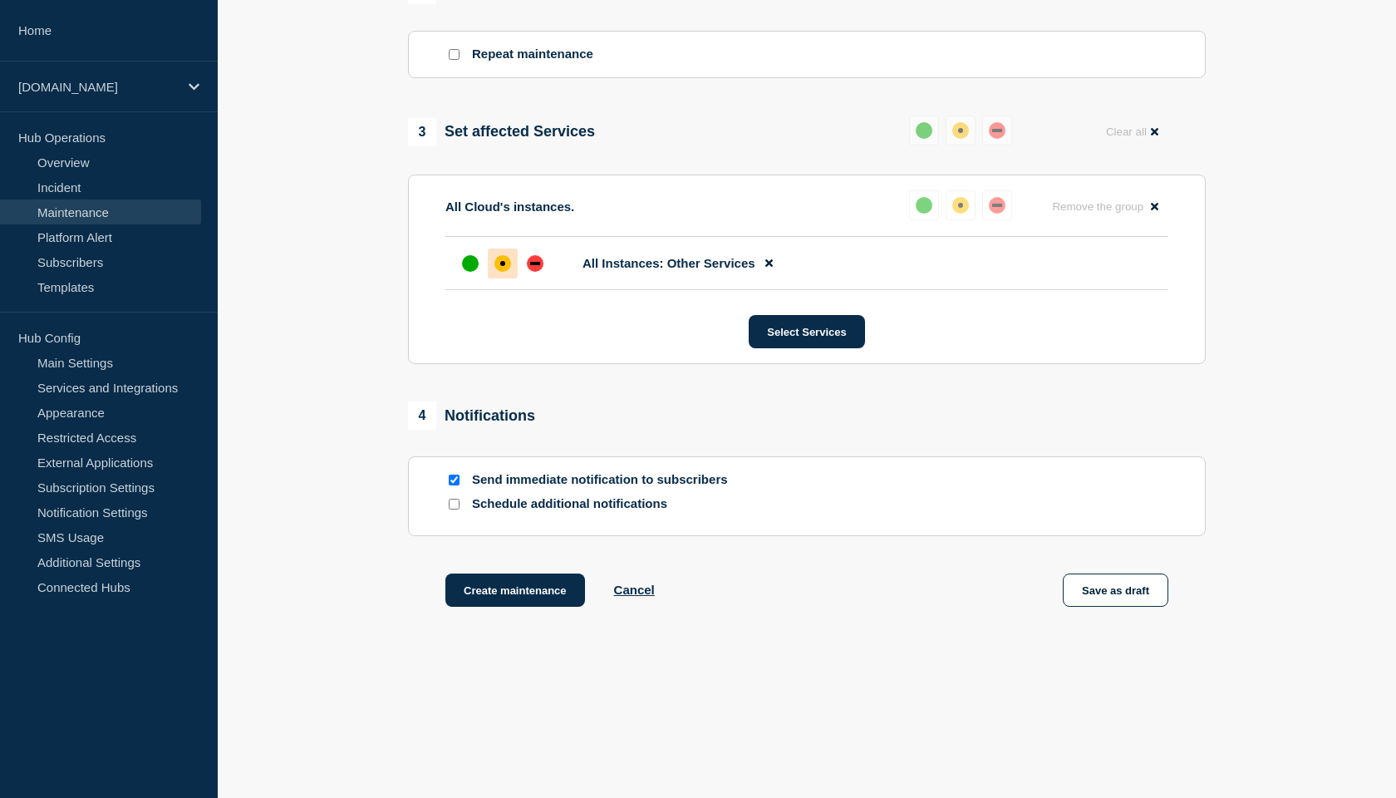
scroll to position [767, 0]
click at [455, 503] on input "Schedule additional notifications" at bounding box center [454, 504] width 11 height 11
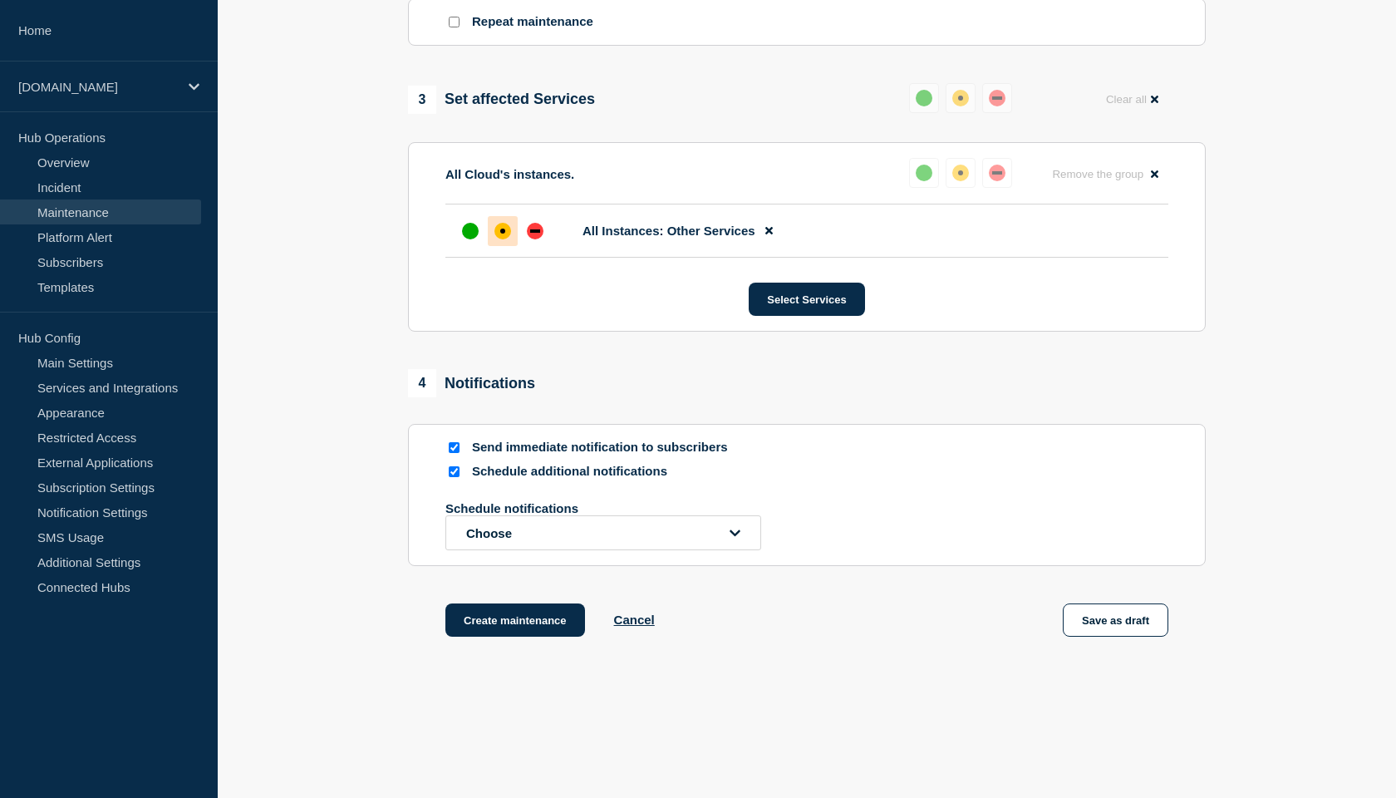
click at [453, 453] on input "Send immediate notification to subscribers" at bounding box center [454, 447] width 11 height 11
click at [548, 550] on button "Choose" at bounding box center [604, 532] width 316 height 35
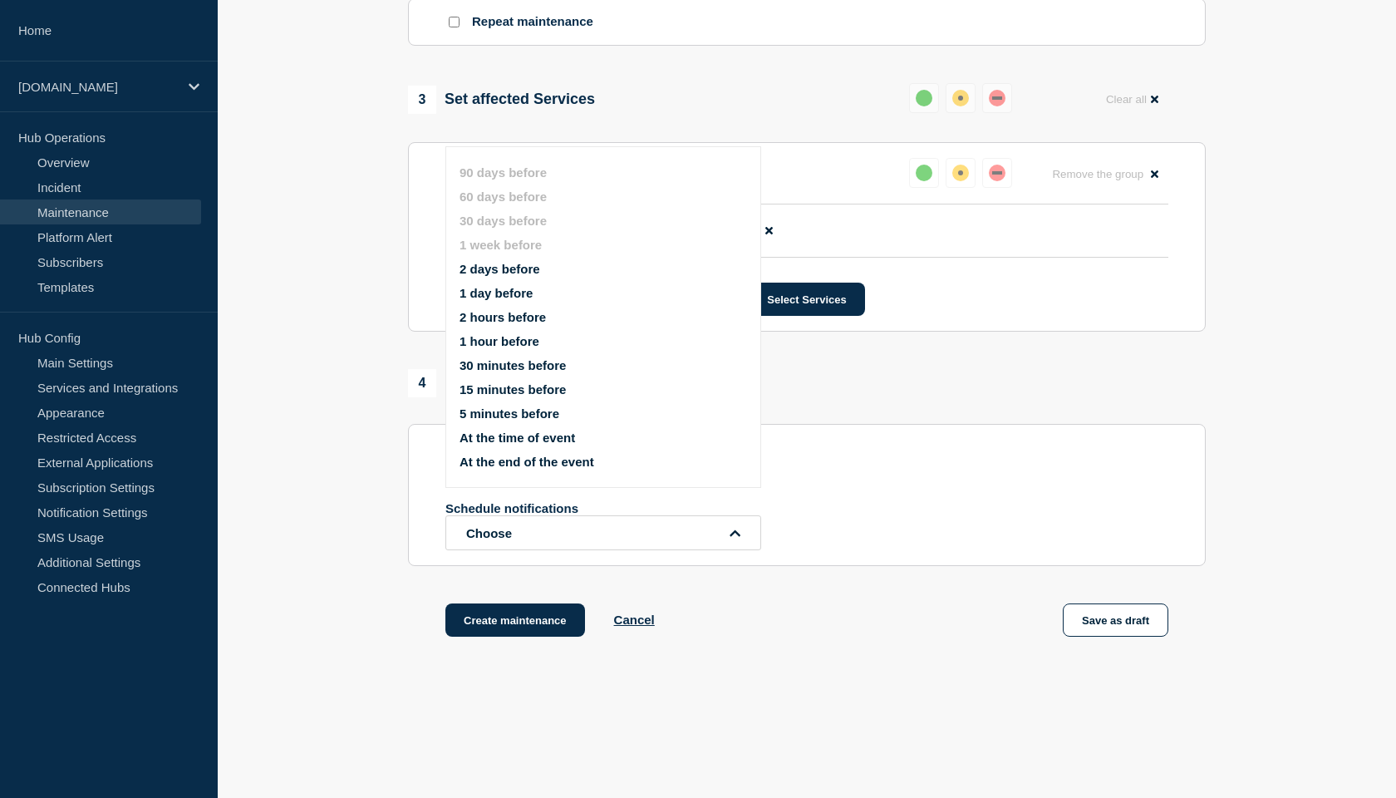
click at [500, 300] on button "1 day before" at bounding box center [496, 293] width 73 height 14
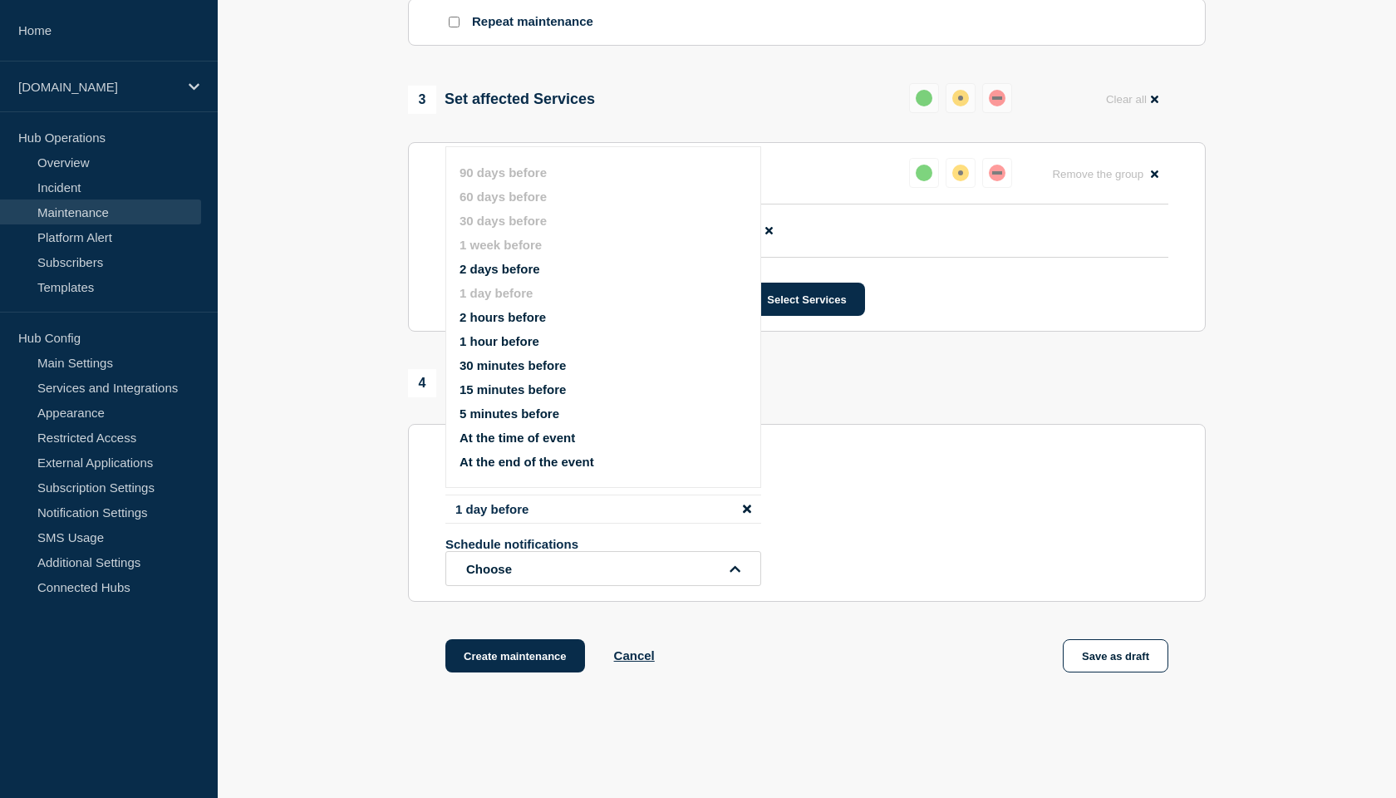
click at [503, 324] on button "2 hours before" at bounding box center [503, 317] width 86 height 14
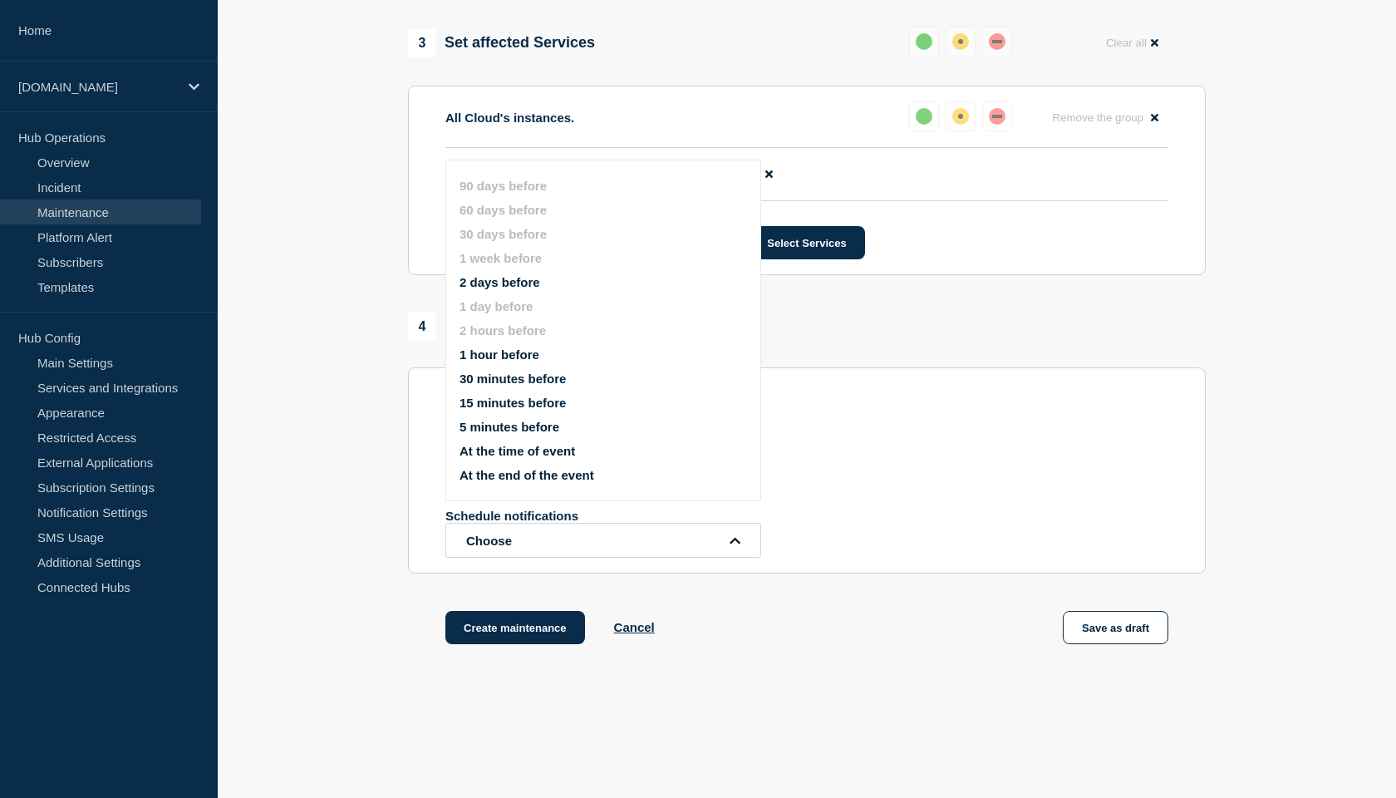
scroll to position [825, 0]
click at [810, 537] on div "1 day before 2 hours before Schedule notifications Choose 90 days before 60 day…" at bounding box center [807, 497] width 723 height 120
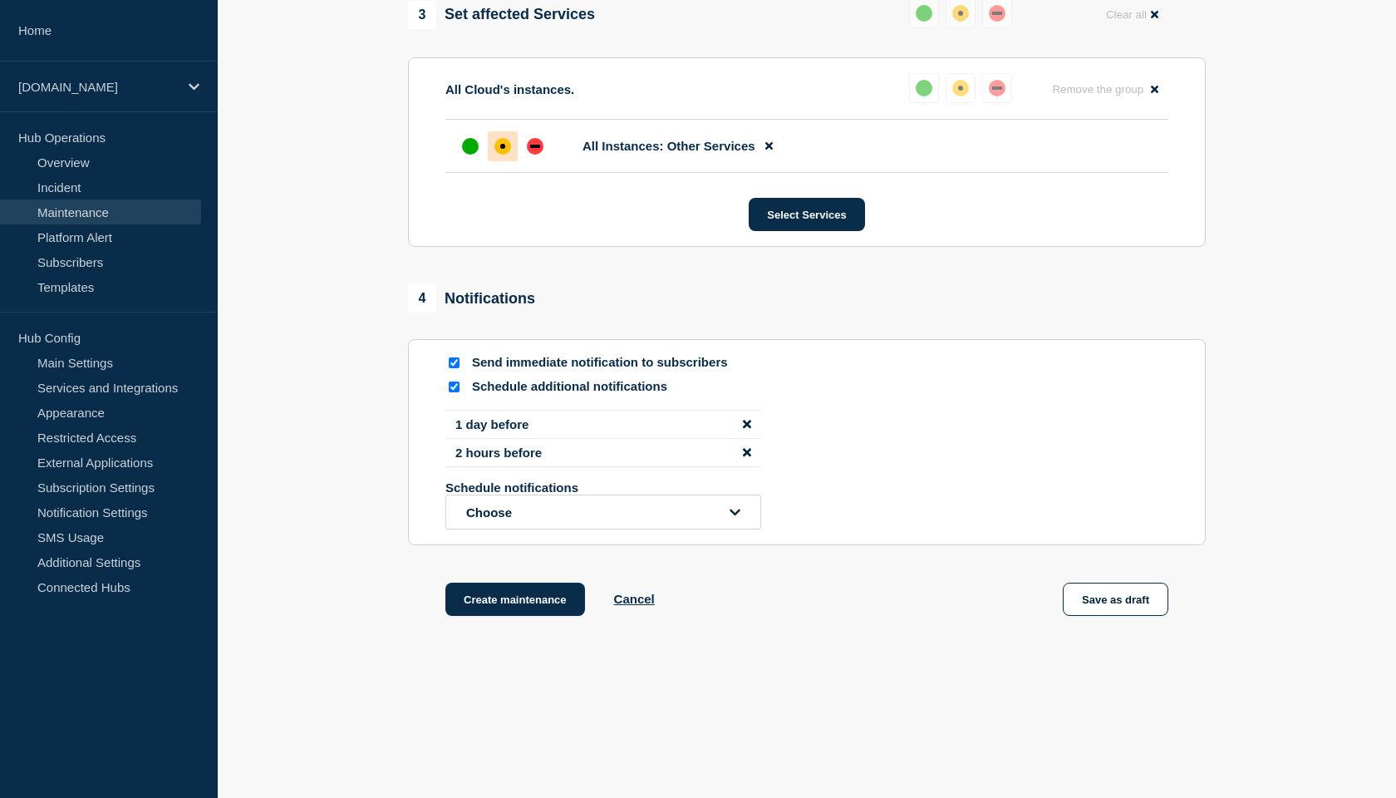
scroll to position [903, 0]
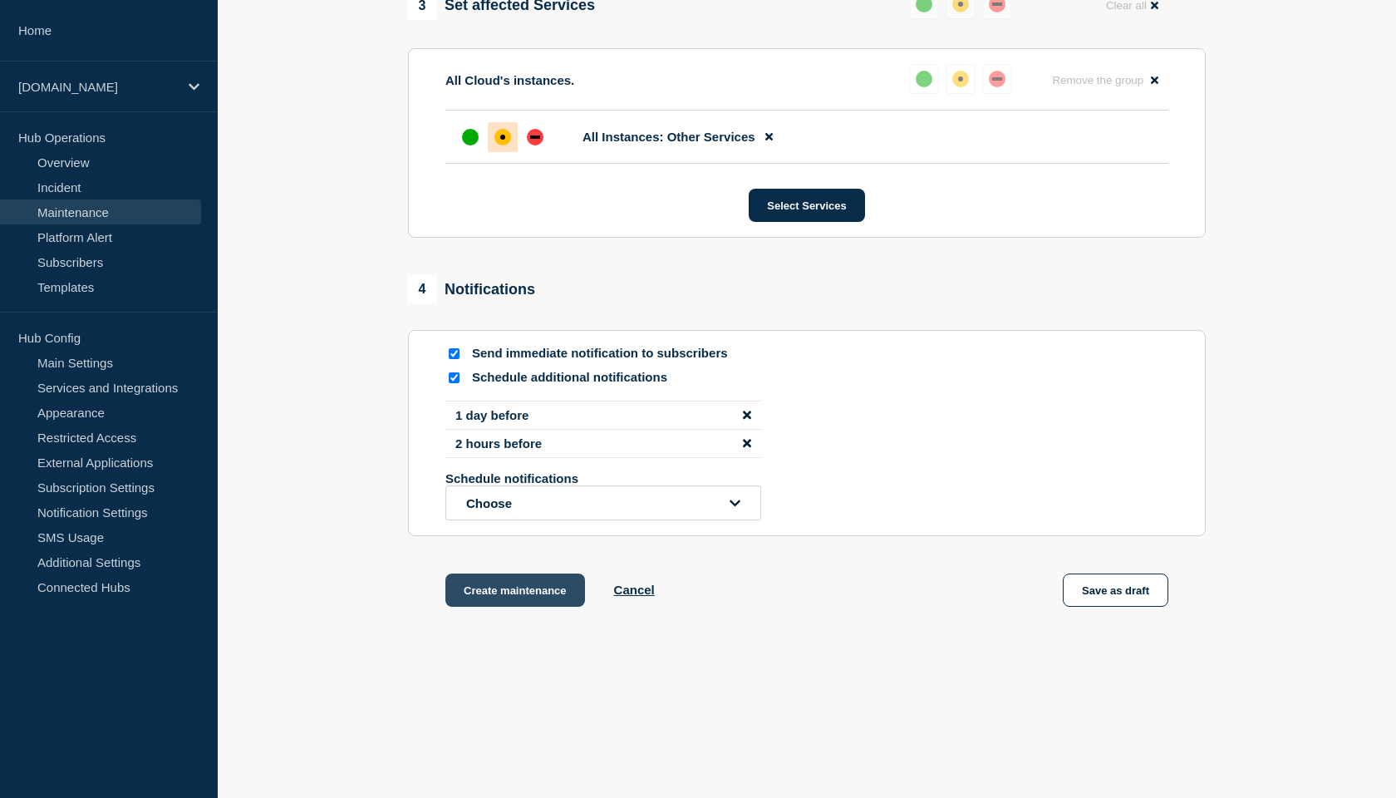
click at [518, 589] on button "Create maintenance" at bounding box center [516, 590] width 140 height 33
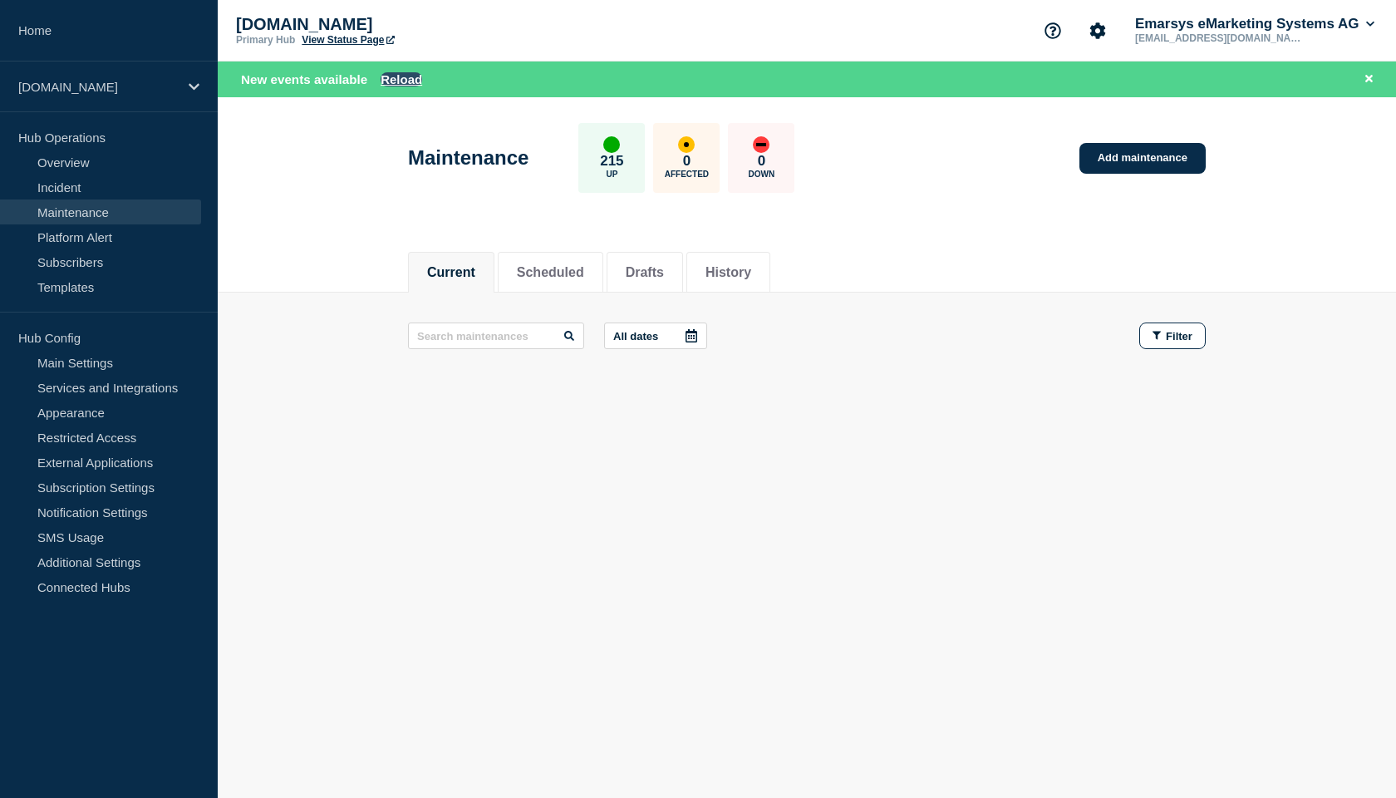
click at [390, 79] on button "Reload" at bounding box center [402, 79] width 42 height 14
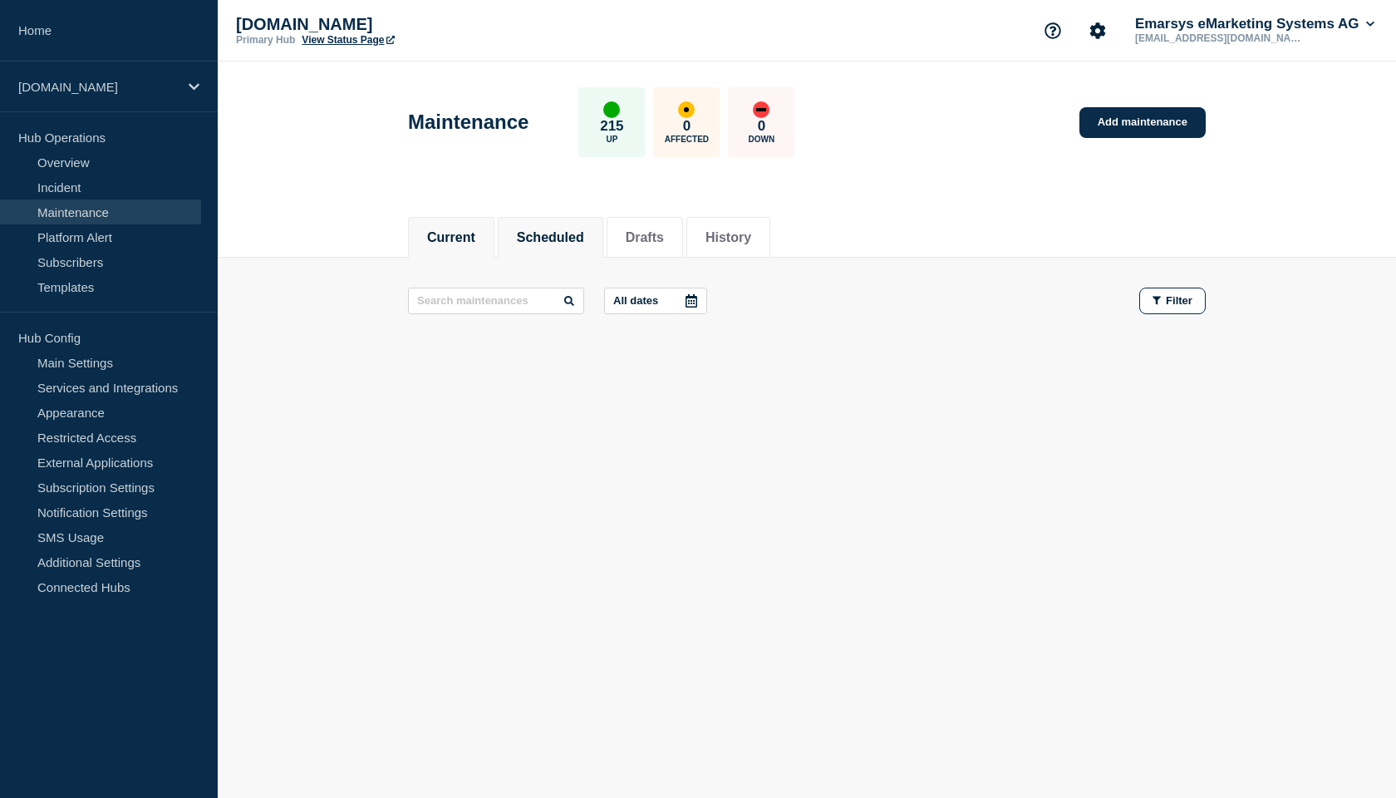
click at [537, 240] on button "Scheduled" at bounding box center [550, 237] width 67 height 15
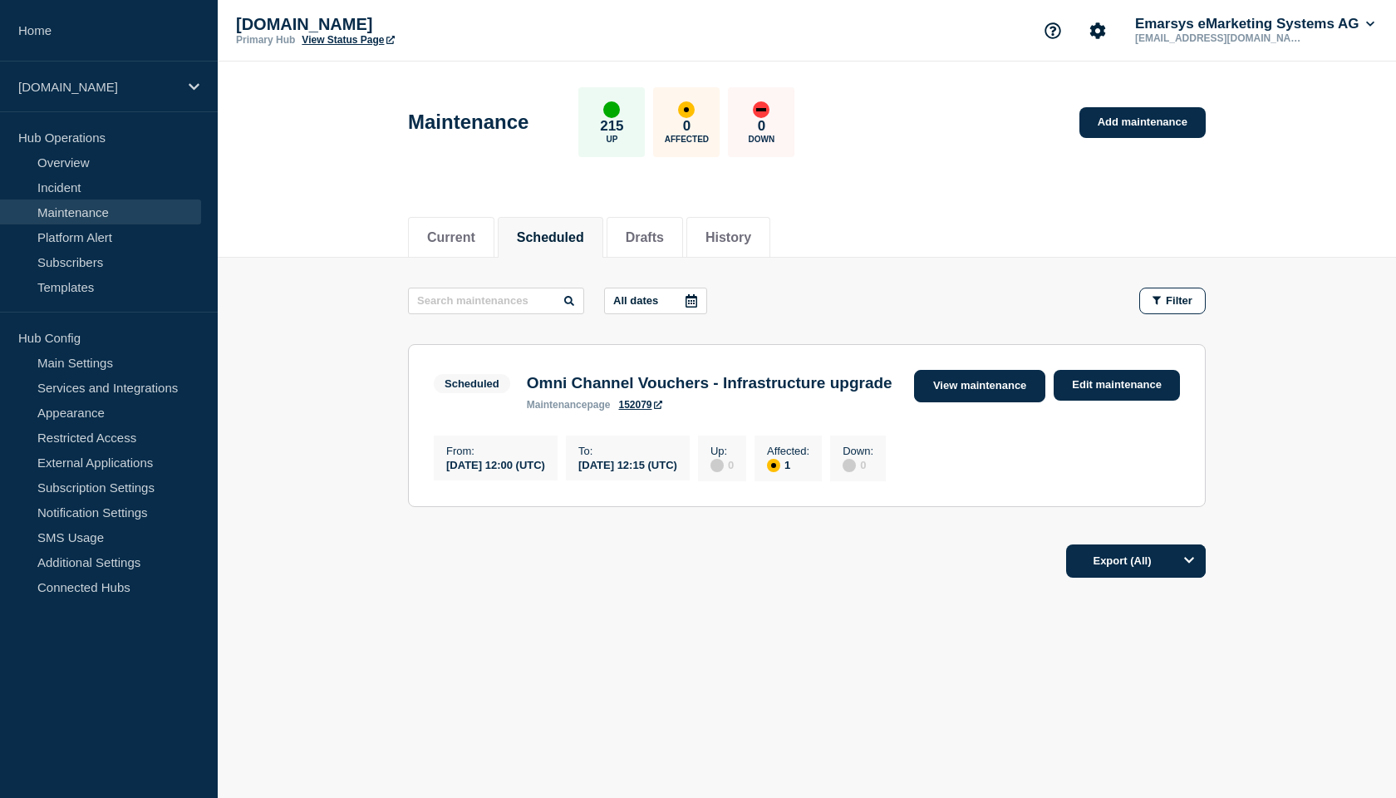
click at [962, 385] on link "View maintenance" at bounding box center [979, 386] width 131 height 32
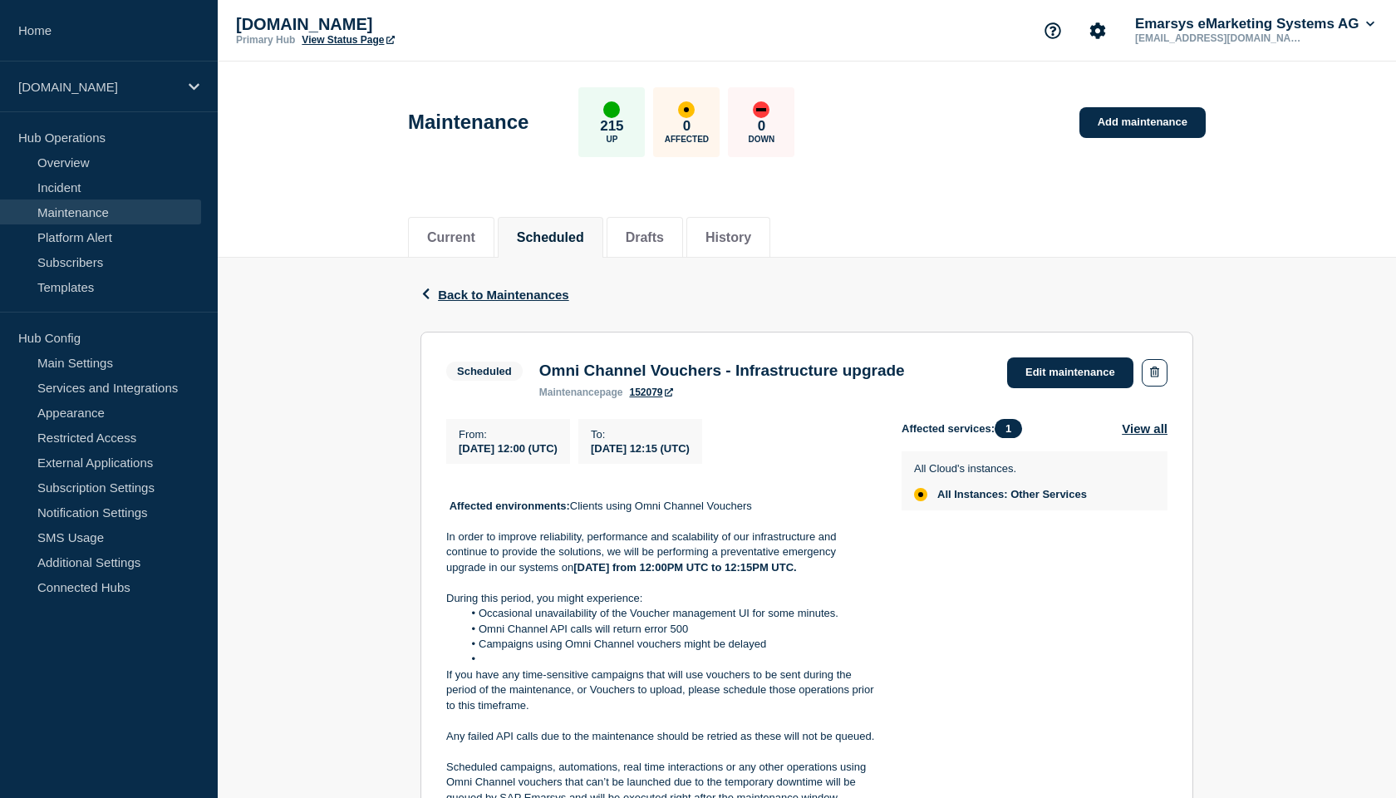
click at [649, 396] on link "152079" at bounding box center [650, 393] width 43 height 12
